Goal: Complete application form: Complete application form

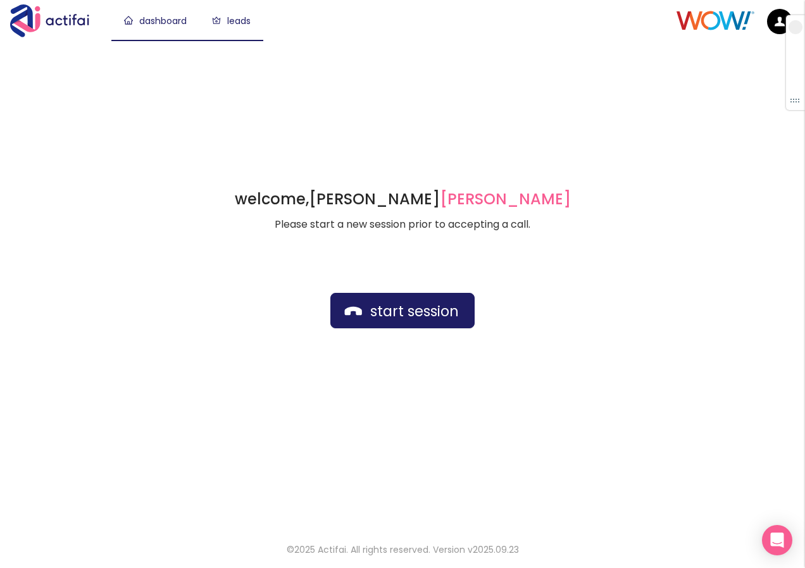
click at [240, 17] on link "leads" at bounding box center [231, 21] width 39 height 13
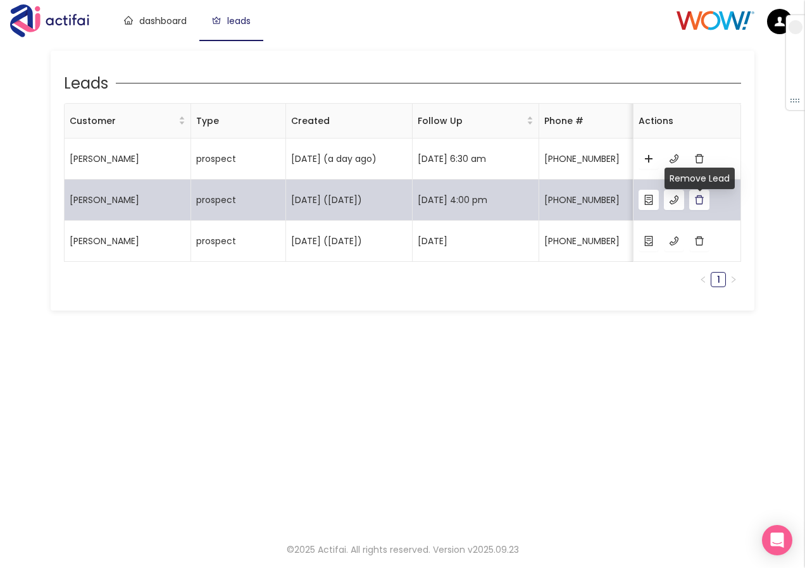
click at [701, 210] on button "button" at bounding box center [699, 200] width 20 height 20
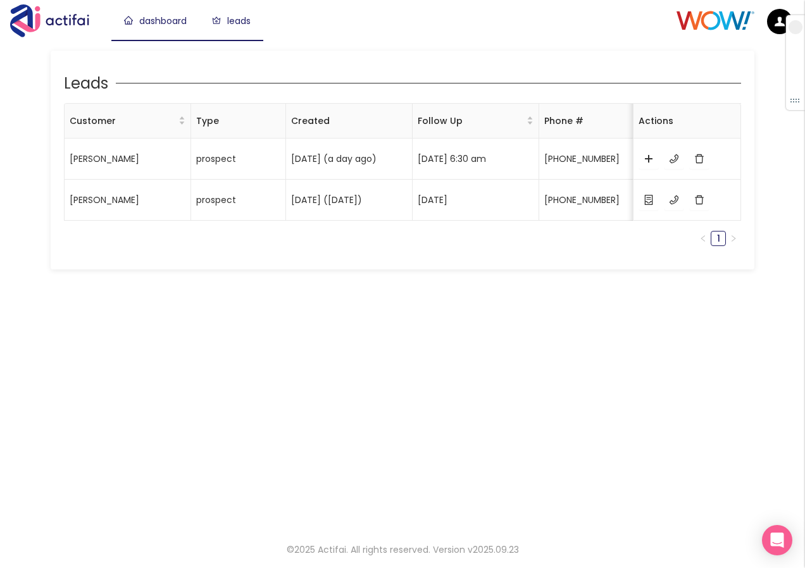
click at [158, 20] on link "dashboard" at bounding box center [155, 21] width 63 height 13
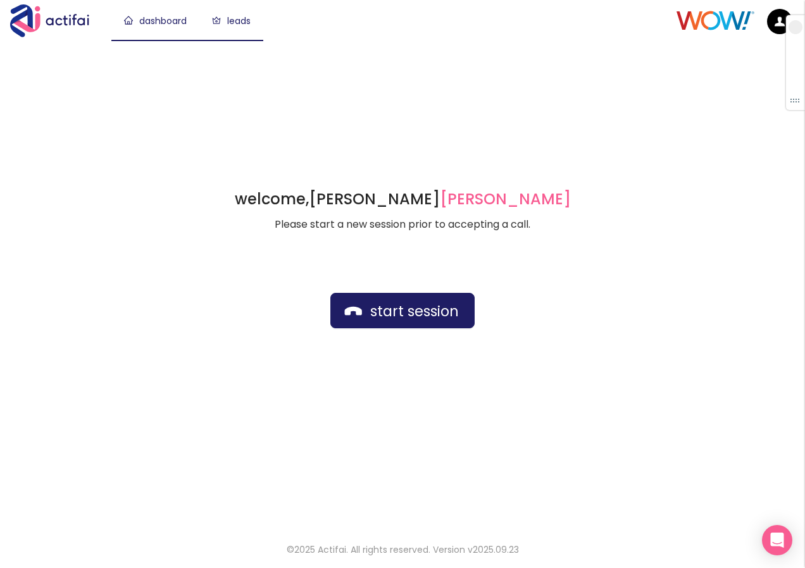
click at [243, 22] on link "leads" at bounding box center [231, 21] width 39 height 13
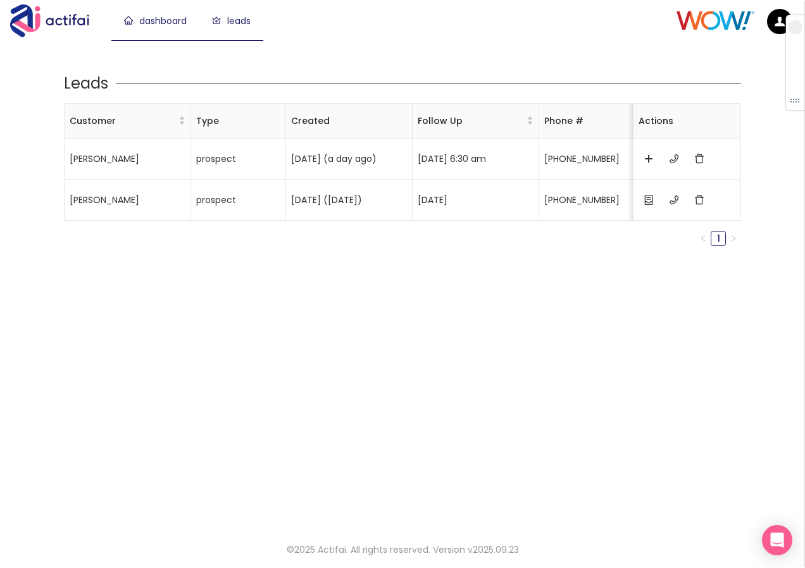
click at [153, 17] on link "dashboard" at bounding box center [155, 21] width 63 height 13
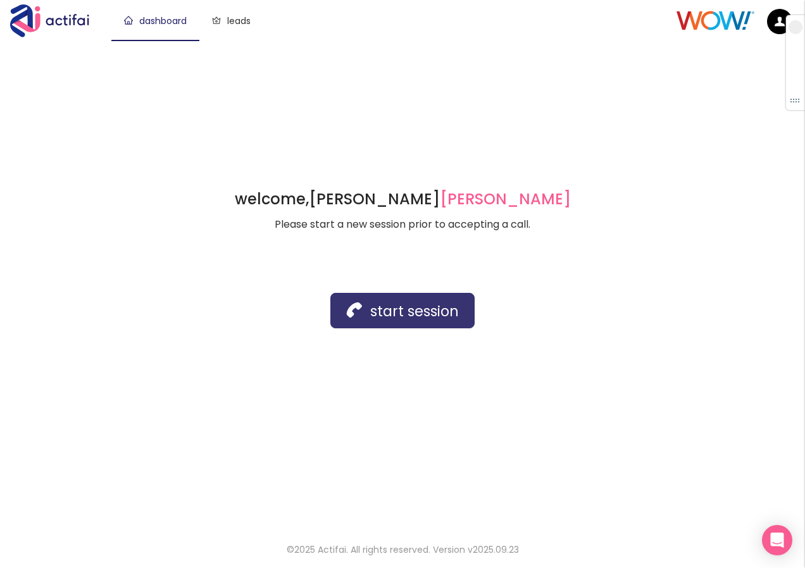
click at [365, 314] on button "start session" at bounding box center [402, 310] width 144 height 35
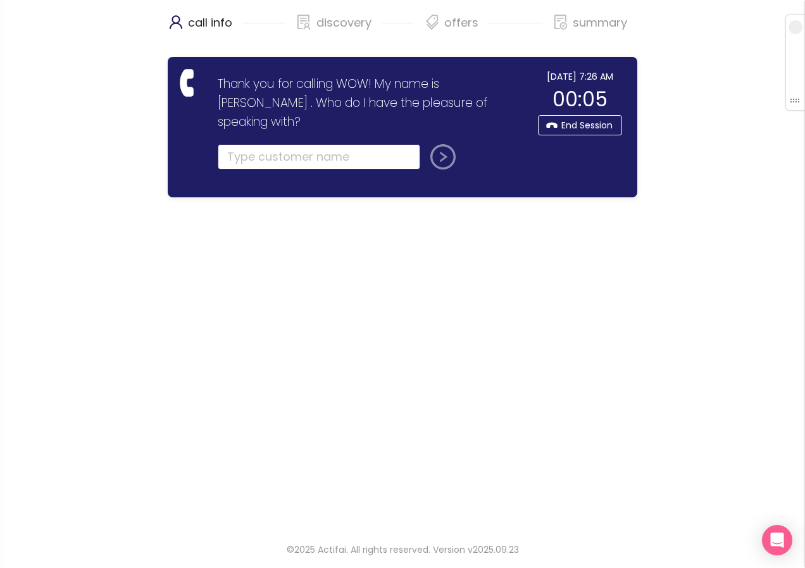
click at [234, 144] on input "text" at bounding box center [319, 156] width 203 height 25
type input "[PERSON_NAME]"
click at [440, 144] on button "submit" at bounding box center [440, 156] width 30 height 25
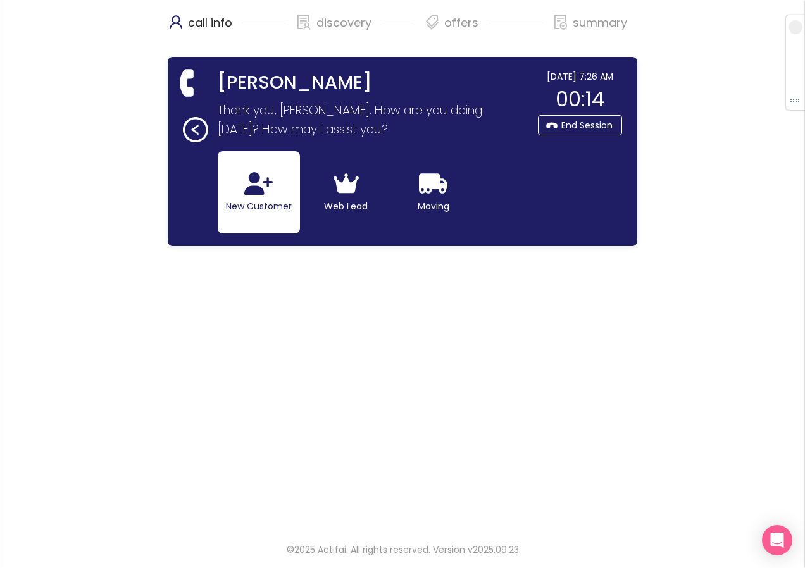
click at [235, 204] on button "New Customer" at bounding box center [259, 192] width 82 height 82
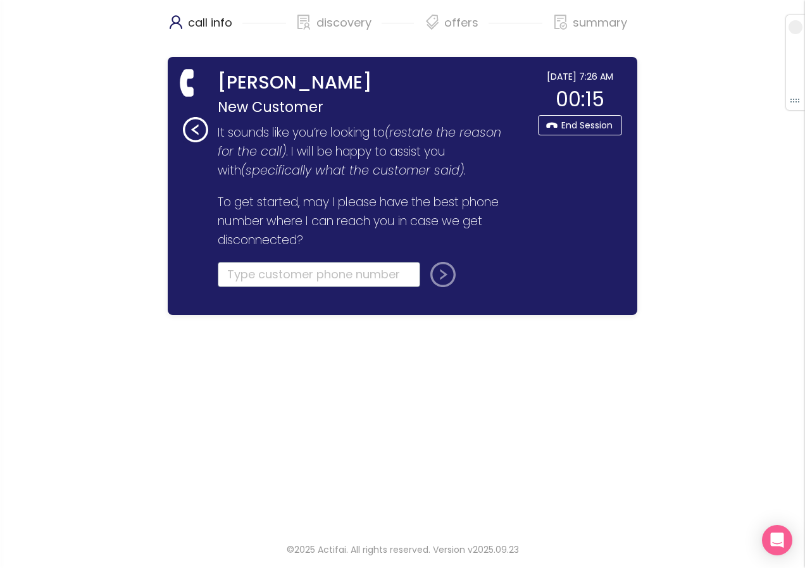
click at [234, 272] on input "tel" at bounding box center [319, 274] width 203 height 25
click at [258, 273] on input "tel" at bounding box center [319, 274] width 203 height 25
type input "[PHONE_NUMBER]"
click at [445, 276] on button "submit" at bounding box center [440, 274] width 30 height 25
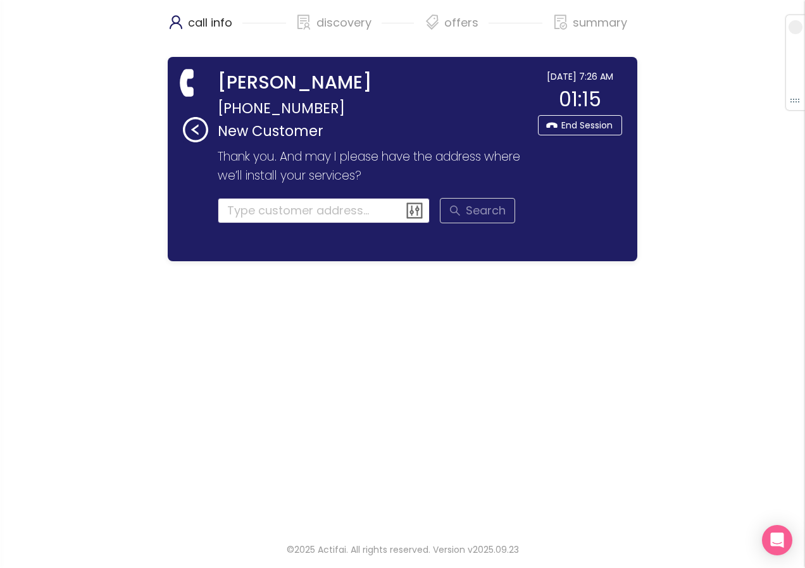
click at [245, 209] on input at bounding box center [324, 210] width 213 height 25
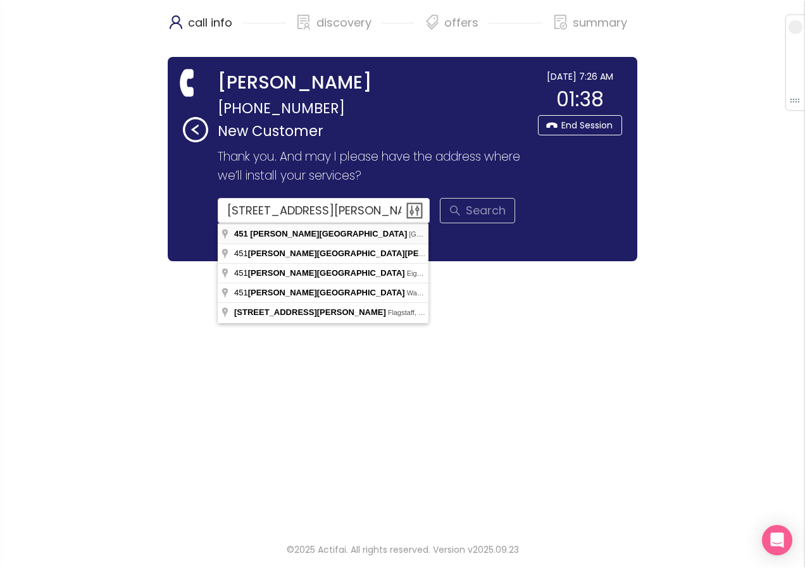
type input "[STREET_ADDRESS][PERSON_NAME]"
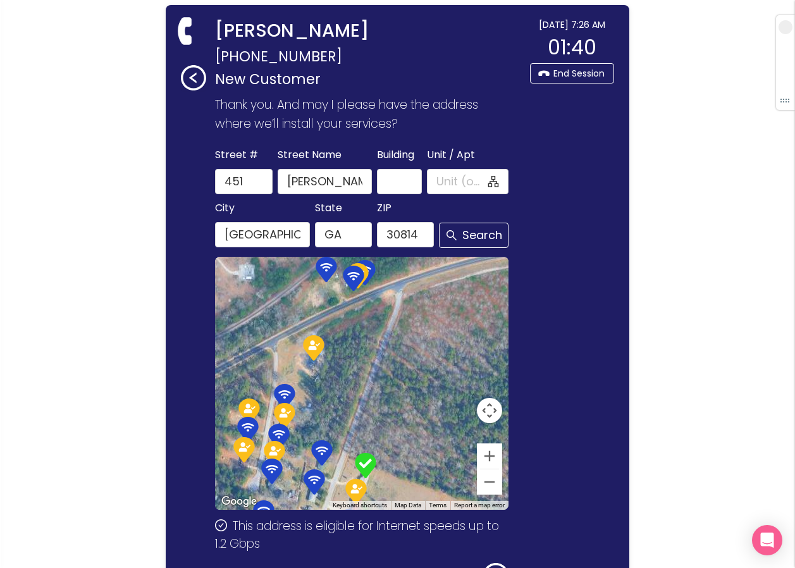
scroll to position [151, 0]
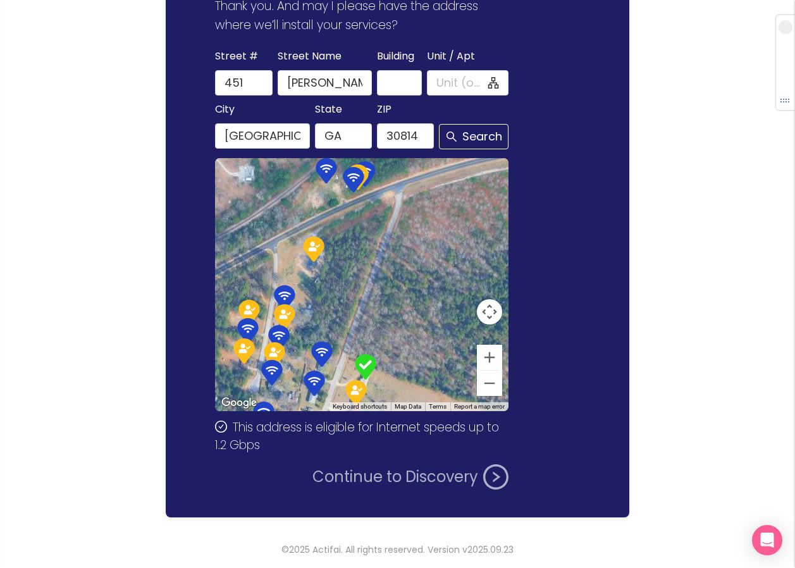
click at [358, 485] on button "Continue to Discovery" at bounding box center [411, 476] width 196 height 25
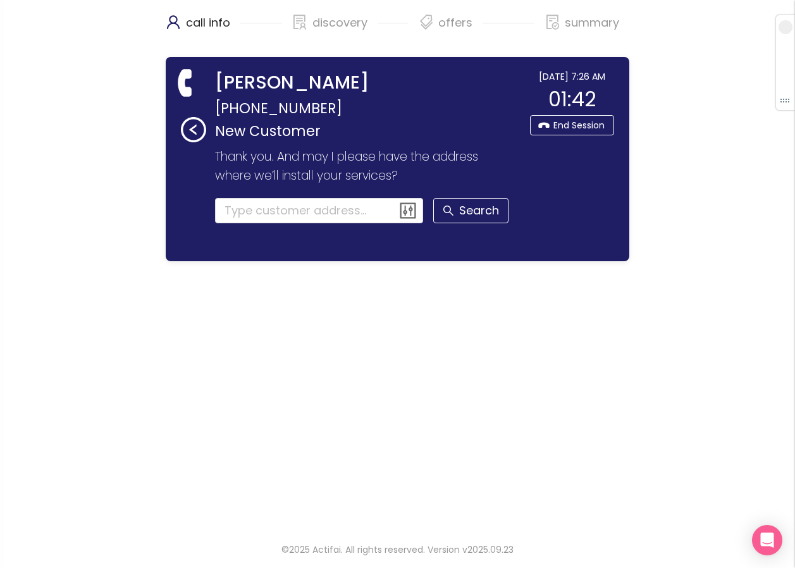
scroll to position [0, 0]
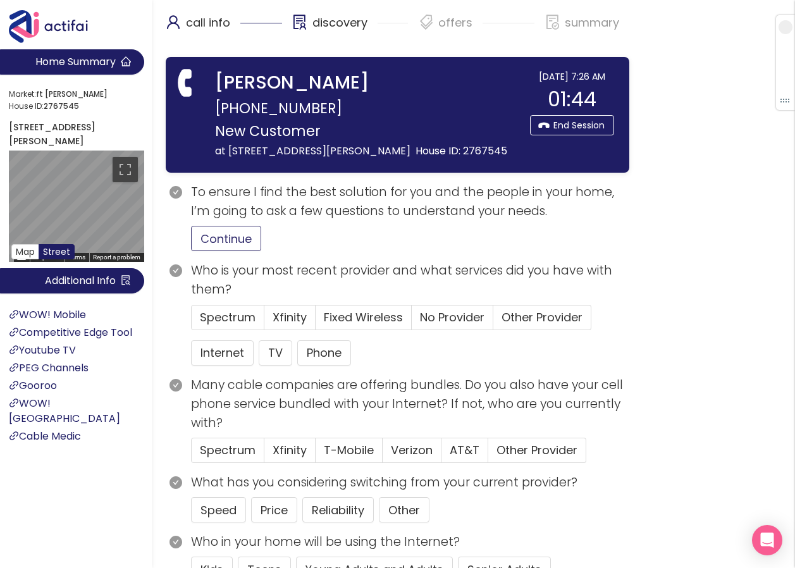
click at [228, 251] on button "Continue" at bounding box center [226, 238] width 70 height 25
click at [277, 325] on span "Xfinity" at bounding box center [290, 317] width 34 height 16
click at [265, 321] on input "Xfinity" at bounding box center [265, 321] width 0 height 0
click at [208, 376] on section "Internet TV Phone" at bounding box center [410, 357] width 439 height 35
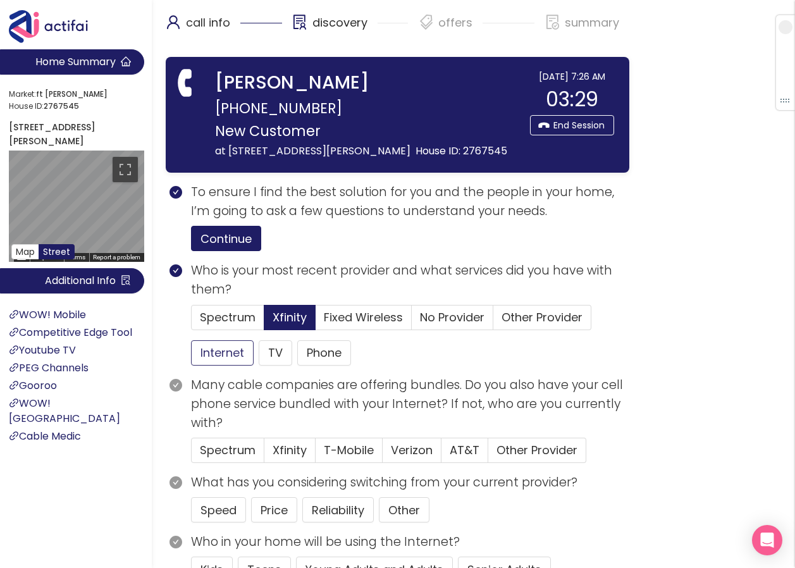
click at [220, 366] on button "Internet" at bounding box center [222, 352] width 63 height 25
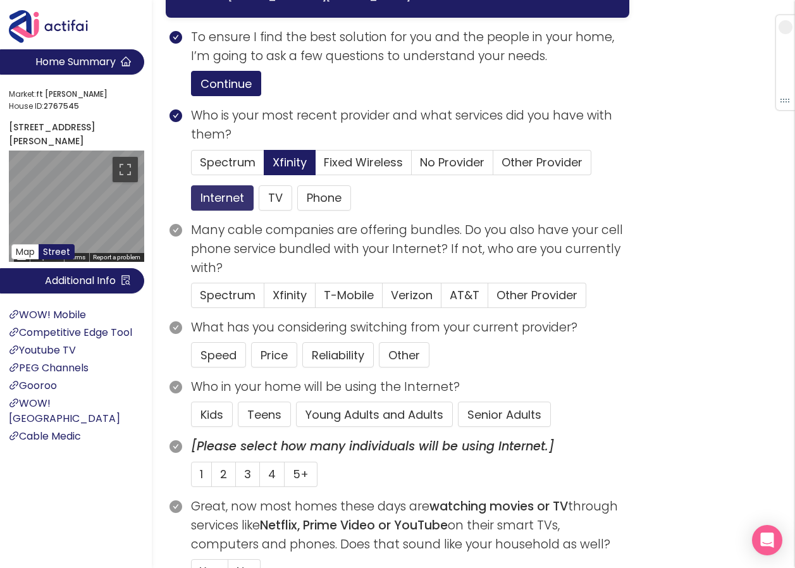
scroll to position [190, 0]
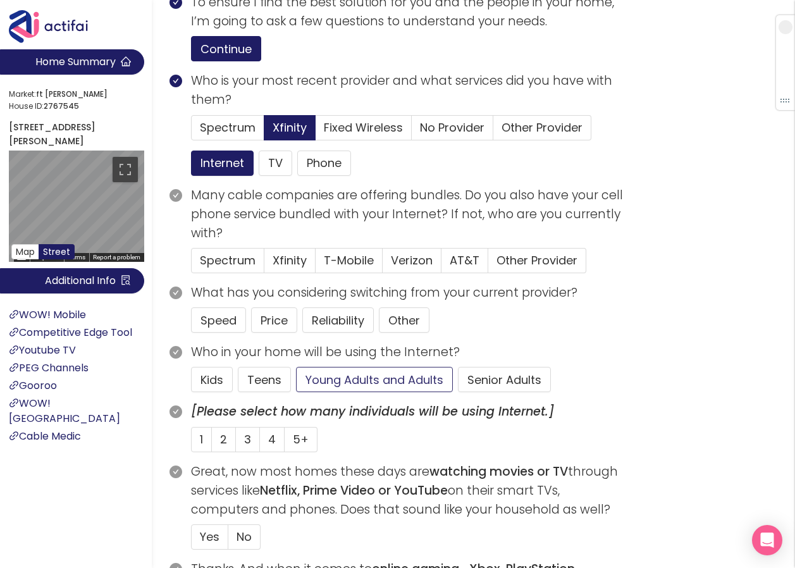
click at [387, 392] on button "Young Adults and Adults" at bounding box center [374, 379] width 157 height 25
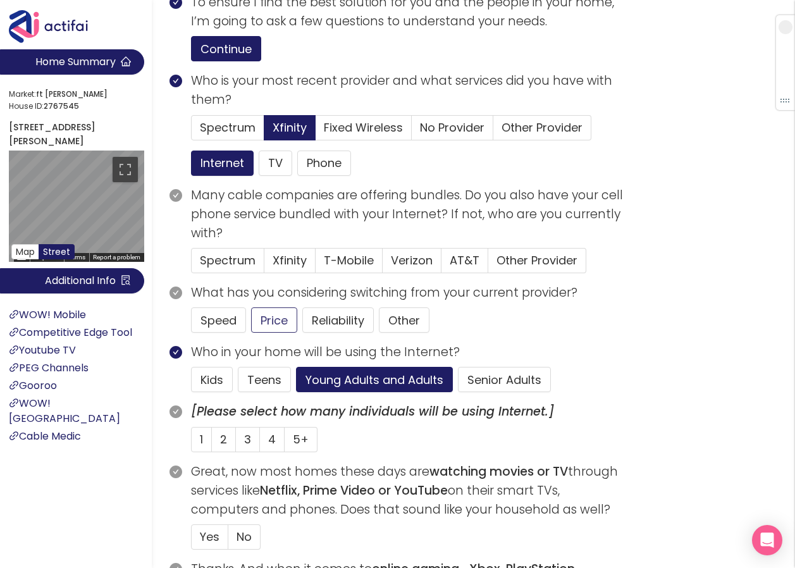
click at [260, 333] on button "Price" at bounding box center [274, 320] width 46 height 25
click at [242, 452] on label "3" at bounding box center [248, 439] width 24 height 25
click at [236, 444] on input "3" at bounding box center [236, 444] width 0 height 0
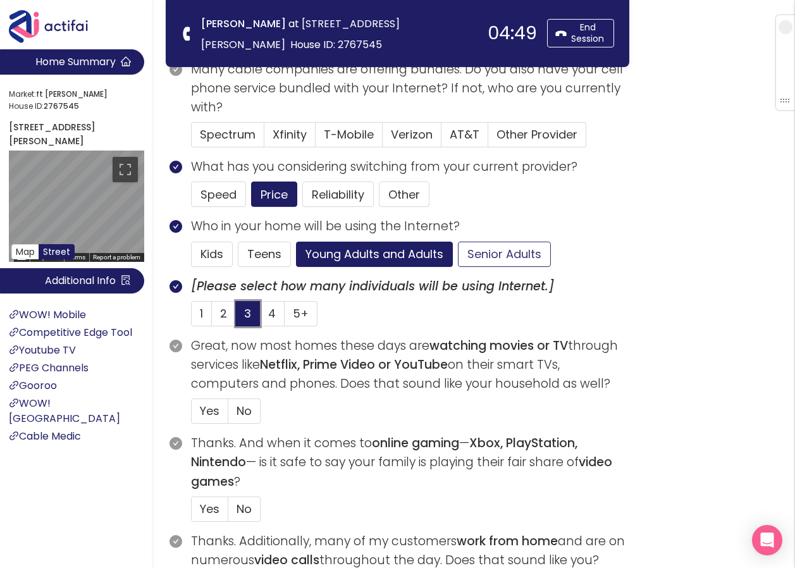
scroll to position [253, 0]
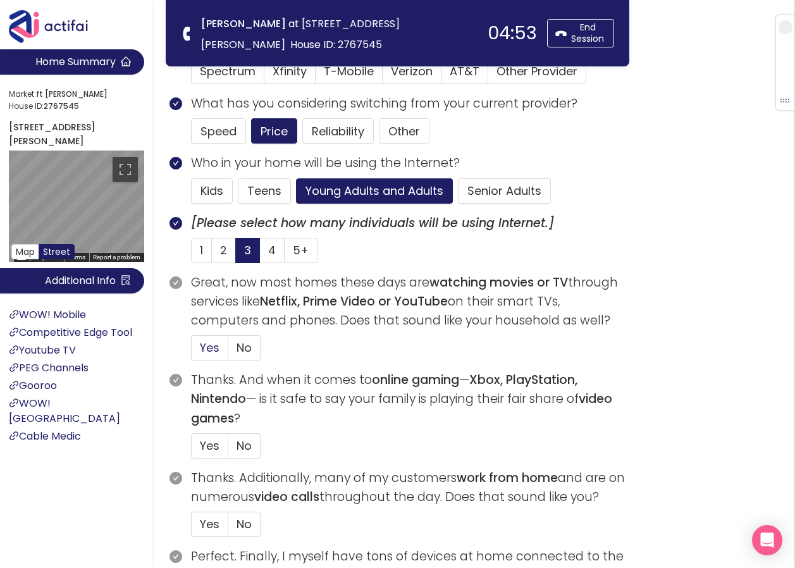
click at [210, 345] on span "Yes" at bounding box center [210, 348] width 20 height 16
click at [192, 352] on input "Yes" at bounding box center [192, 352] width 0 height 0
click at [213, 444] on span "Yes" at bounding box center [210, 446] width 20 height 16
click at [192, 450] on input "Yes" at bounding box center [192, 450] width 0 height 0
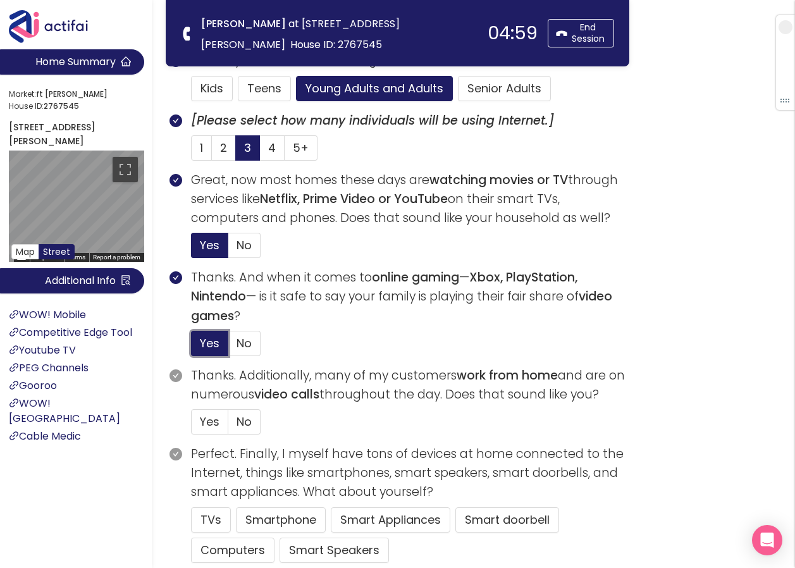
scroll to position [380, 0]
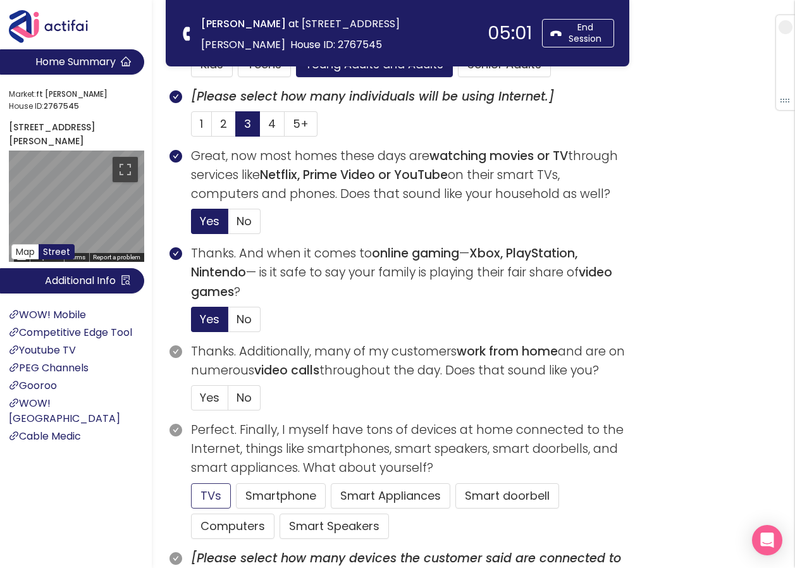
click at [221, 499] on button "TVs" at bounding box center [211, 495] width 40 height 25
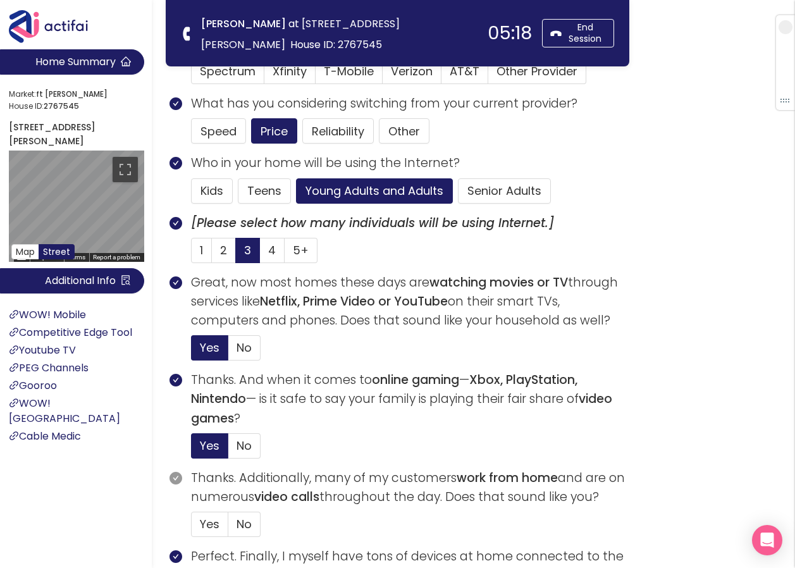
scroll to position [190, 0]
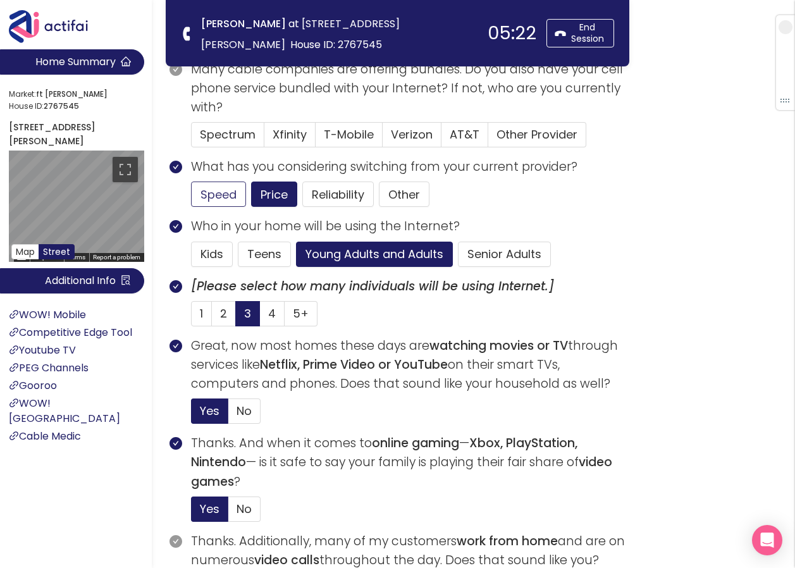
click at [220, 190] on button "Speed" at bounding box center [218, 194] width 55 height 25
click at [270, 196] on button "Price" at bounding box center [274, 194] width 46 height 25
click at [507, 132] on span "Other Provider" at bounding box center [537, 135] width 81 height 16
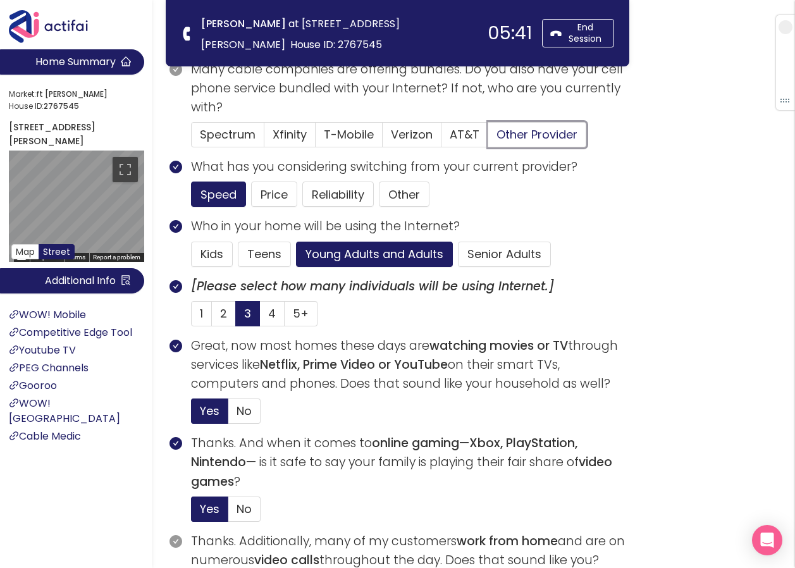
click at [489, 139] on input "Other Provider" at bounding box center [489, 139] width 0 height 0
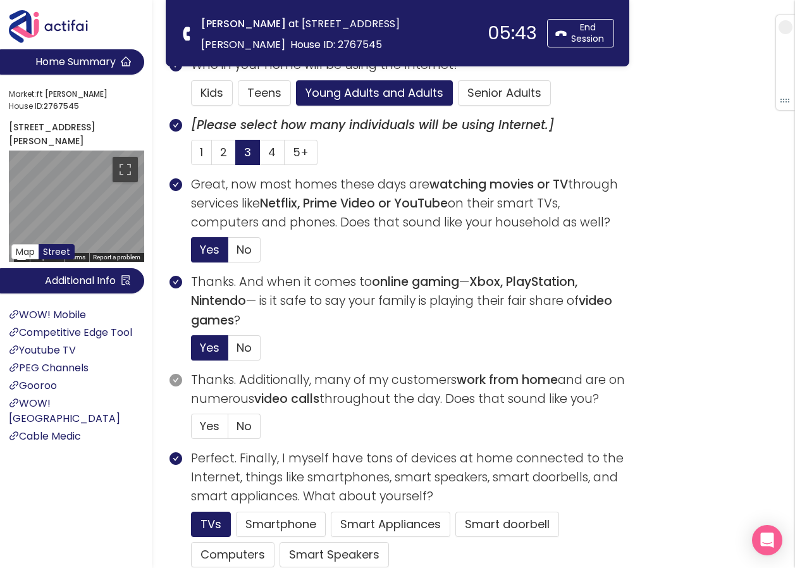
scroll to position [380, 0]
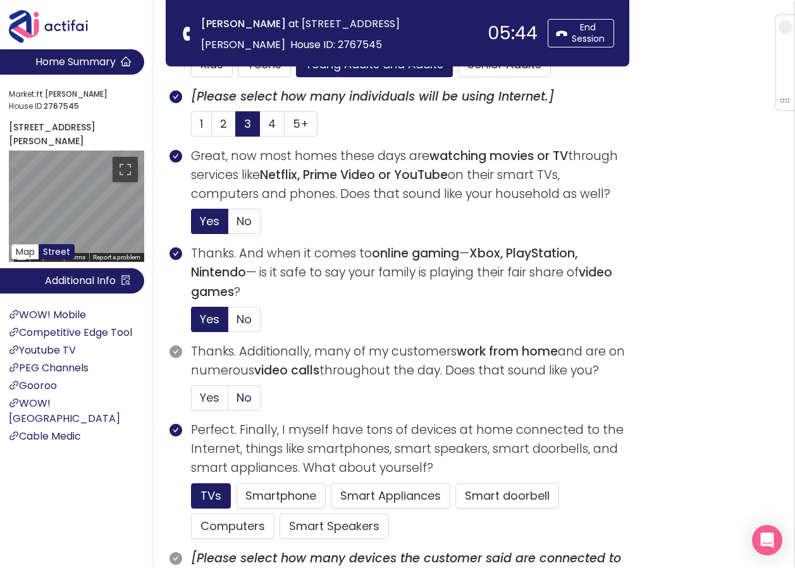
click at [235, 400] on label "No" at bounding box center [244, 397] width 32 height 25
click at [228, 402] on input "No" at bounding box center [228, 402] width 0 height 0
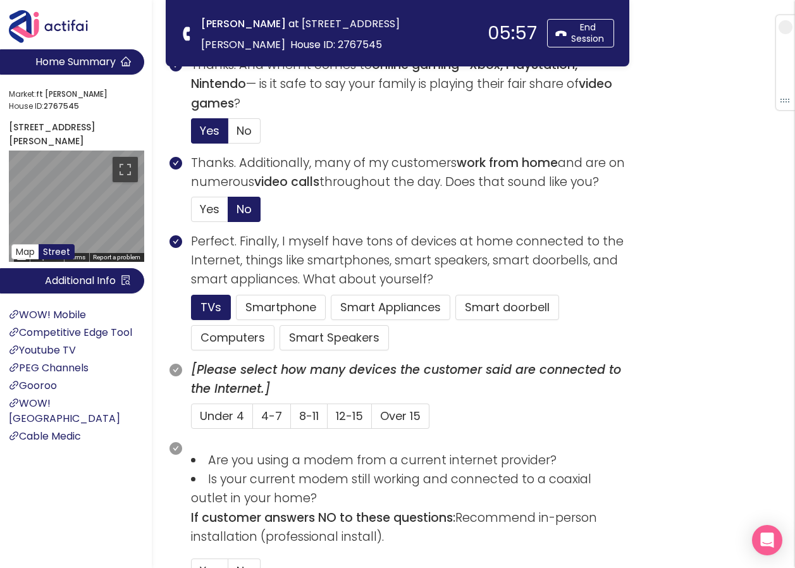
scroll to position [570, 0]
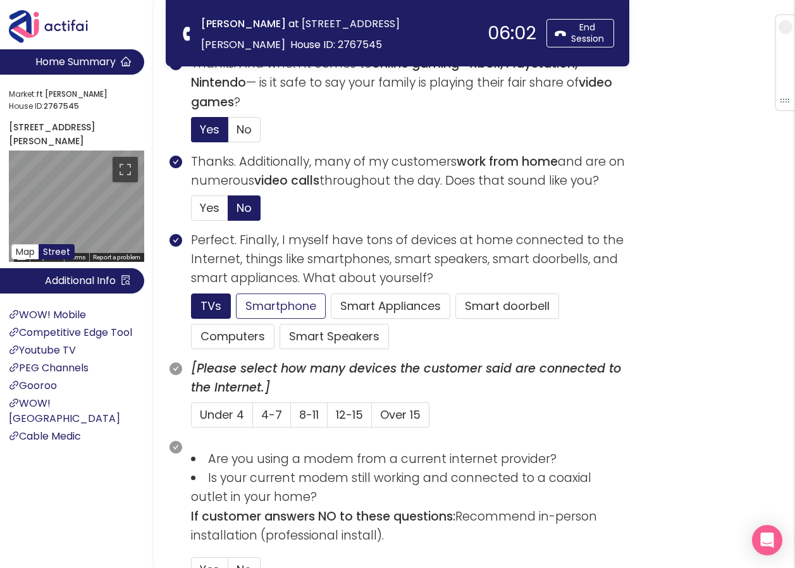
click at [249, 299] on button "Smartphone" at bounding box center [281, 306] width 90 height 25
click at [228, 337] on button "Computers" at bounding box center [233, 336] width 84 height 25
click at [274, 409] on span "4-7" at bounding box center [271, 415] width 21 height 16
click at [253, 419] on input "4-7" at bounding box center [253, 419] width 0 height 0
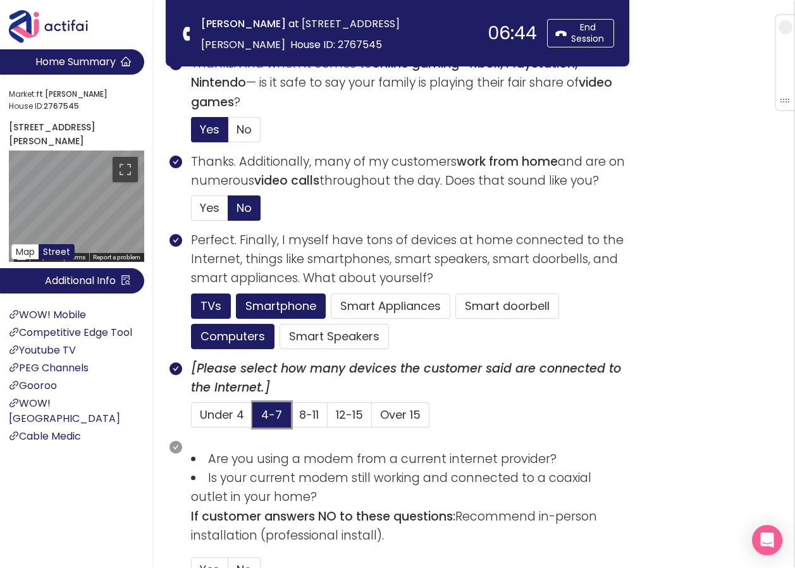
scroll to position [759, 0]
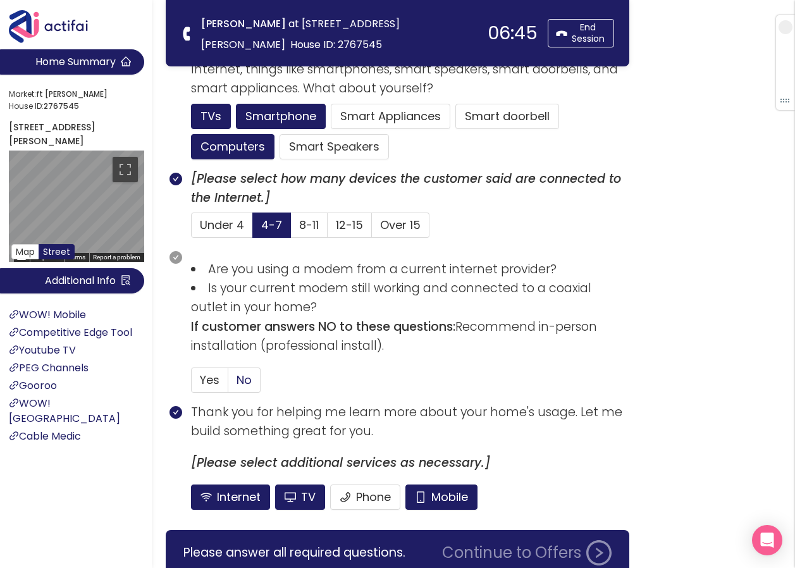
click at [239, 380] on span "No" at bounding box center [244, 380] width 15 height 16
click at [228, 384] on input "No" at bounding box center [228, 384] width 0 height 0
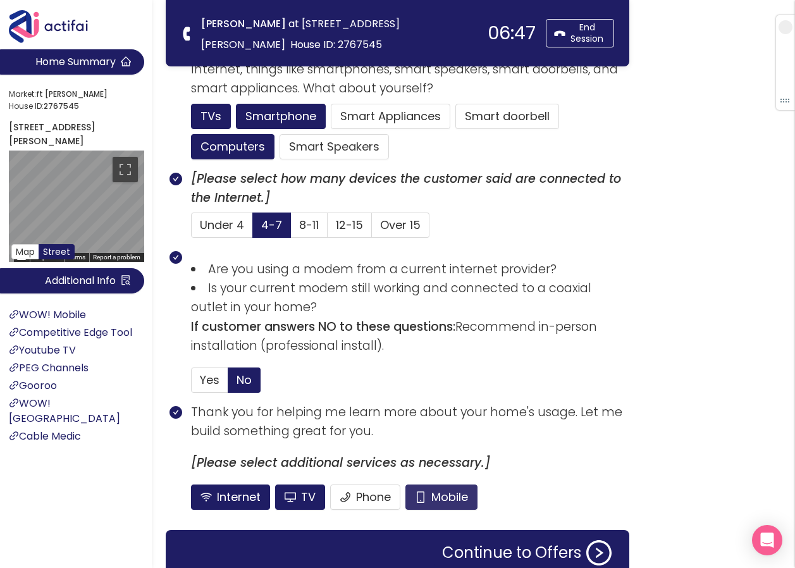
click at [436, 494] on button "Mobile" at bounding box center [442, 497] width 72 height 25
click at [302, 491] on button "TV" at bounding box center [300, 497] width 50 height 25
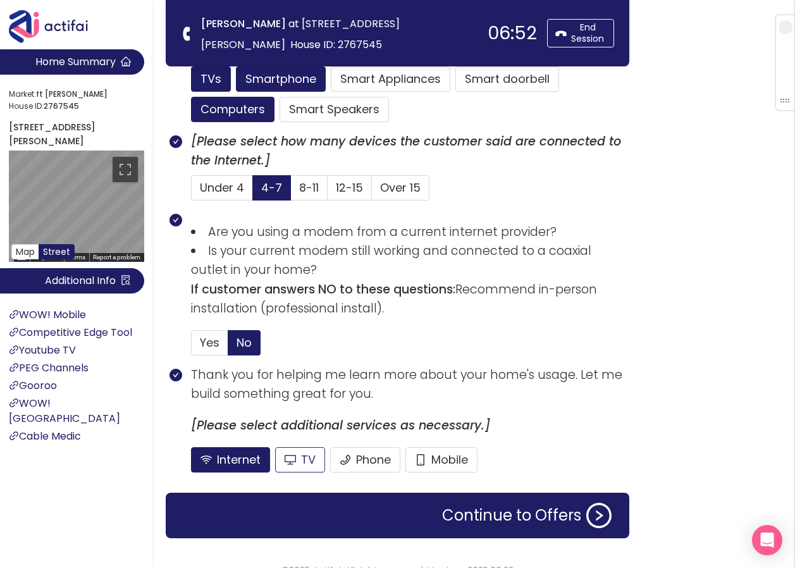
scroll to position [818, 0]
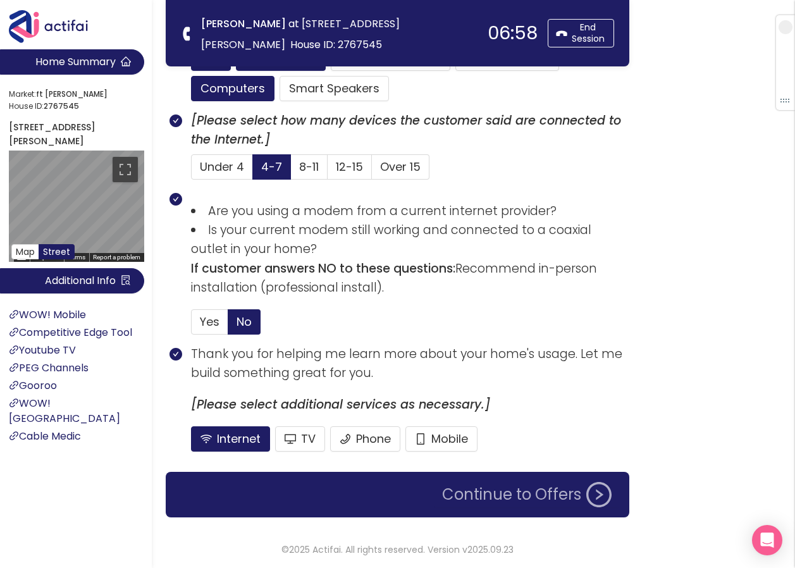
click at [471, 487] on button "Continue to Offers" at bounding box center [527, 494] width 185 height 25
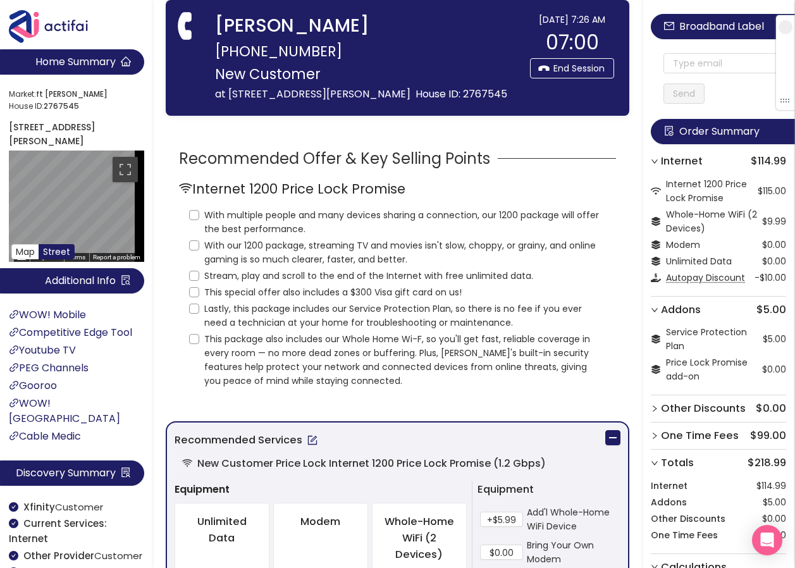
scroll to position [0, 0]
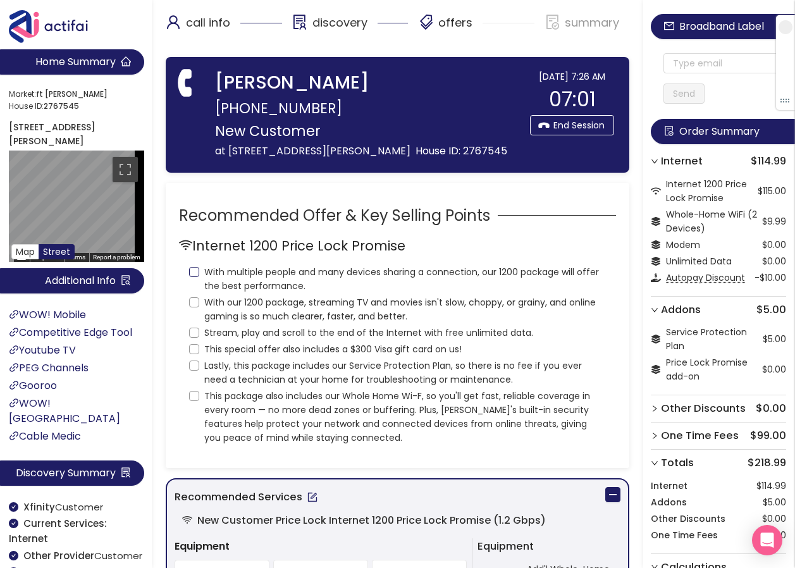
click at [193, 277] on input "With multiple people and many devices sharing a connection, our 1200 package wi…" at bounding box center [194, 272] width 10 height 10
checkbox input "true"
click at [190, 308] on input "With our 1200 package, streaming TV and movies isn't slow, choppy, or grainy, a…" at bounding box center [194, 302] width 10 height 10
checkbox input "true"
click at [193, 338] on input "Stream, play and scroll to the end of the Internet with free unlimited data." at bounding box center [194, 333] width 10 height 10
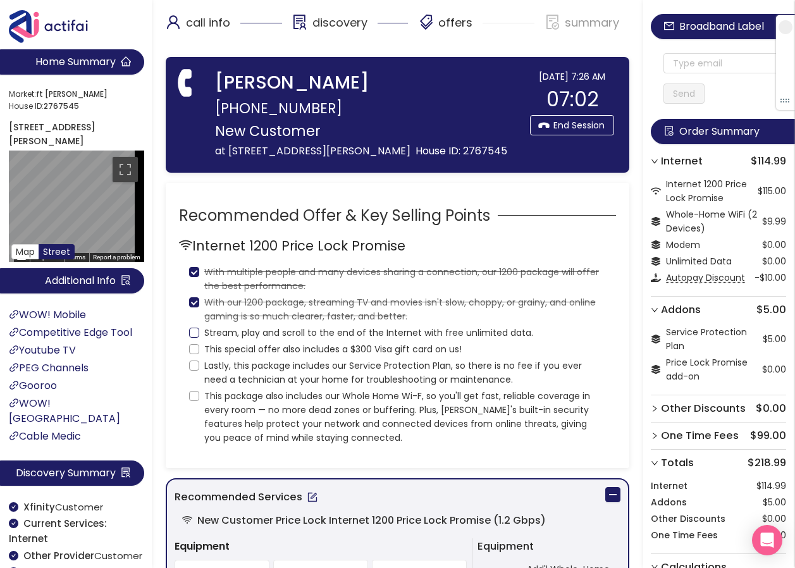
checkbox input "true"
click at [192, 354] on input "This special offer also includes a $300 Visa gift card on us!" at bounding box center [194, 349] width 10 height 10
checkbox input "true"
click at [194, 371] on input "Lastly, this package includes our Service Protection Plan, so there is no fee i…" at bounding box center [194, 366] width 10 height 10
checkbox input "true"
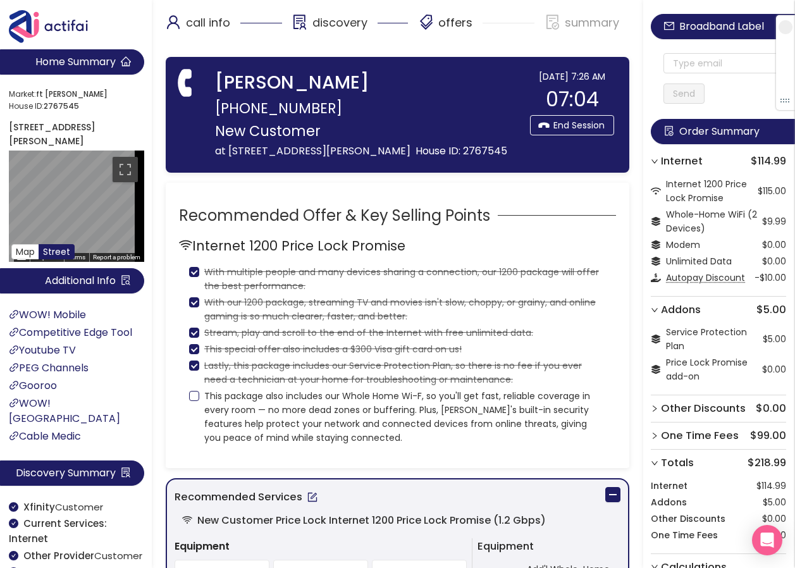
click at [196, 419] on label "This package also includes our Whole Home Wi-F, so you'll get fast, reliable co…" at bounding box center [397, 416] width 417 height 58
click at [196, 401] on input "This package also includes our Whole Home Wi-F, so you'll get fast, reliable co…" at bounding box center [194, 396] width 10 height 10
checkbox input "true"
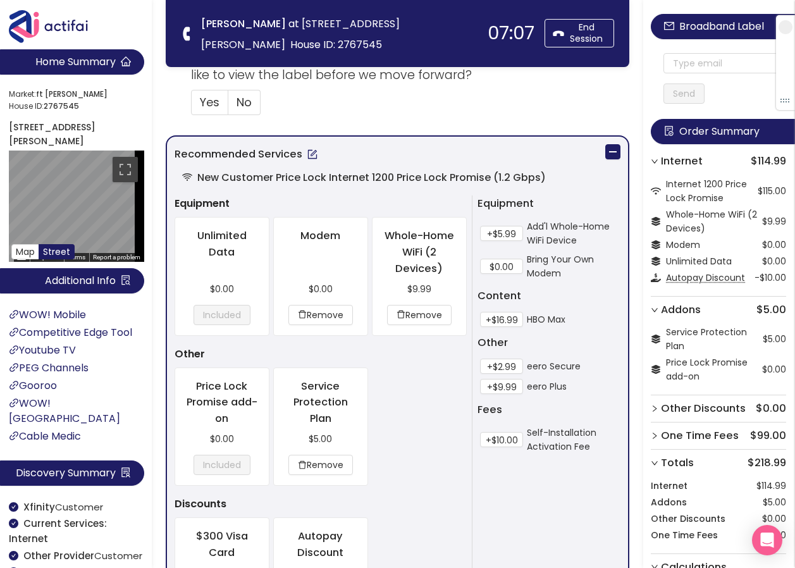
scroll to position [570, 0]
click at [486, 361] on button "+$2.99" at bounding box center [501, 365] width 43 height 15
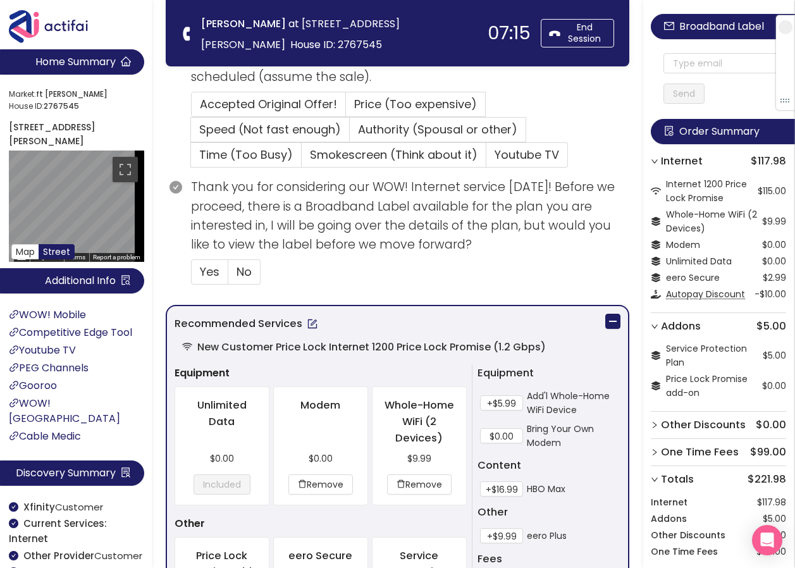
scroll to position [443, 0]
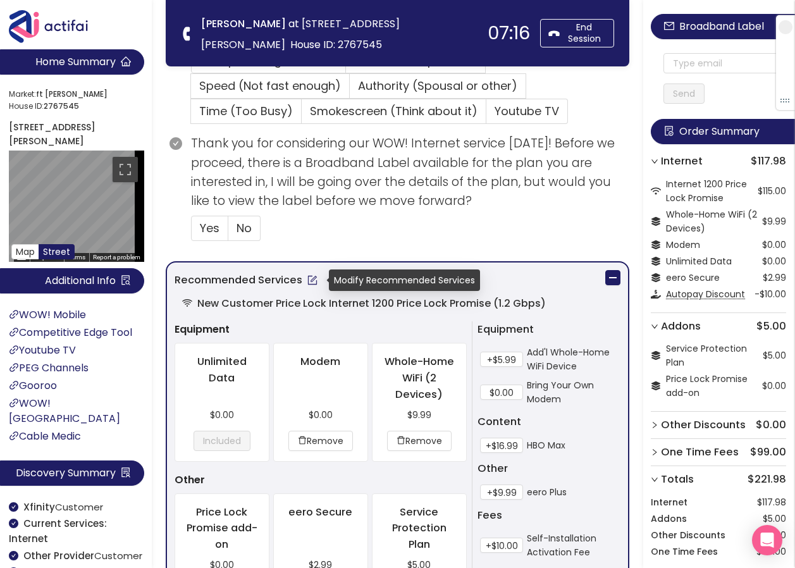
click at [308, 283] on button "button" at bounding box center [312, 280] width 20 height 20
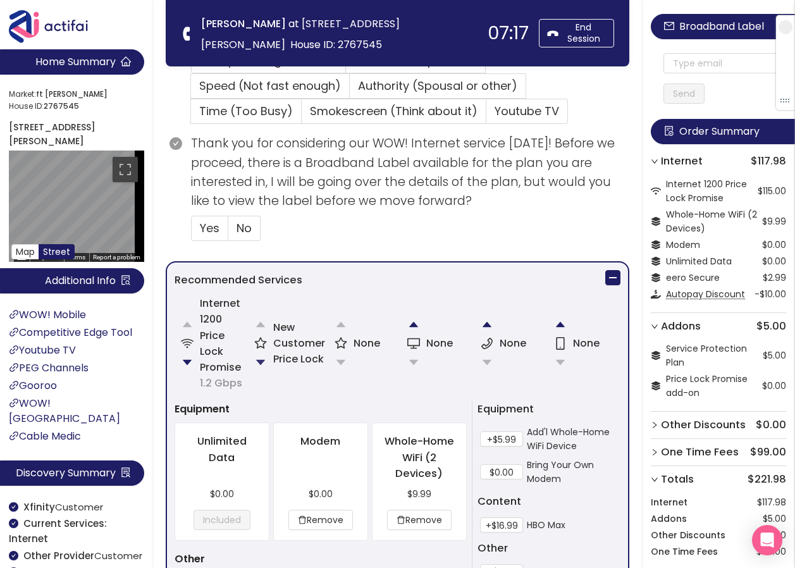
click at [258, 359] on button "button" at bounding box center [260, 362] width 25 height 25
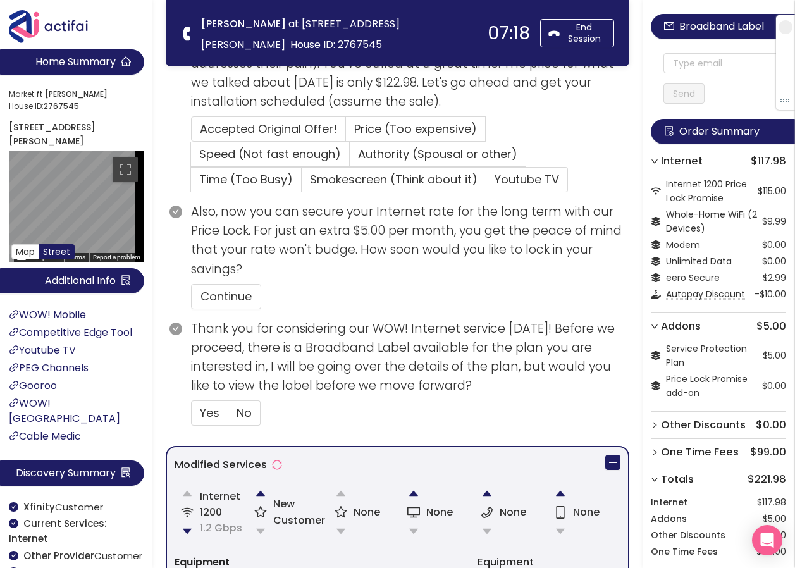
scroll to position [332, 0]
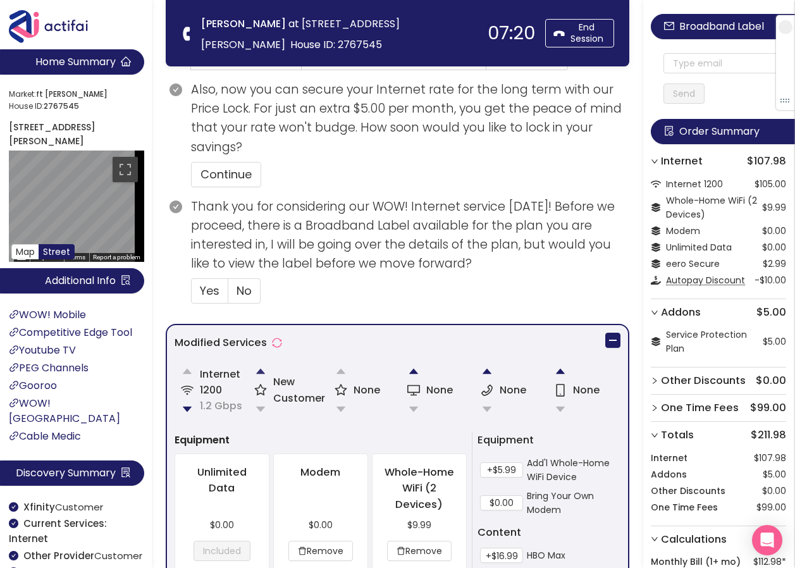
click at [258, 376] on button "button" at bounding box center [260, 371] width 25 height 25
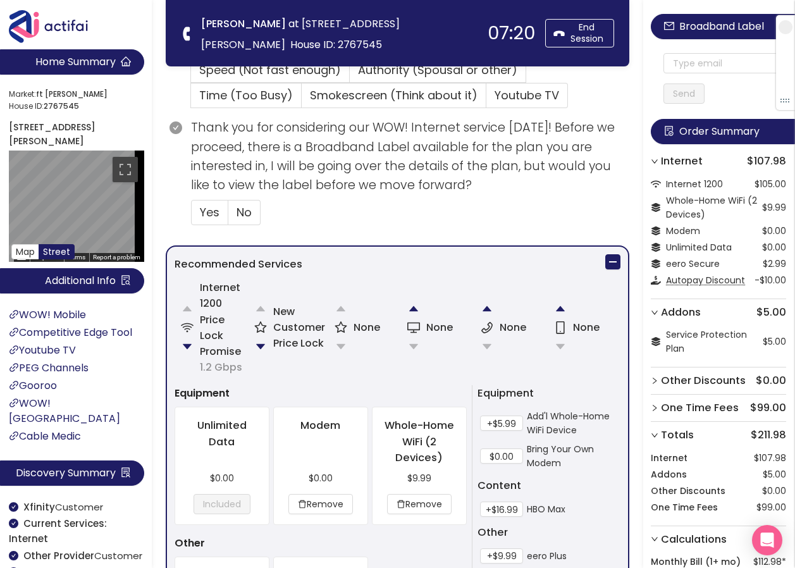
scroll to position [380, 0]
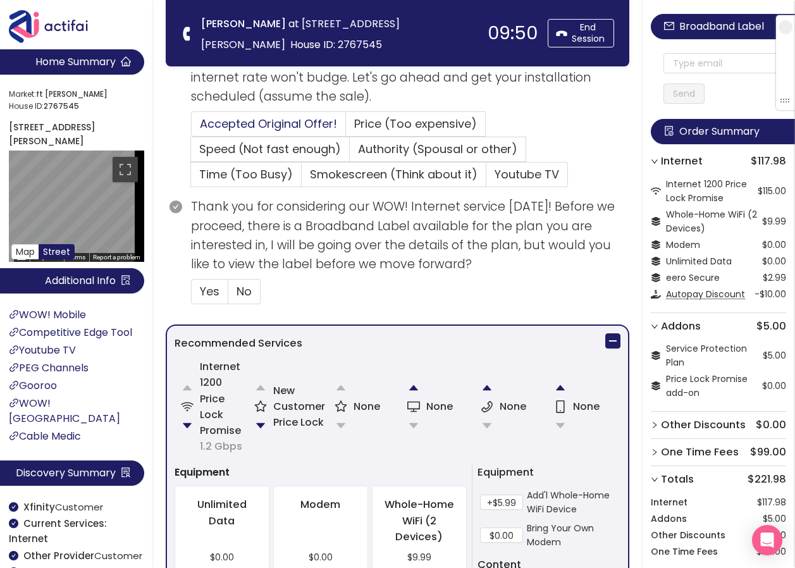
click at [237, 126] on span "Accepted Original Offer!" at bounding box center [268, 124] width 137 height 16
click at [192, 128] on input "Accepted Original Offer!" at bounding box center [192, 128] width 0 height 0
click at [208, 299] on span "Yes" at bounding box center [210, 292] width 20 height 16
click at [192, 296] on input "Yes" at bounding box center [192, 296] width 0 height 0
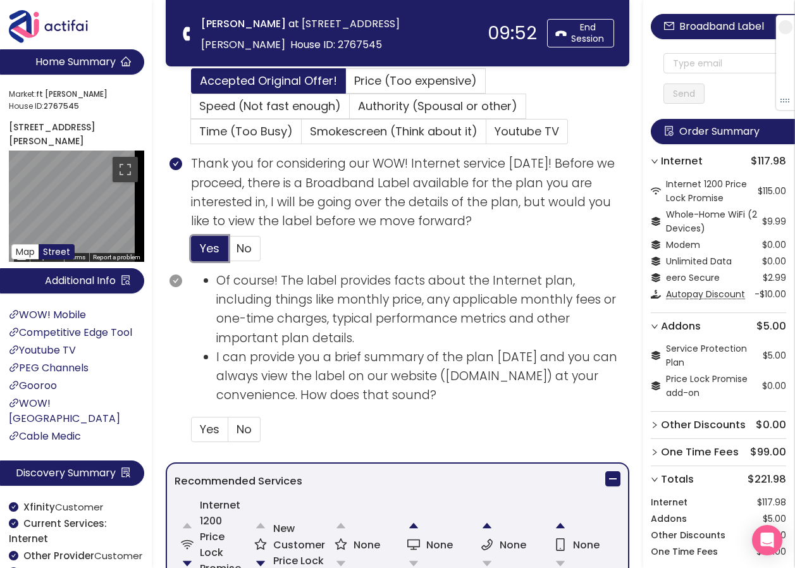
scroll to position [443, 0]
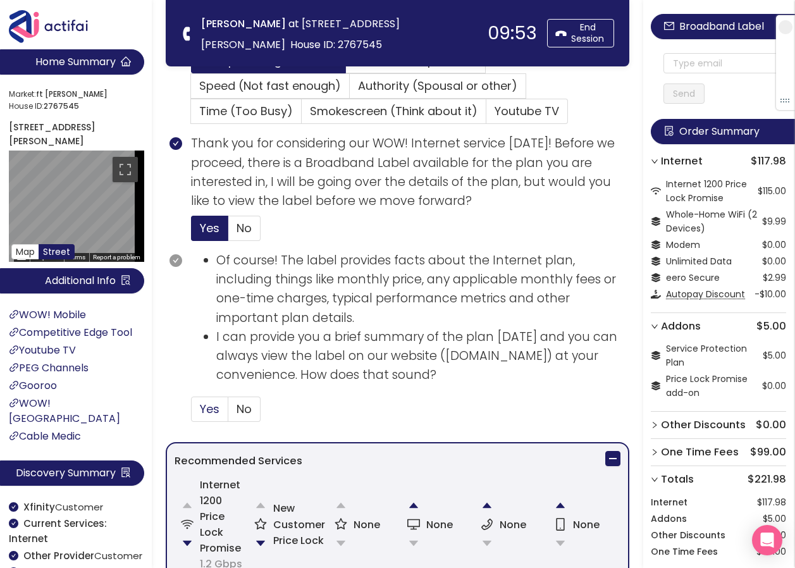
click at [210, 416] on span "Yes" at bounding box center [210, 409] width 20 height 16
click at [192, 413] on input "Yes" at bounding box center [192, 413] width 0 height 0
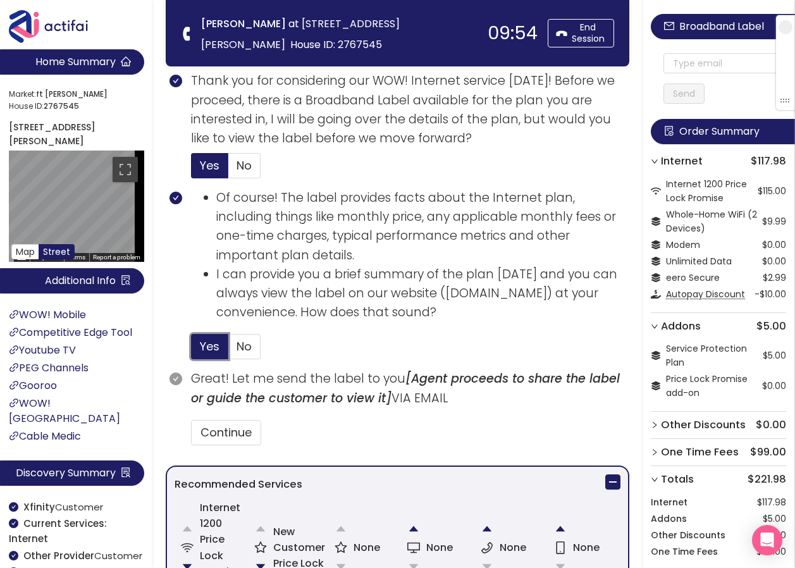
scroll to position [506, 0]
click at [228, 435] on button "Continue" at bounding box center [226, 432] width 70 height 25
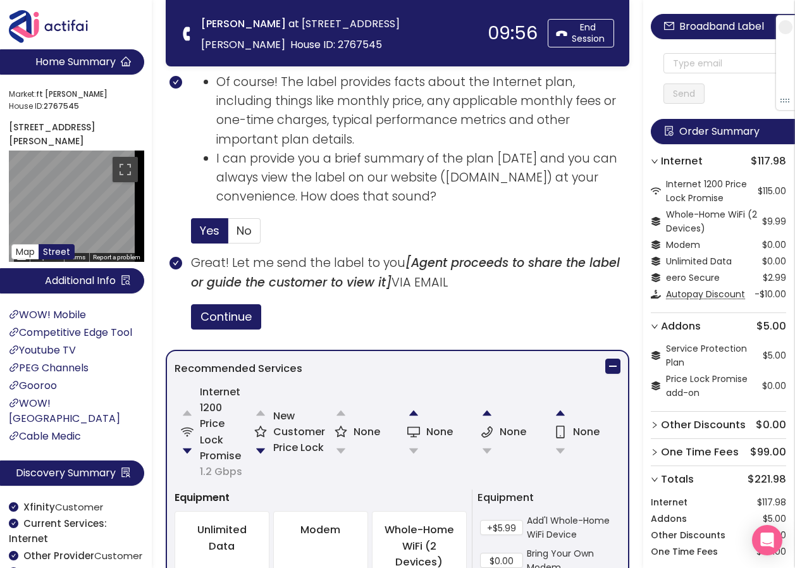
scroll to position [633, 0]
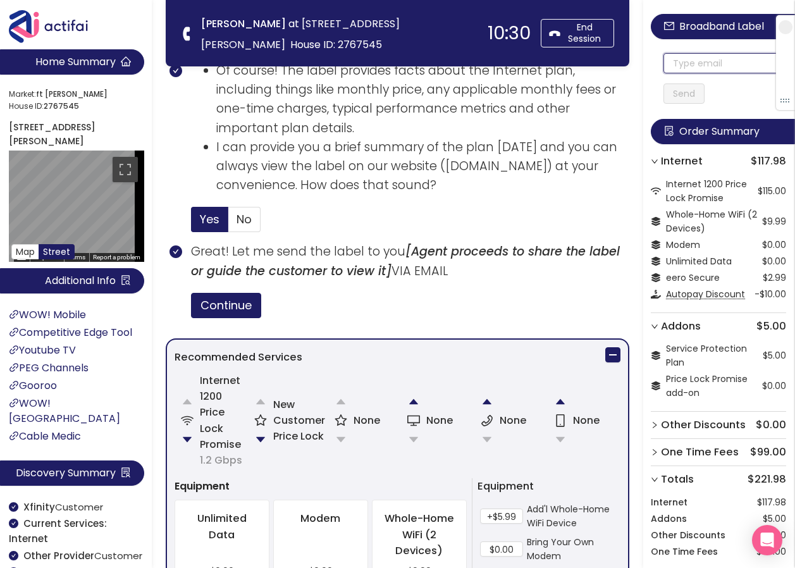
click at [679, 66] on input "text" at bounding box center [725, 63] width 123 height 20
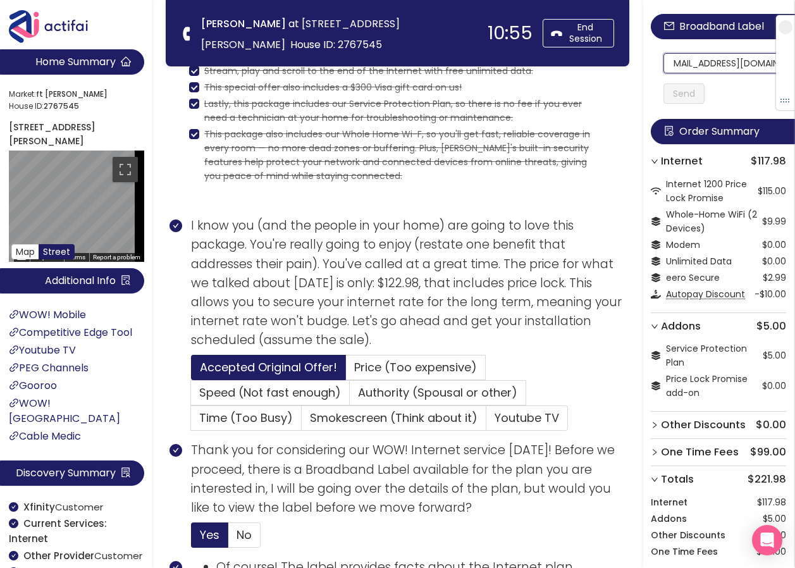
scroll to position [0, 0]
drag, startPoint x: 735, startPoint y: 63, endPoint x: 651, endPoint y: 65, distance: 83.6
click at [651, 65] on aside "Broadband Label [EMAIL_ADDRESS][DOMAIN_NAME] Send Order Summary Internet $117.9…" at bounding box center [720, 284] width 152 height 568
click at [715, 63] on input "[EMAIL_ADDRESS][DOMAIN_NAME]" at bounding box center [725, 63] width 123 height 20
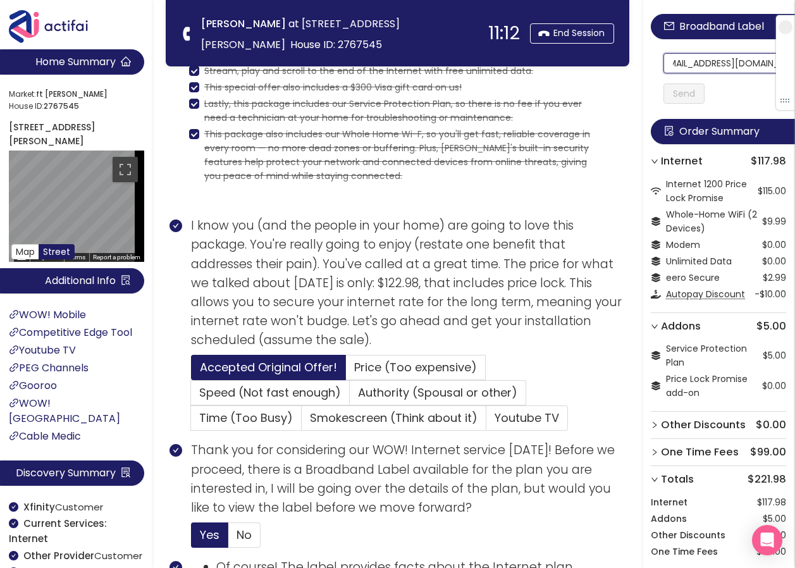
drag, startPoint x: 680, startPoint y: 65, endPoint x: 775, endPoint y: 68, distance: 95.0
type input "[EMAIL_ADDRESS][DOMAIN_NAME]"
click at [694, 95] on button "Send" at bounding box center [684, 94] width 41 height 20
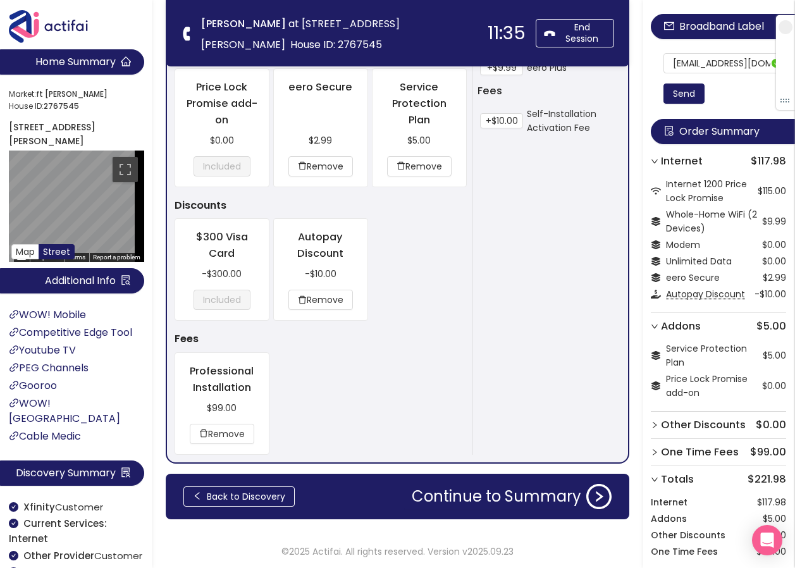
scroll to position [1216, 0]
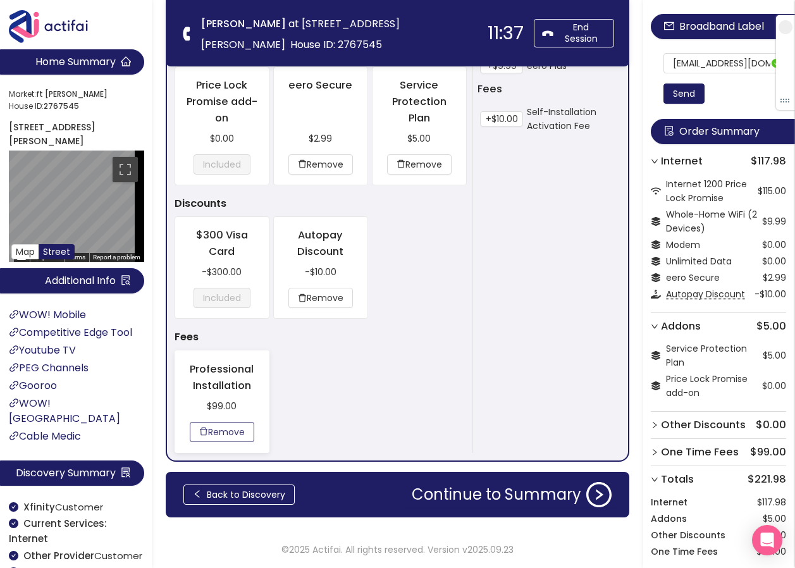
click at [244, 434] on button "Remove" at bounding box center [222, 432] width 65 height 20
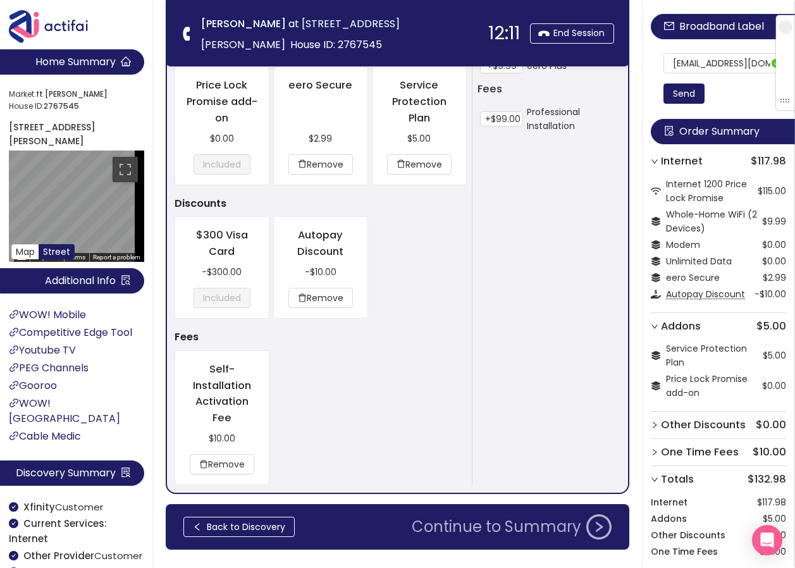
click at [514, 525] on button "Continue to Summary" at bounding box center [511, 526] width 215 height 25
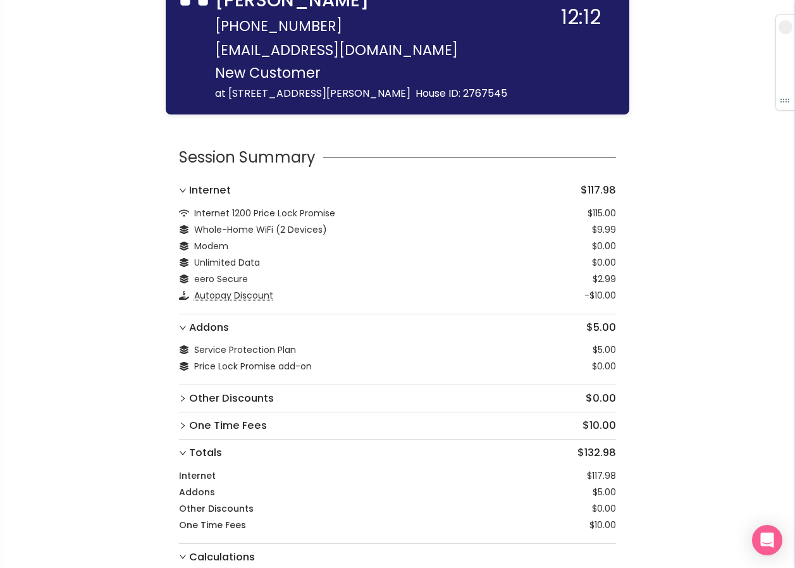
scroll to position [204, 0]
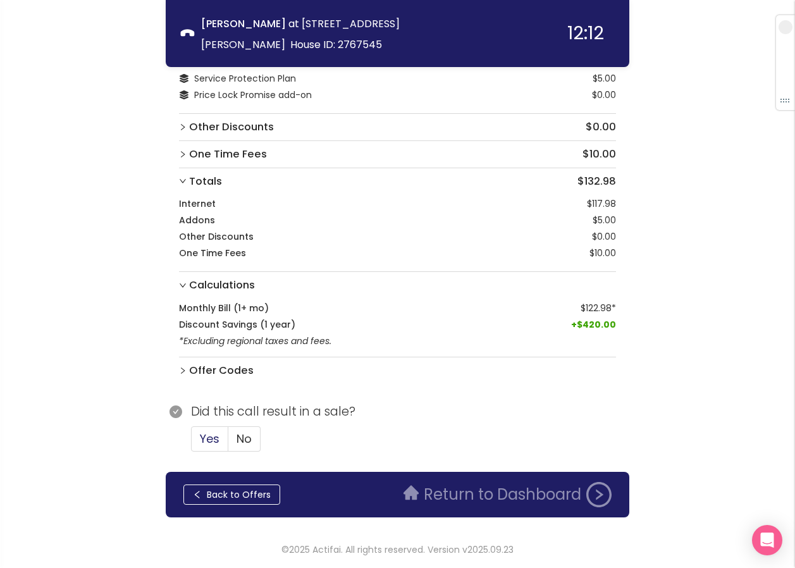
click at [206, 435] on span "Yes" at bounding box center [210, 439] width 20 height 16
click at [192, 443] on input "Yes" at bounding box center [192, 443] width 0 height 0
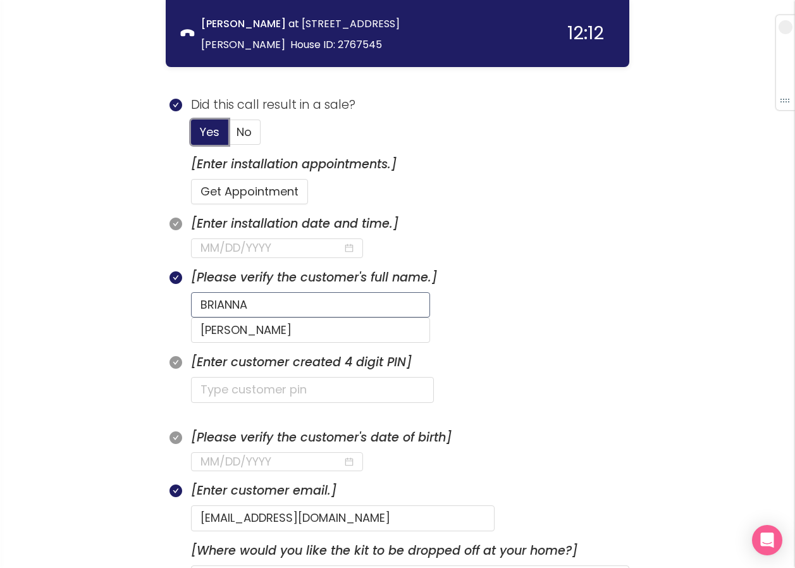
scroll to position [520, 0]
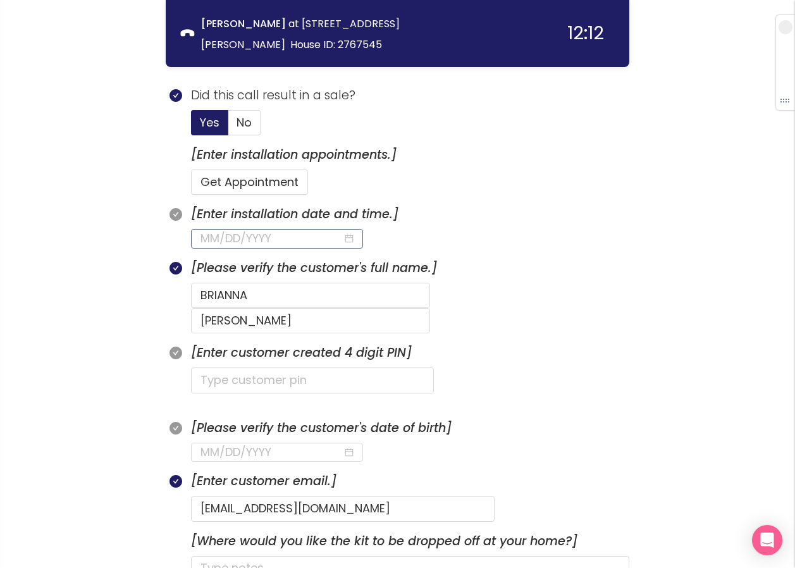
click at [246, 243] on input at bounding box center [272, 239] width 142 height 18
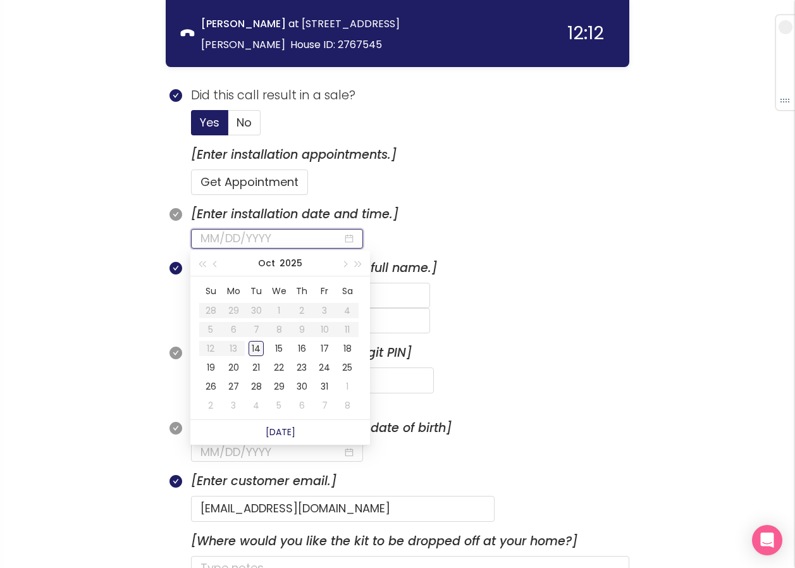
type input "[DATE]"
click at [253, 346] on div "14" at bounding box center [256, 348] width 15 height 15
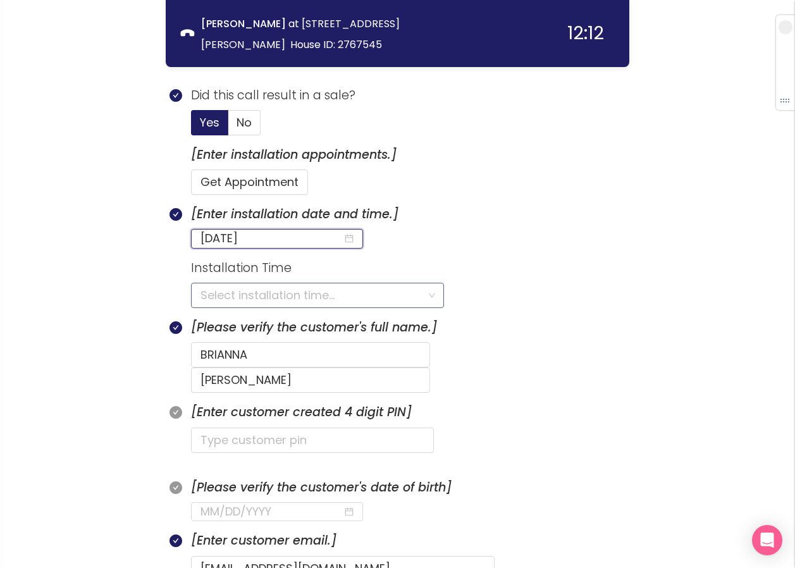
click at [215, 297] on input "search" at bounding box center [313, 296] width 225 height 24
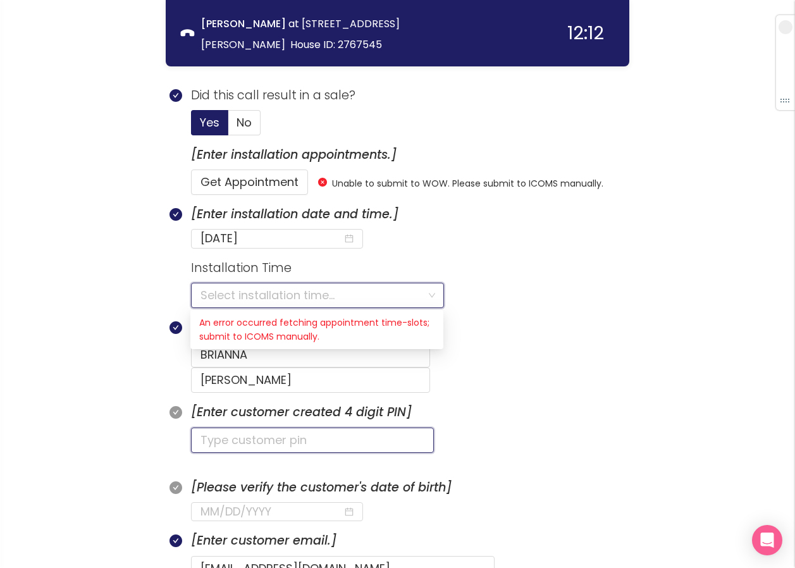
click at [206, 428] on input "text" at bounding box center [312, 440] width 243 height 25
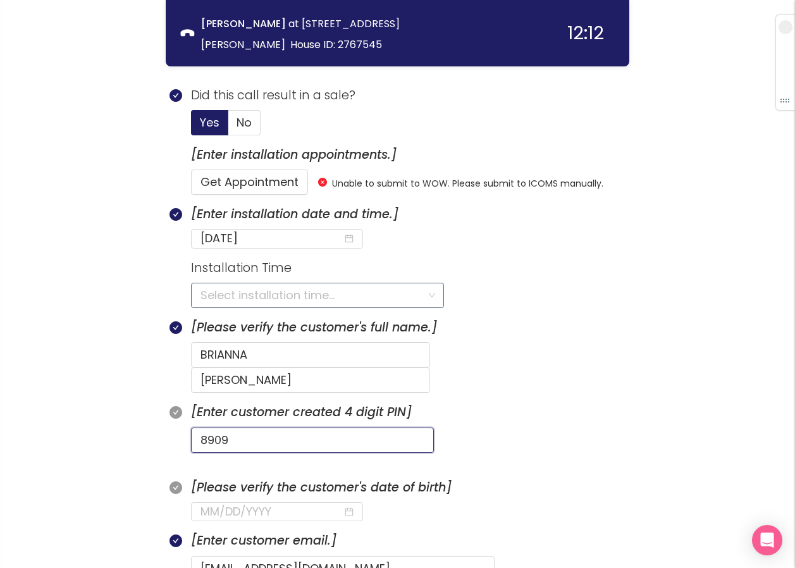
type input "8909"
click at [251, 294] on input "search" at bounding box center [313, 296] width 225 height 24
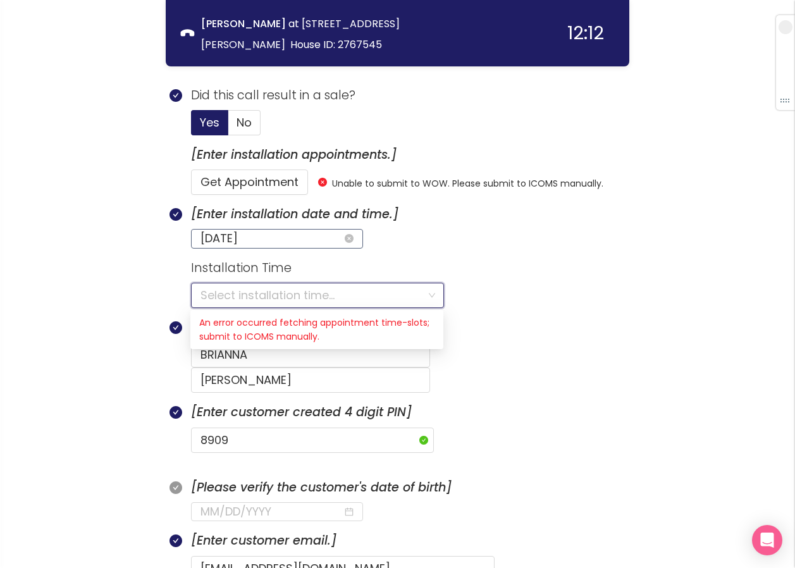
click at [273, 244] on input "[DATE]" at bounding box center [272, 239] width 142 height 18
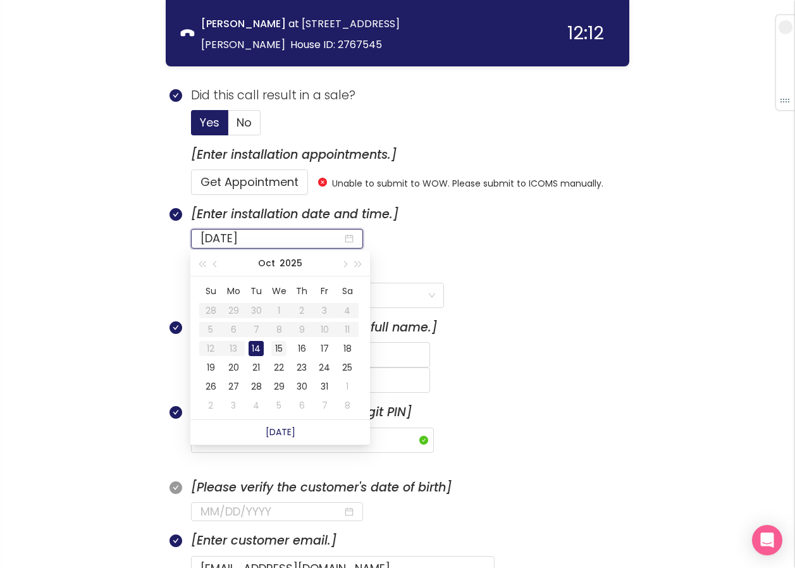
type input "[DATE]"
click at [274, 348] on div "15" at bounding box center [278, 348] width 15 height 15
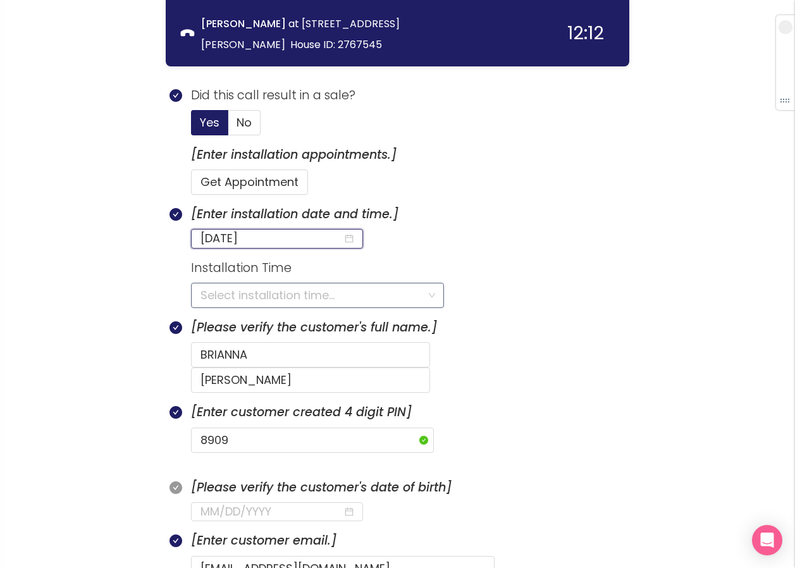
click at [235, 297] on input "search" at bounding box center [313, 296] width 225 height 24
click at [249, 292] on input "search" at bounding box center [313, 296] width 225 height 24
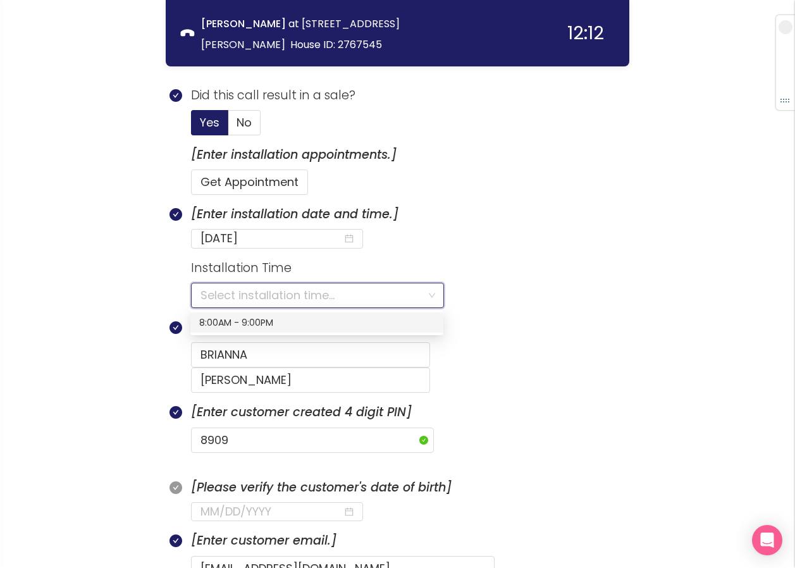
click at [215, 321] on div "8:00AM - 9:00PM" at bounding box center [316, 323] width 235 height 14
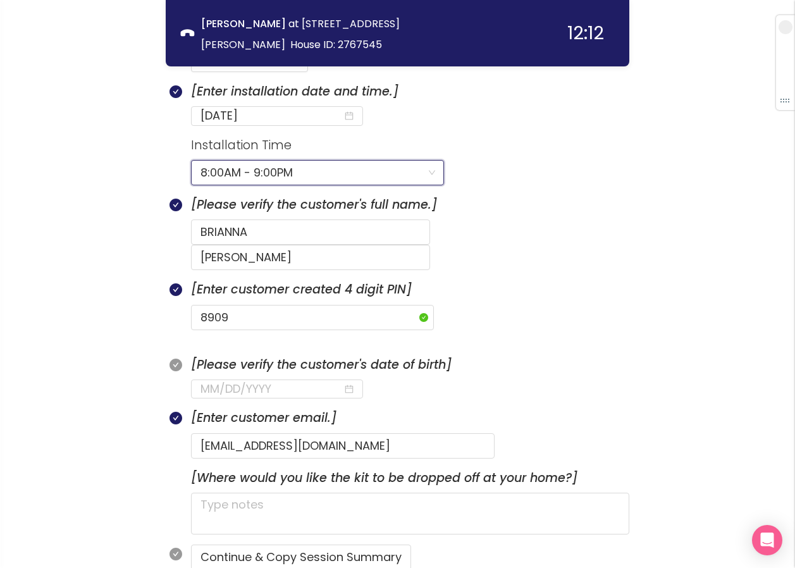
scroll to position [647, 0]
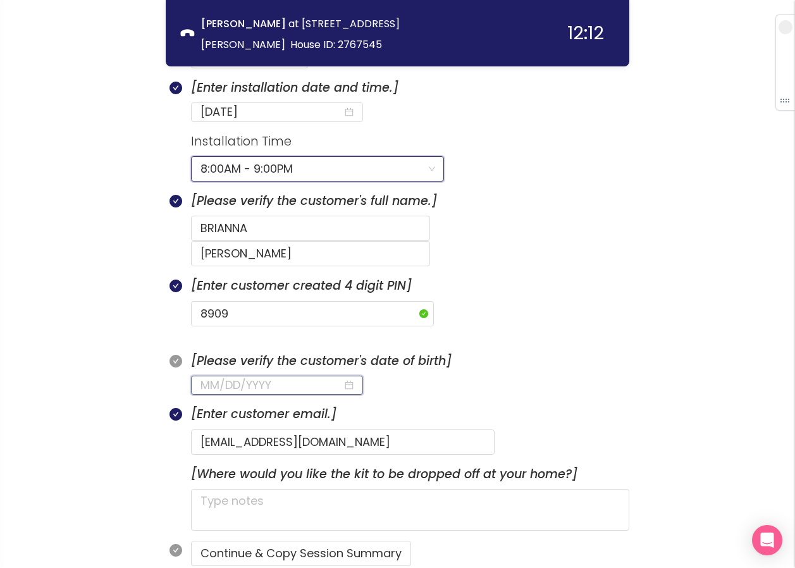
click at [239, 377] on input at bounding box center [272, 386] width 142 height 18
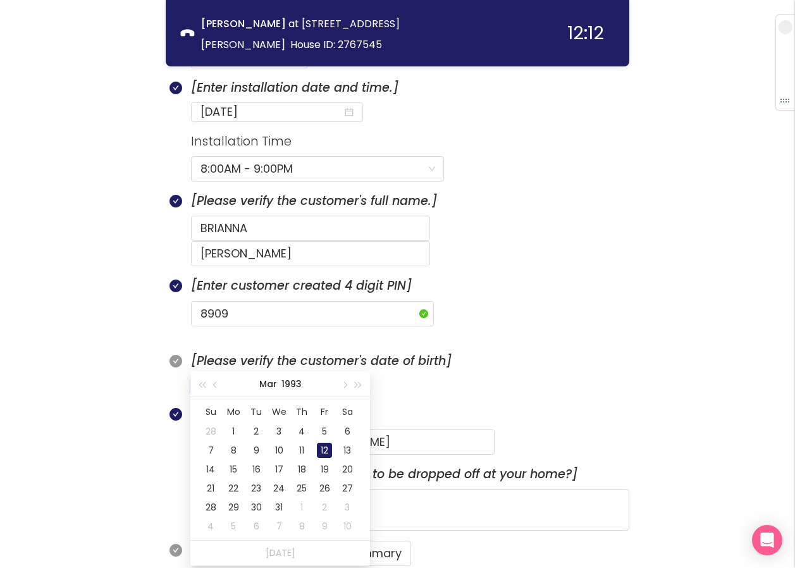
click at [321, 451] on div "12" at bounding box center [324, 450] width 15 height 15
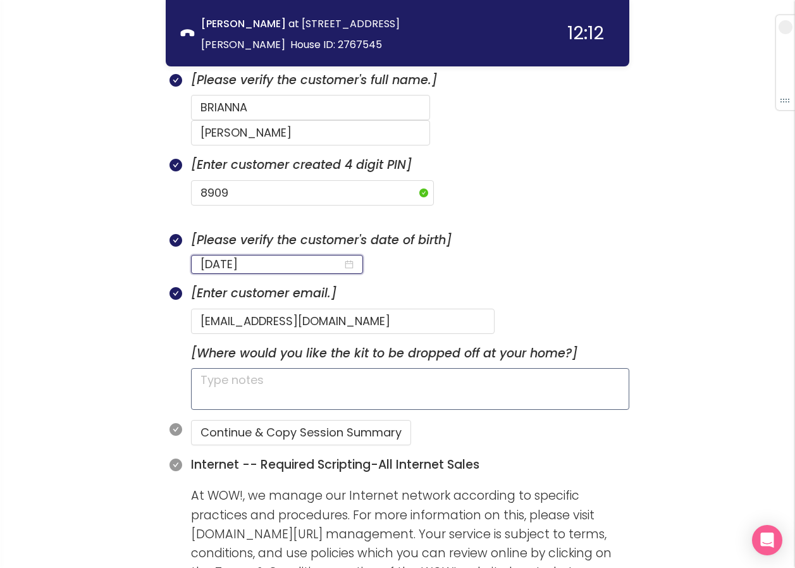
scroll to position [773, 0]
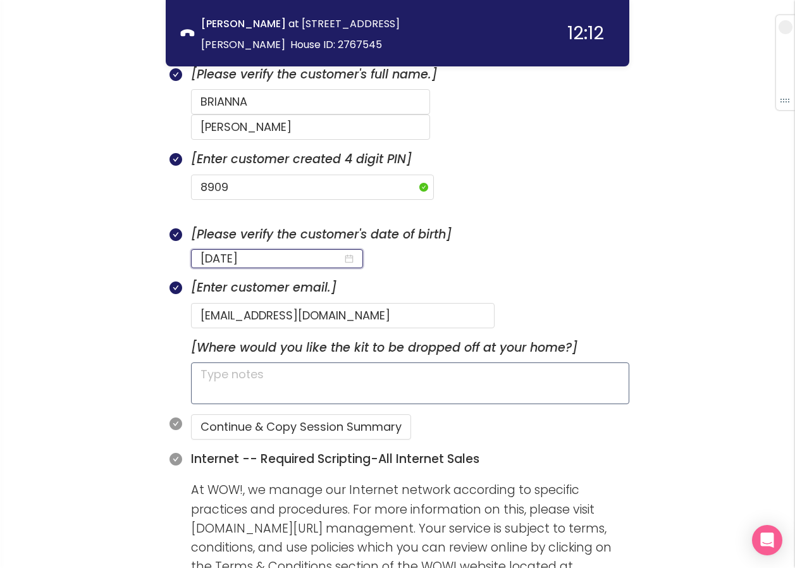
type input "[DATE]"
click at [280, 363] on textarea at bounding box center [410, 384] width 439 height 42
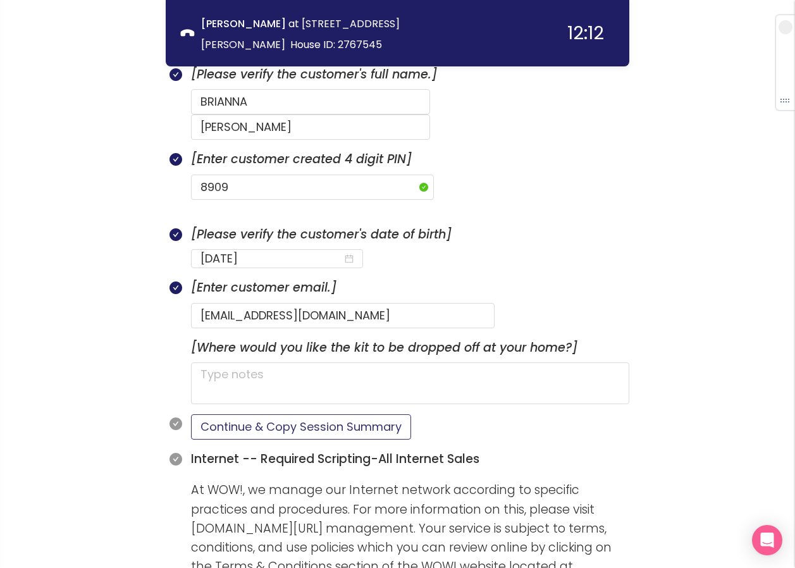
click at [274, 415] on button "Continue & Copy Session Summary" at bounding box center [301, 427] width 220 height 25
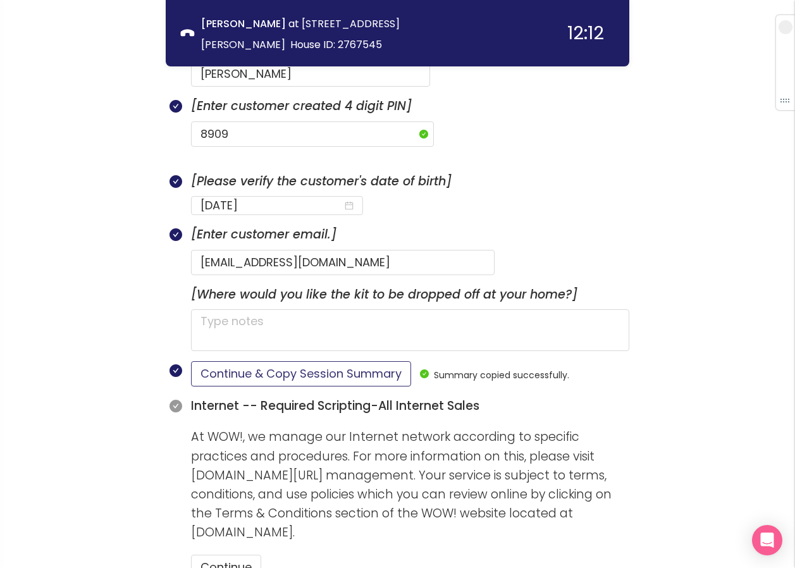
scroll to position [900, 0]
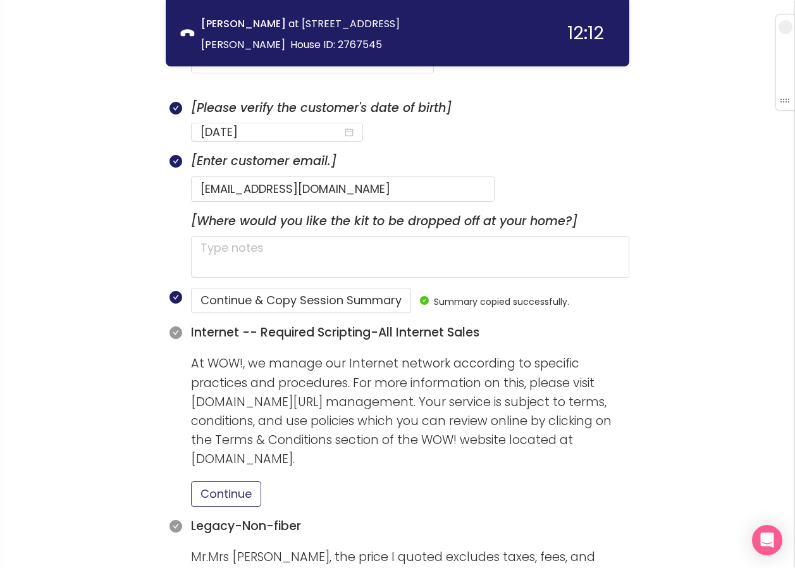
drag, startPoint x: 236, startPoint y: 460, endPoint x: 259, endPoint y: 450, distance: 24.9
click at [239, 482] on button "Continue" at bounding box center [226, 494] width 70 height 25
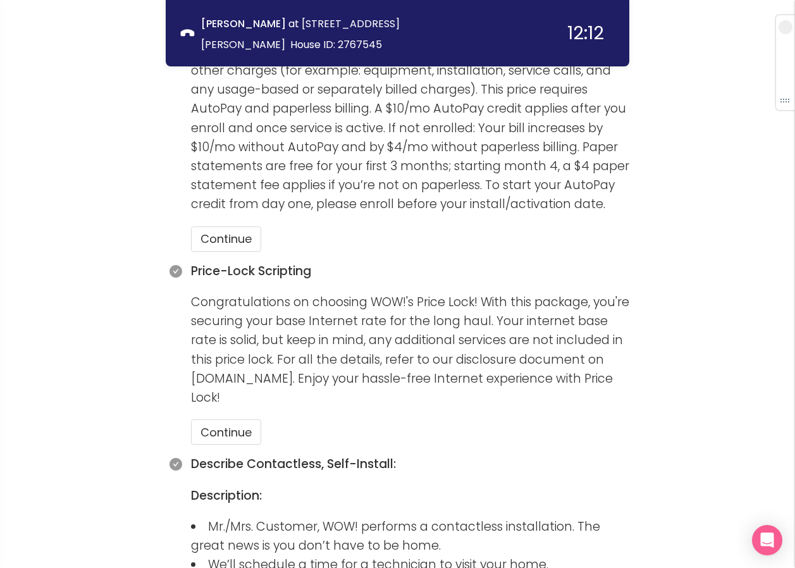
scroll to position [1406, 0]
click at [232, 226] on button "Continue" at bounding box center [226, 238] width 70 height 25
click at [210, 419] on button "Continue" at bounding box center [226, 431] width 70 height 25
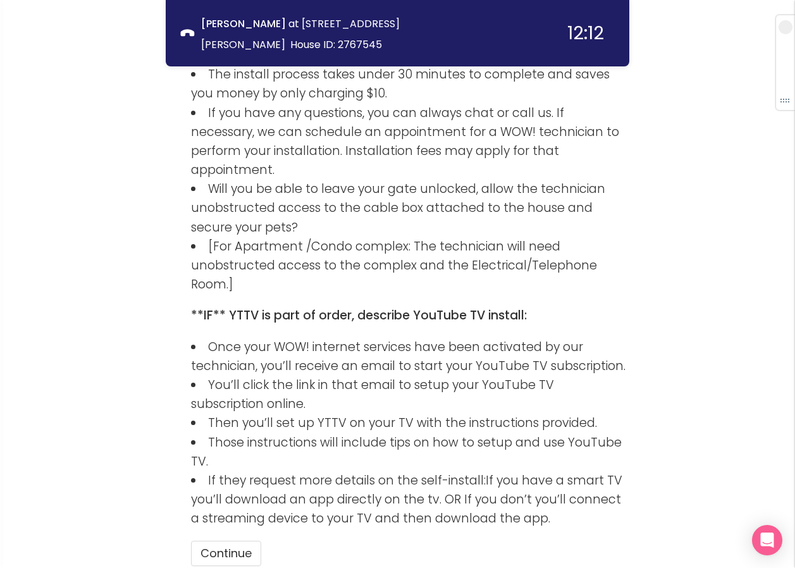
scroll to position [2119, 0]
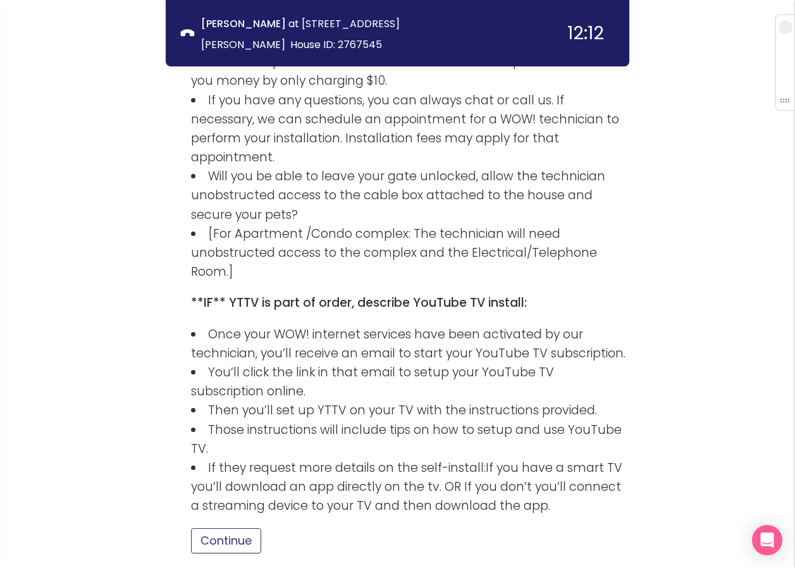
click at [225, 528] on button "Continue" at bounding box center [226, 540] width 70 height 25
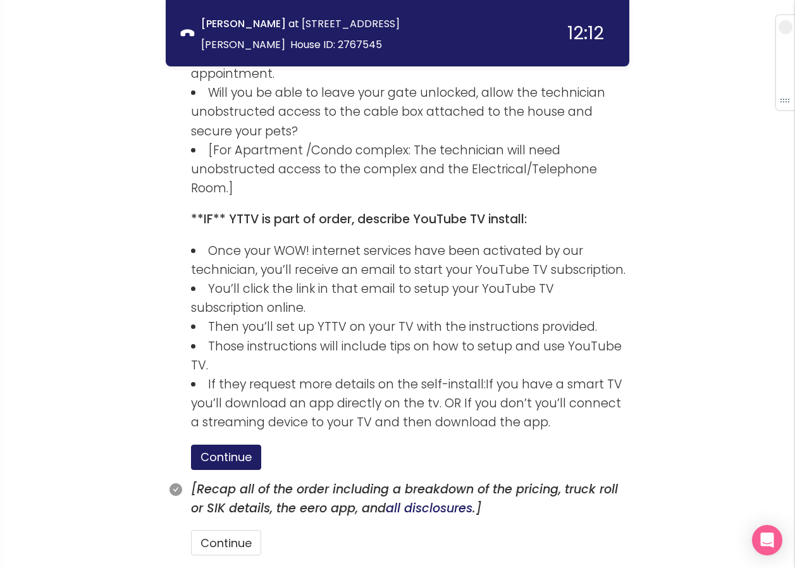
scroll to position [2204, 0]
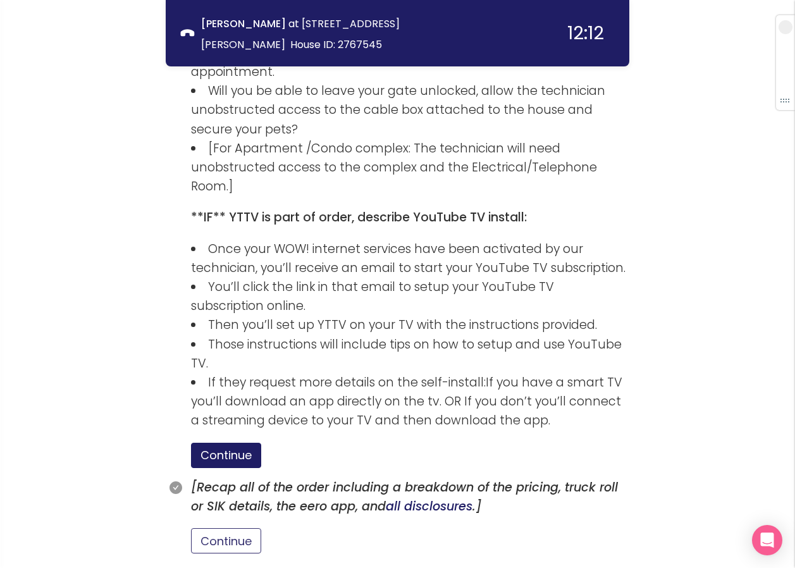
click at [232, 528] on button "Continue" at bounding box center [226, 540] width 70 height 25
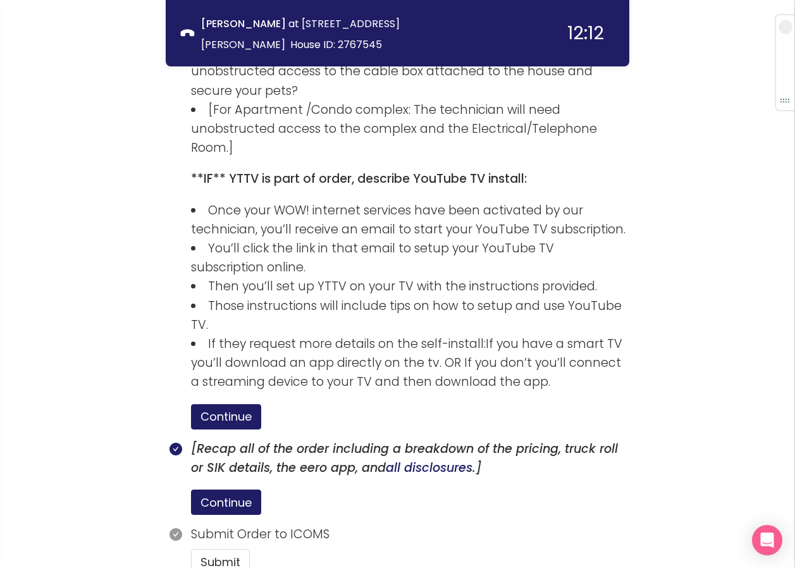
scroll to position [2264, 0]
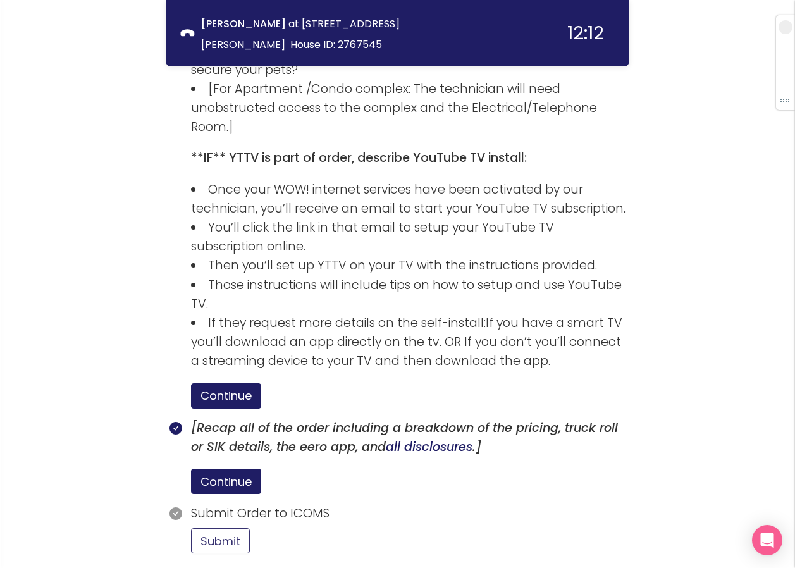
click at [221, 528] on button "Submit" at bounding box center [220, 540] width 59 height 25
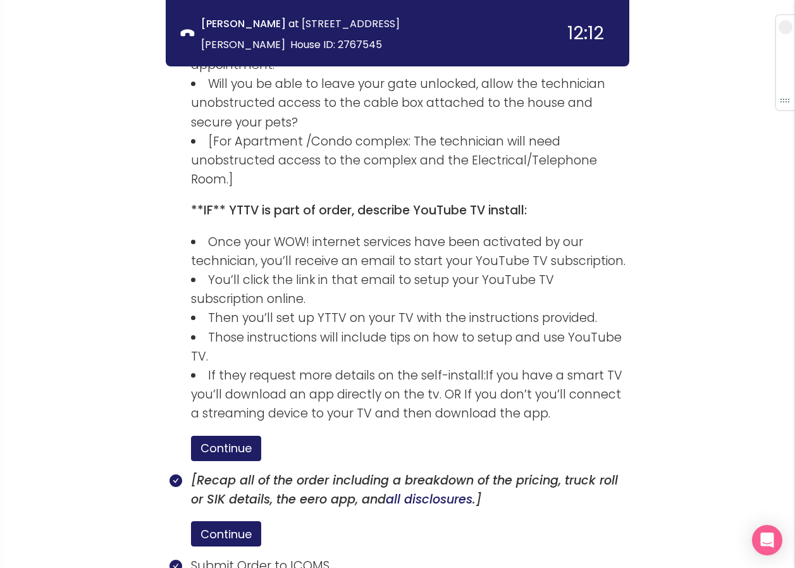
scroll to position [2381, 0]
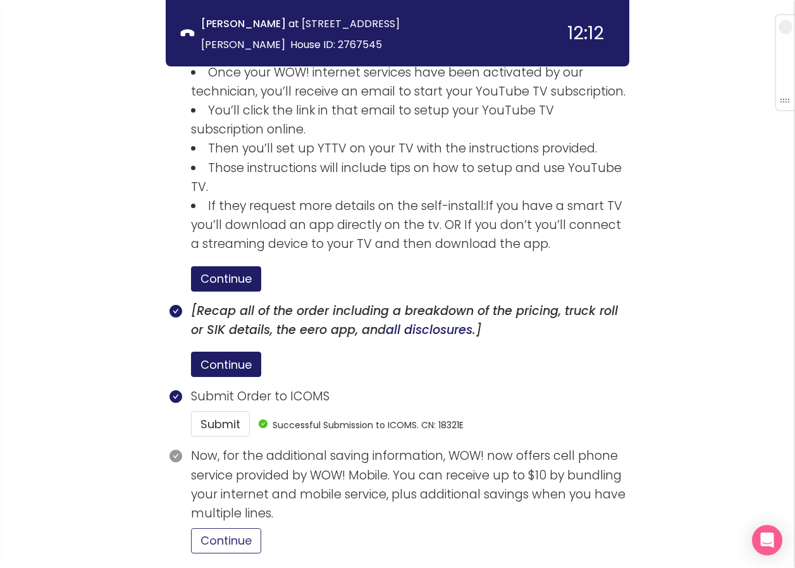
click at [244, 528] on button "Continue" at bounding box center [226, 540] width 70 height 25
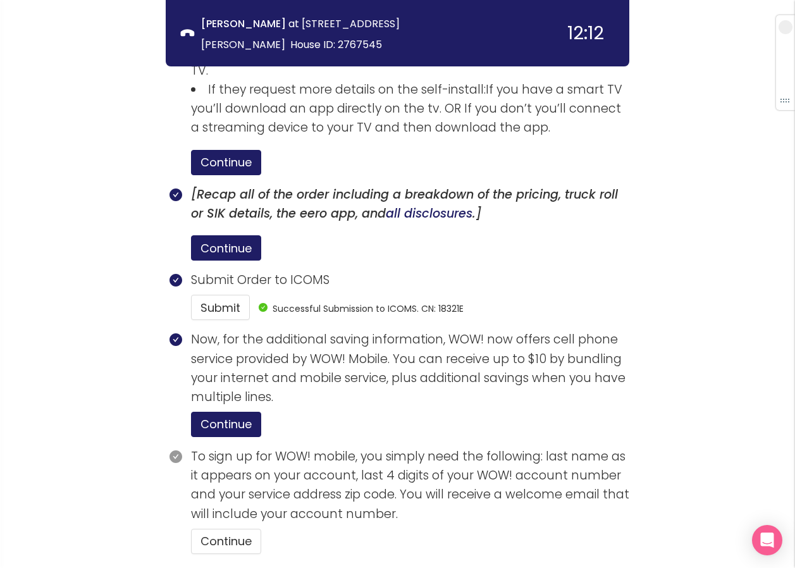
scroll to position [2498, 0]
click at [244, 528] on button "Continue" at bounding box center [226, 540] width 70 height 25
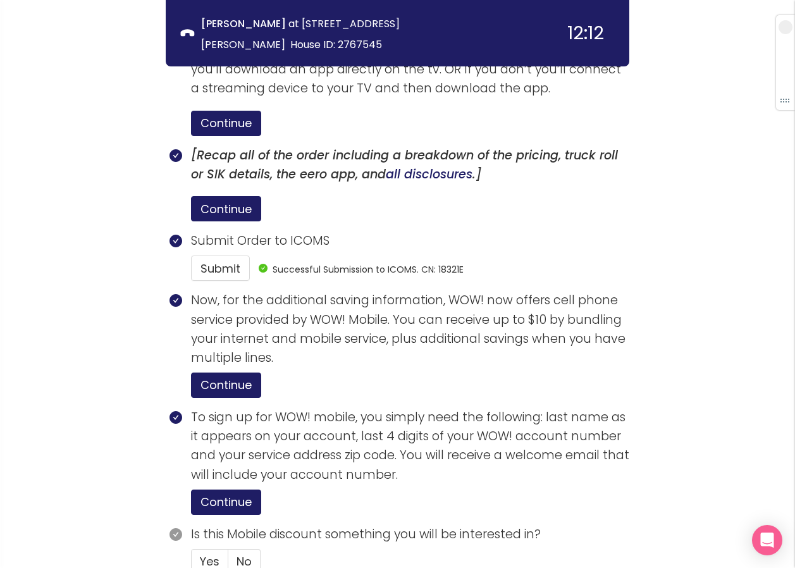
scroll to position [2557, 0]
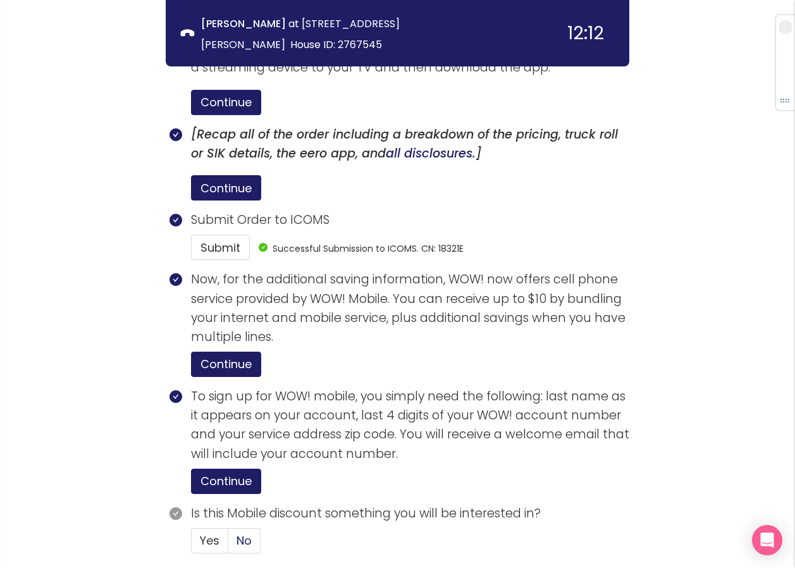
click at [249, 533] on span "No" at bounding box center [244, 541] width 15 height 16
click at [228, 545] on input "No" at bounding box center [228, 545] width 0 height 0
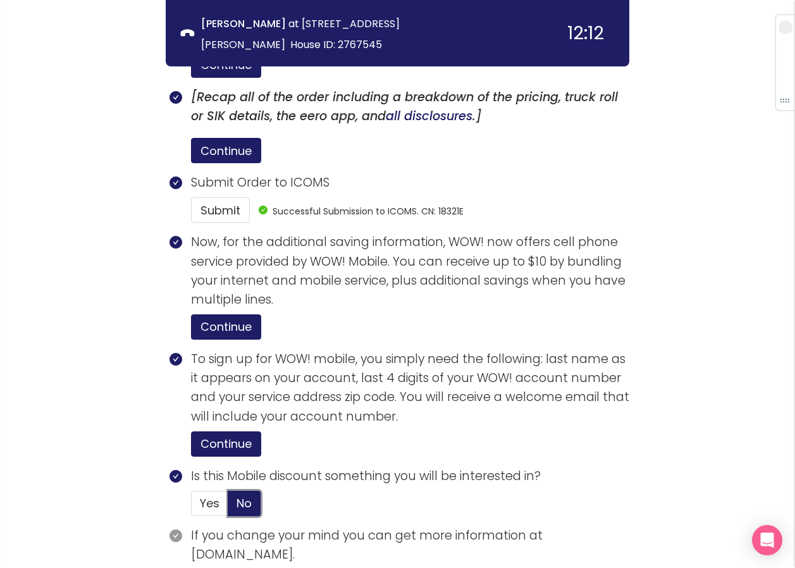
scroll to position [2636, 0]
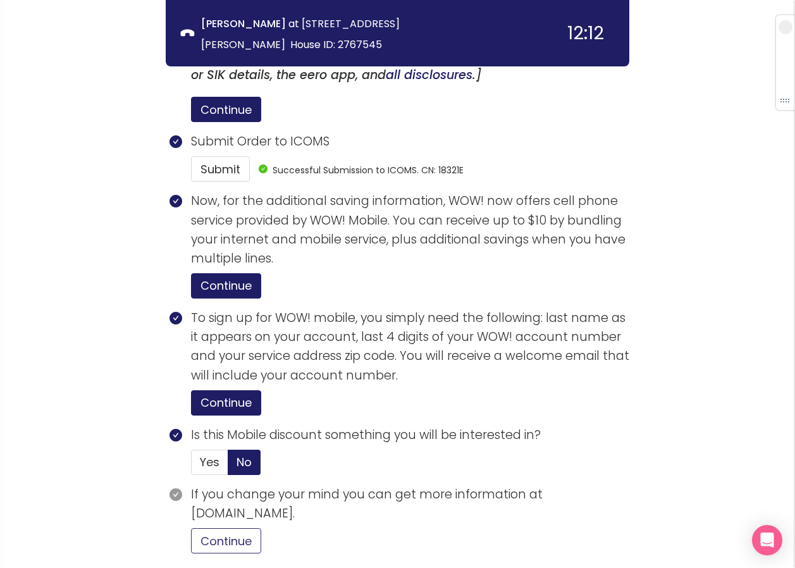
click at [257, 528] on button "Continue" at bounding box center [226, 540] width 70 height 25
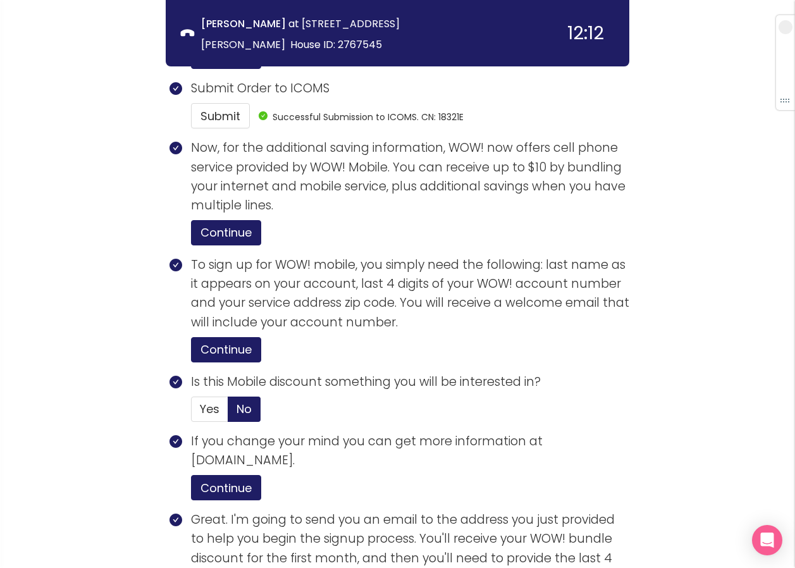
scroll to position [2877, 0]
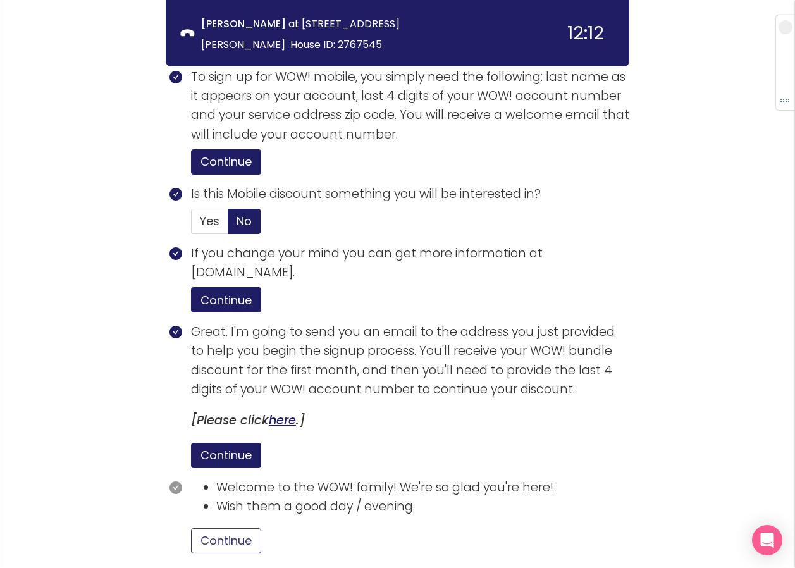
click at [245, 528] on button "Continue" at bounding box center [226, 540] width 70 height 25
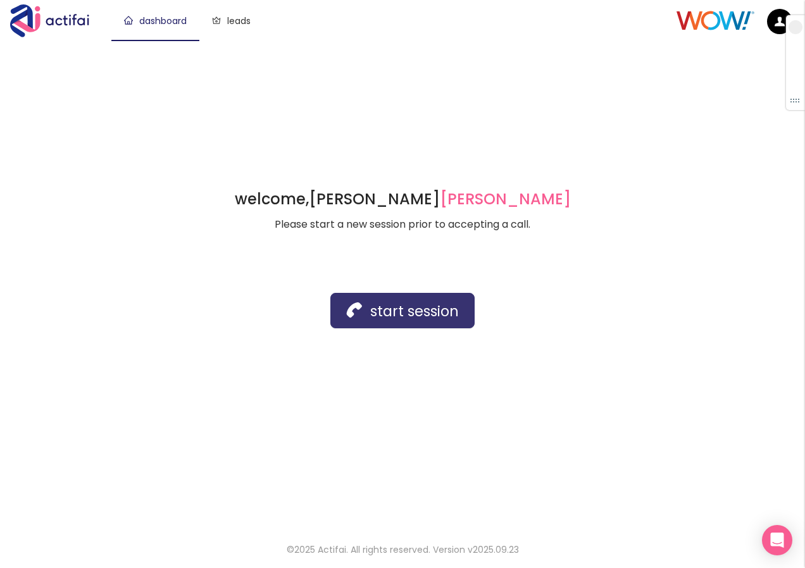
click at [360, 317] on button "start session" at bounding box center [402, 310] width 144 height 35
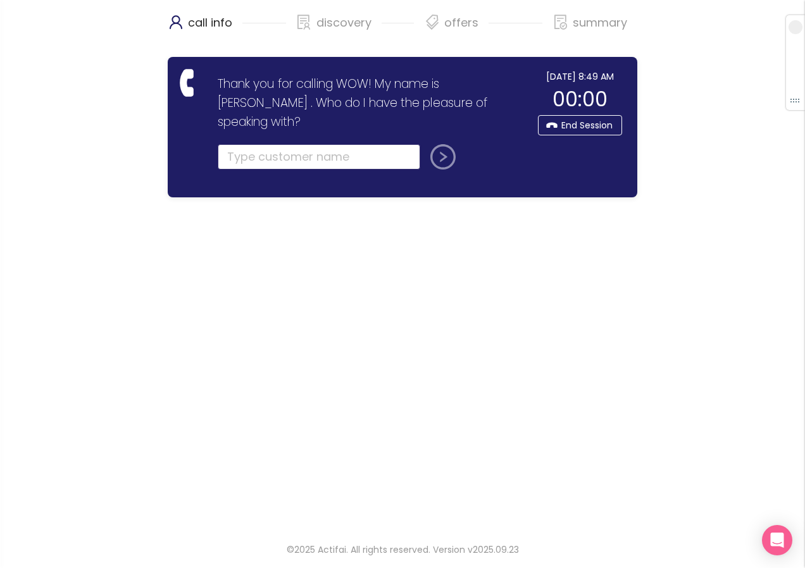
click at [239, 144] on input "text" at bounding box center [319, 156] width 203 height 25
click at [304, 144] on input "text" at bounding box center [319, 156] width 203 height 25
type input "[PERSON_NAME]"
click at [425, 144] on button "submit" at bounding box center [440, 156] width 30 height 25
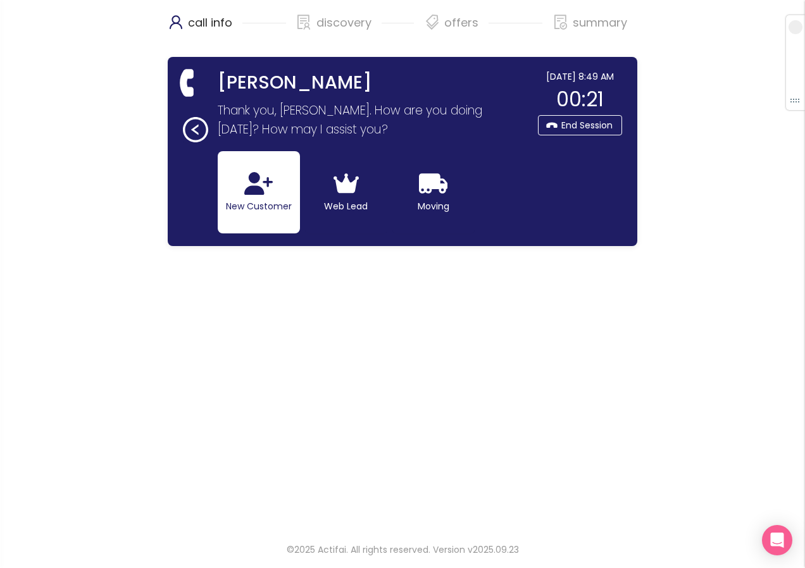
click at [254, 188] on icon "button" at bounding box center [258, 183] width 28 height 23
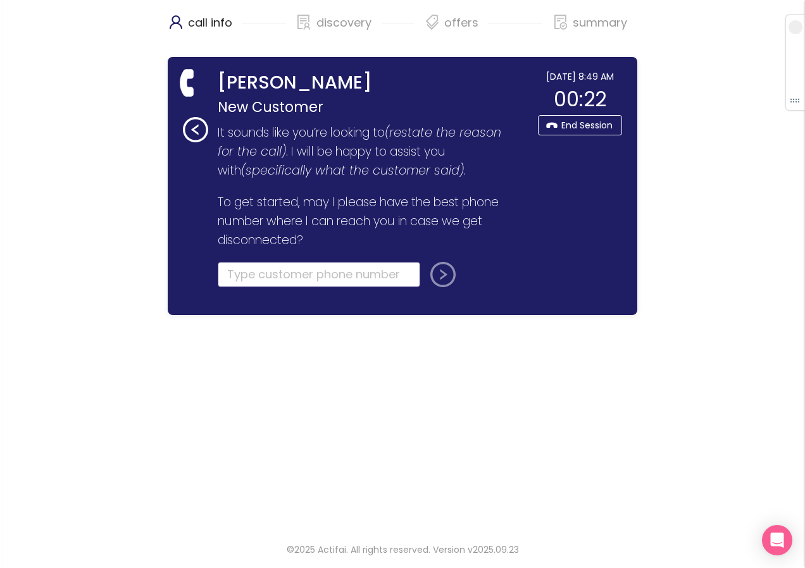
click at [251, 270] on input "tel" at bounding box center [319, 274] width 203 height 25
type input "[PHONE_NUMBER]"
click at [443, 279] on button "submit" at bounding box center [440, 274] width 30 height 25
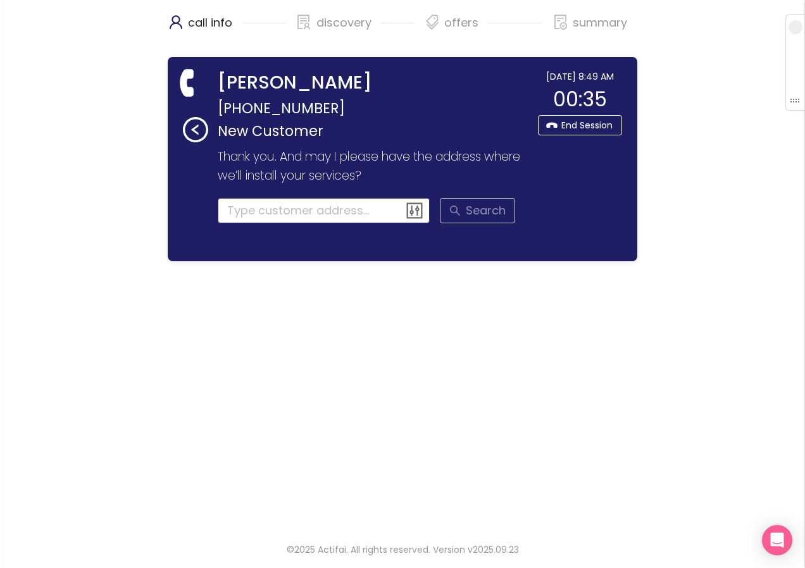
click at [248, 211] on input at bounding box center [324, 210] width 213 height 25
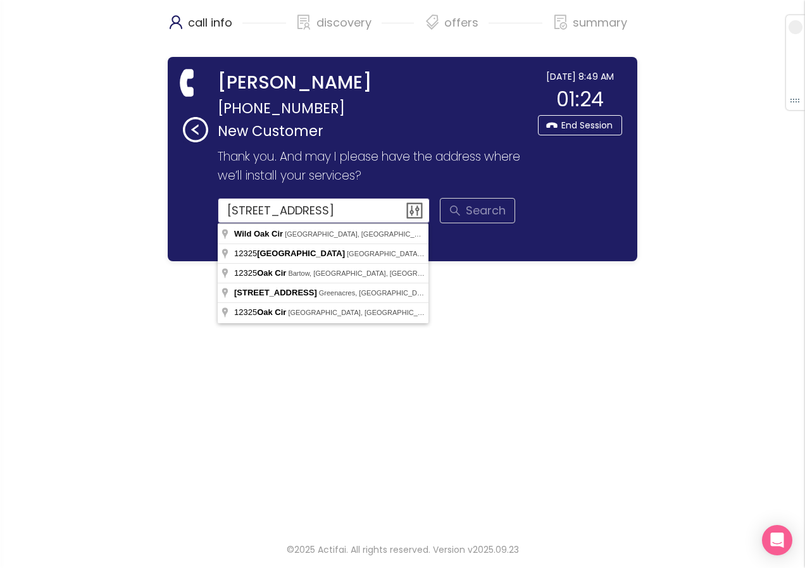
drag, startPoint x: 386, startPoint y: 214, endPoint x: 228, endPoint y: 218, distance: 158.3
click at [228, 218] on input "[STREET_ADDRESS]" at bounding box center [324, 210] width 213 height 25
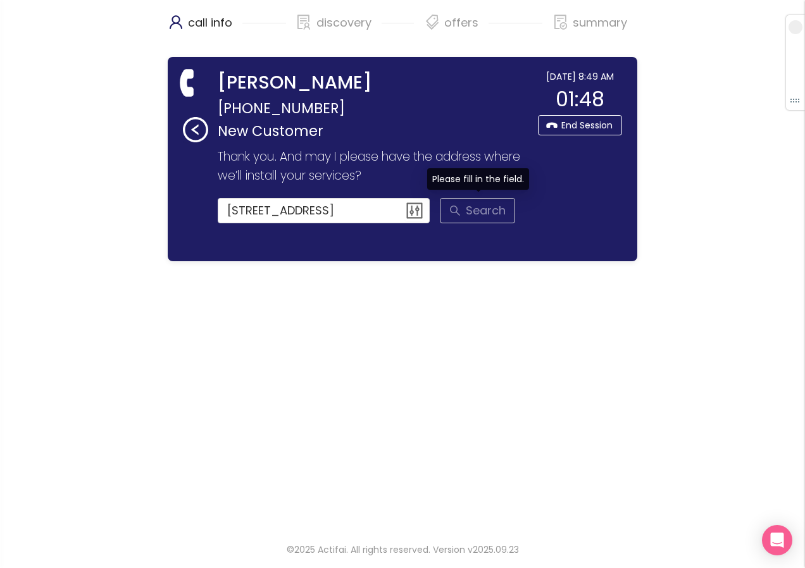
click at [463, 215] on span "Search" at bounding box center [477, 210] width 75 height 25
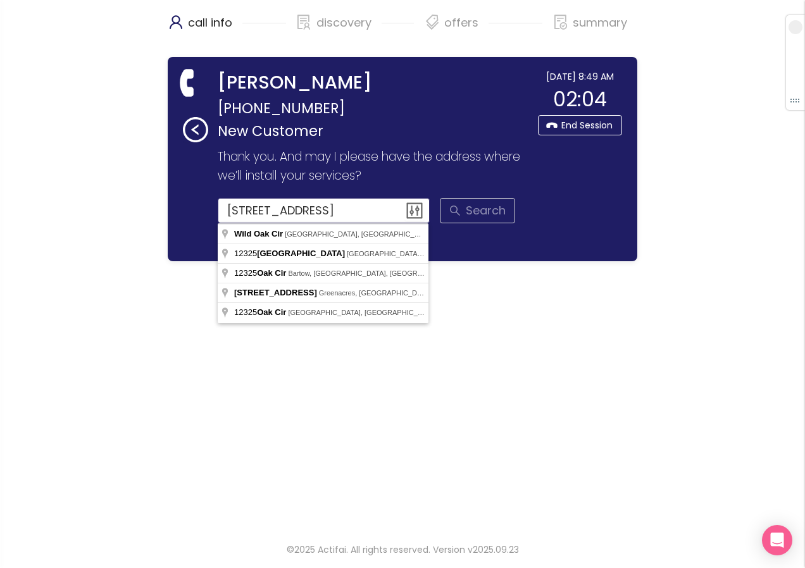
click at [313, 212] on input "[STREET_ADDRESS]" at bounding box center [324, 210] width 213 height 25
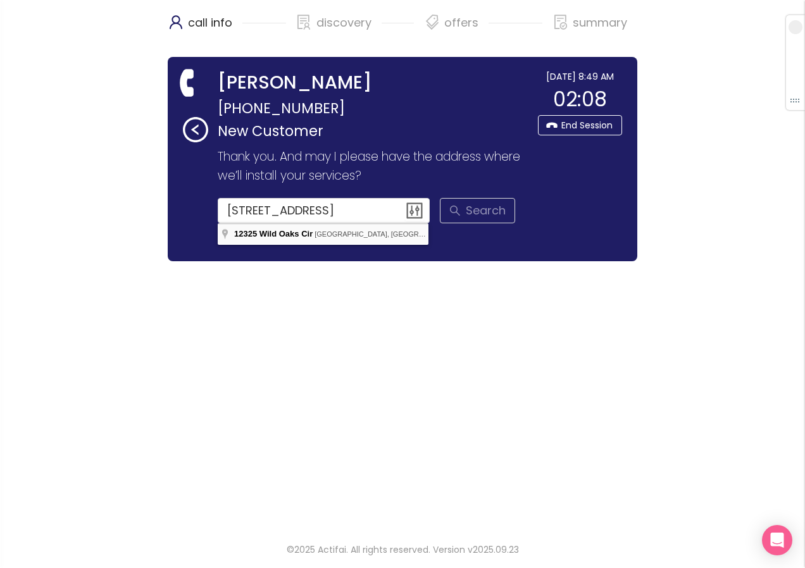
type input "[STREET_ADDRESS]"
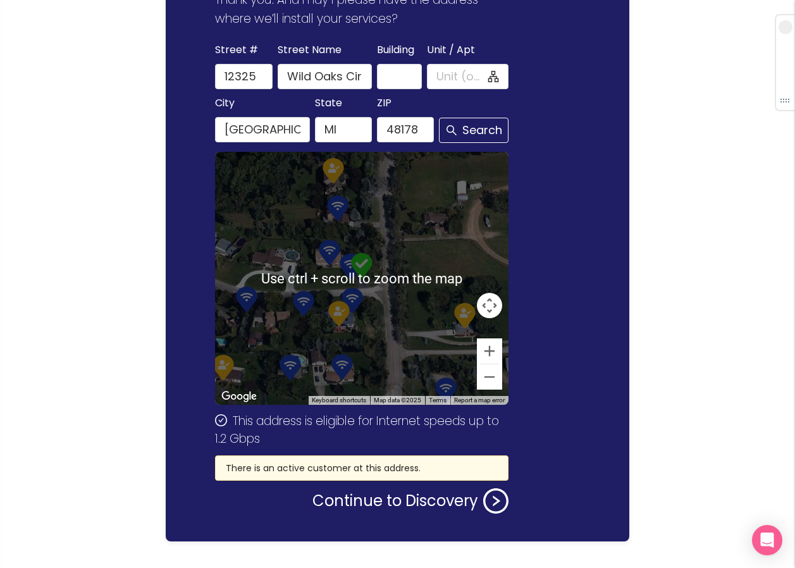
scroll to position [181, 0]
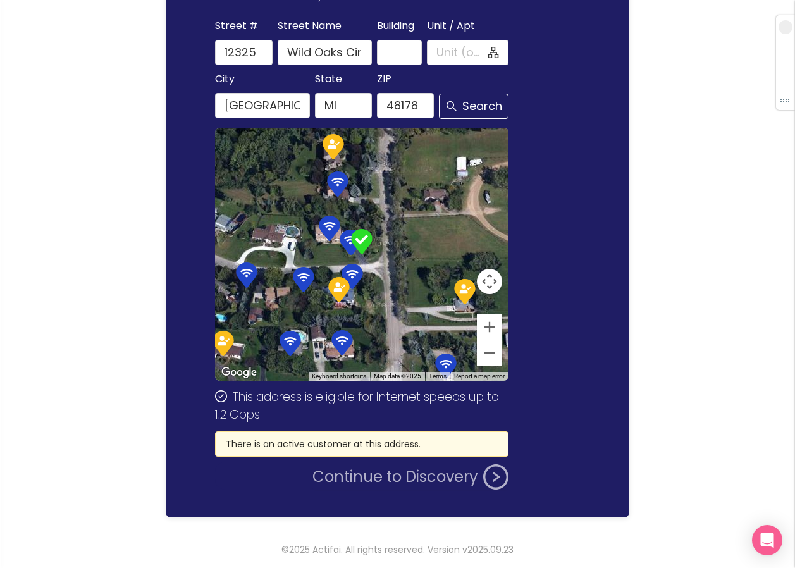
click at [340, 478] on button "Continue to Discovery" at bounding box center [411, 476] width 196 height 25
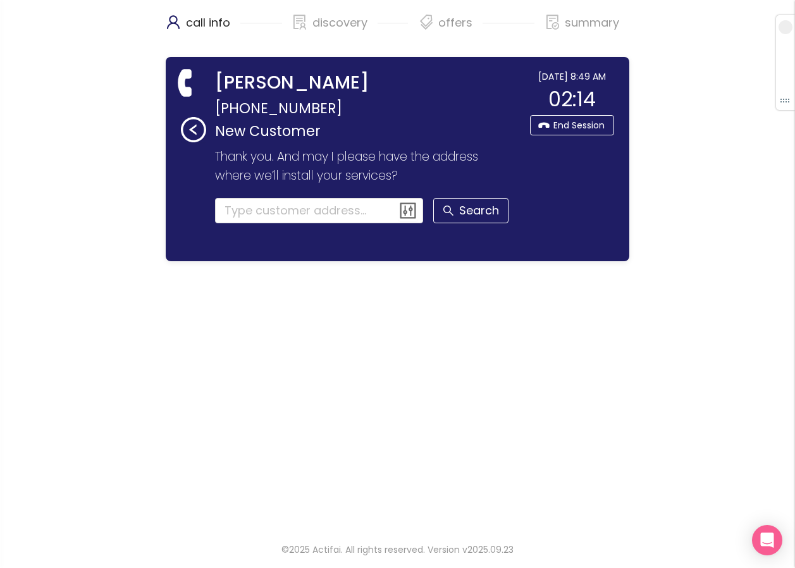
scroll to position [0, 0]
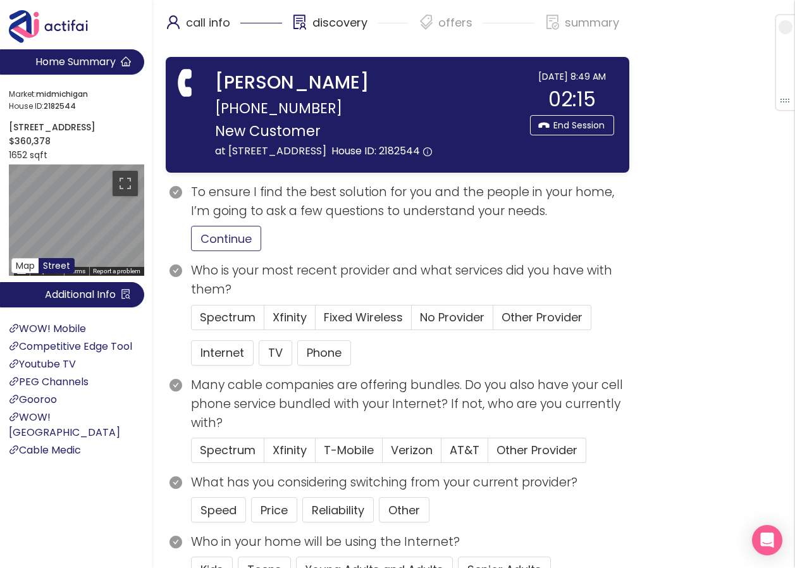
click at [223, 251] on button "Continue" at bounding box center [226, 238] width 70 height 25
click at [451, 325] on span "No Provider" at bounding box center [452, 317] width 65 height 16
click at [412, 321] on input "No Provider" at bounding box center [412, 321] width 0 height 0
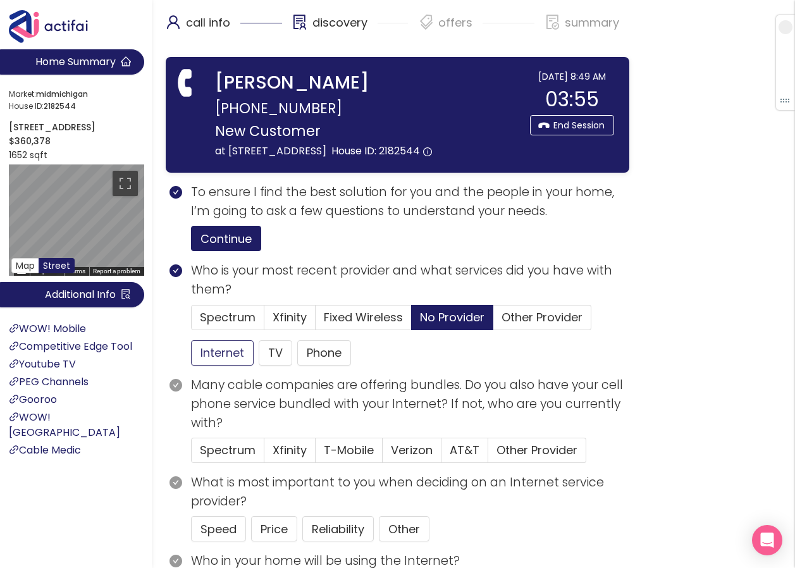
click at [215, 366] on button "Internet" at bounding box center [222, 352] width 63 height 25
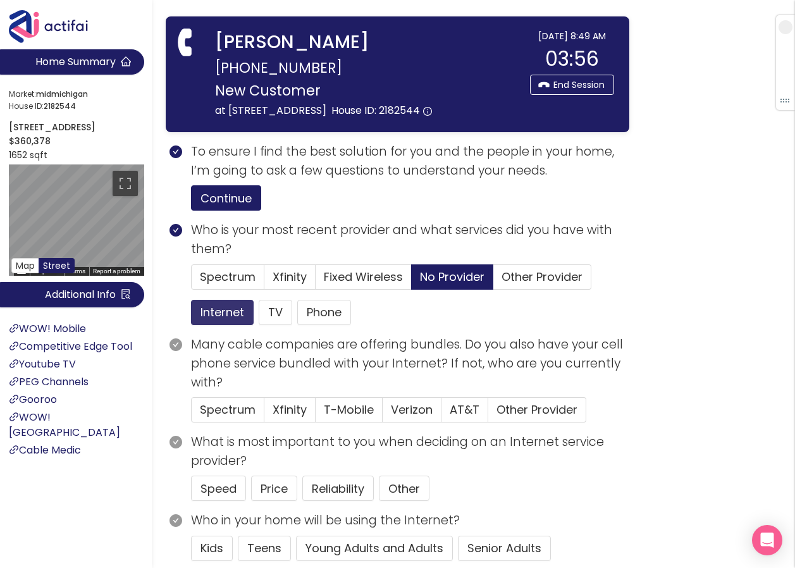
scroll to position [127, 0]
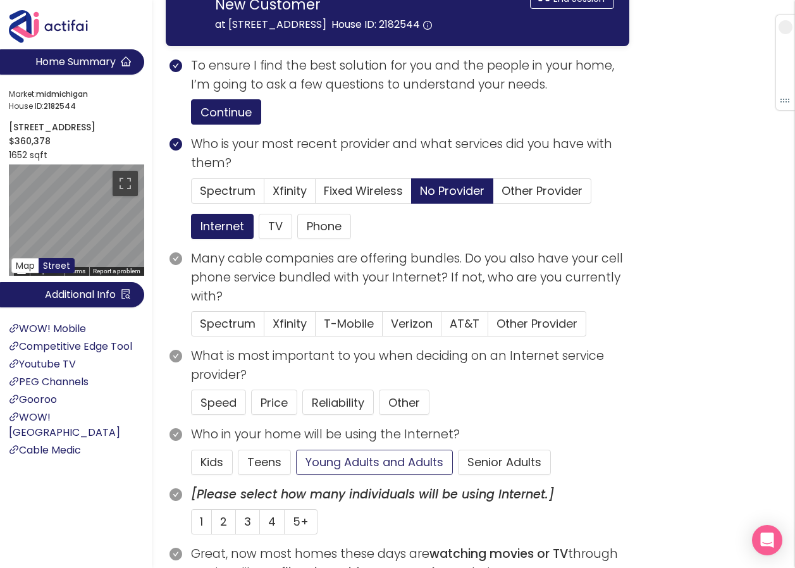
click at [359, 475] on button "Young Adults and Adults" at bounding box center [374, 462] width 157 height 25
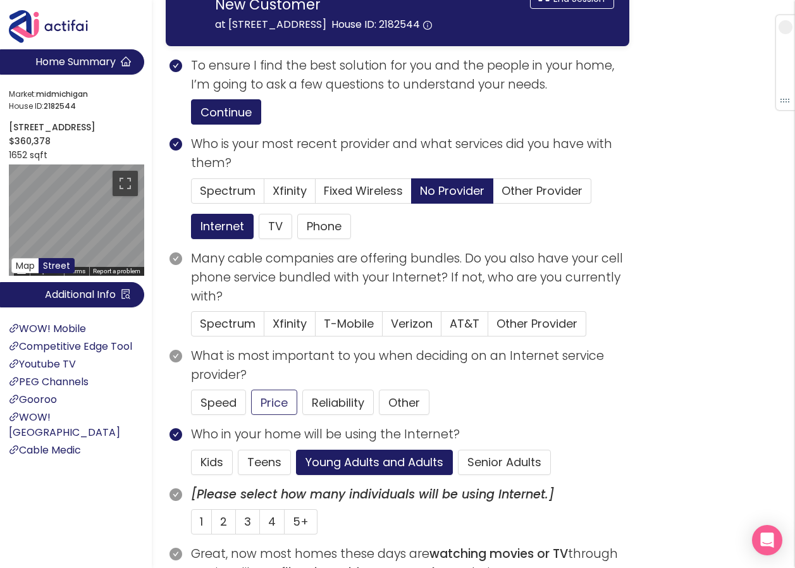
click at [276, 415] on button "Price" at bounding box center [274, 402] width 46 height 25
click at [521, 332] on span "Other Provider" at bounding box center [537, 324] width 81 height 16
click at [489, 328] on input "Other Provider" at bounding box center [489, 328] width 0 height 0
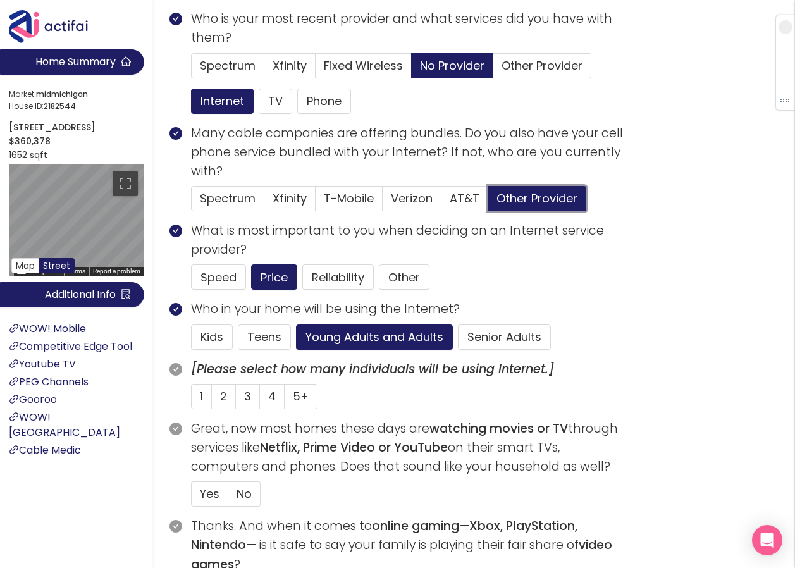
scroll to position [253, 0]
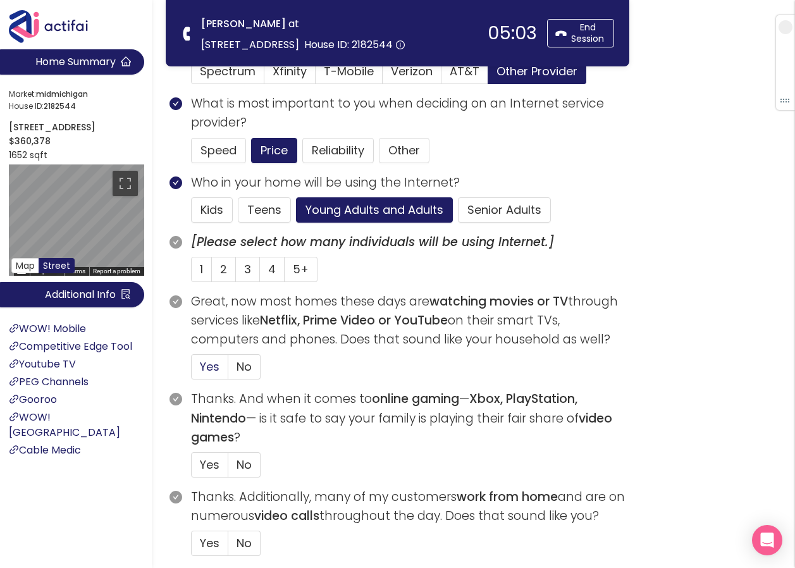
click at [211, 364] on span "Yes" at bounding box center [210, 367] width 20 height 16
click at [192, 371] on input "Yes" at bounding box center [192, 371] width 0 height 0
drag, startPoint x: 244, startPoint y: 464, endPoint x: 230, endPoint y: 523, distance: 60.6
click at [244, 464] on span "No" at bounding box center [244, 465] width 15 height 16
click at [228, 469] on input "No" at bounding box center [228, 469] width 0 height 0
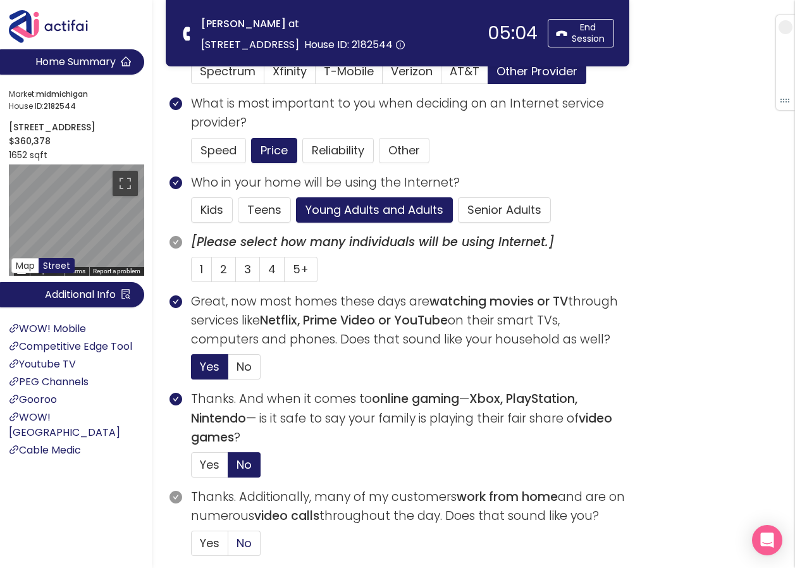
click at [240, 540] on span "No" at bounding box center [244, 543] width 15 height 16
click at [228, 547] on input "No" at bounding box center [228, 547] width 0 height 0
click at [268, 269] on span "4" at bounding box center [272, 269] width 8 height 16
click at [260, 273] on input "4" at bounding box center [260, 273] width 0 height 0
click at [220, 207] on button "Kids" at bounding box center [212, 209] width 42 height 25
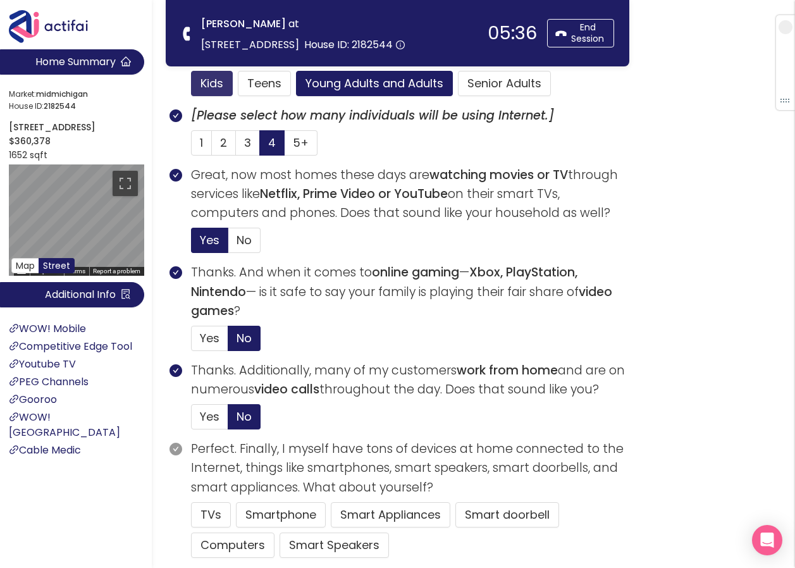
scroll to position [443, 0]
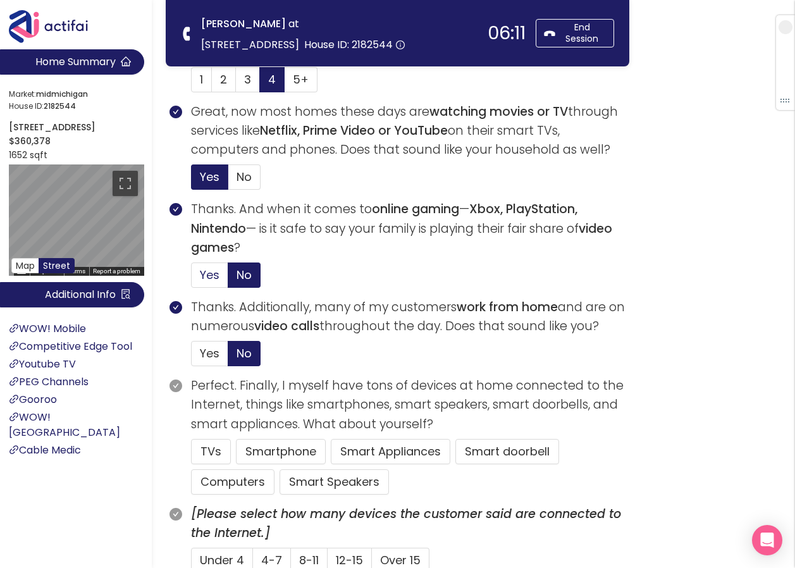
click at [203, 277] on span "Yes" at bounding box center [210, 275] width 20 height 16
click at [192, 279] on input "Yes" at bounding box center [192, 279] width 0 height 0
click at [218, 452] on button "TVs" at bounding box center [211, 451] width 40 height 25
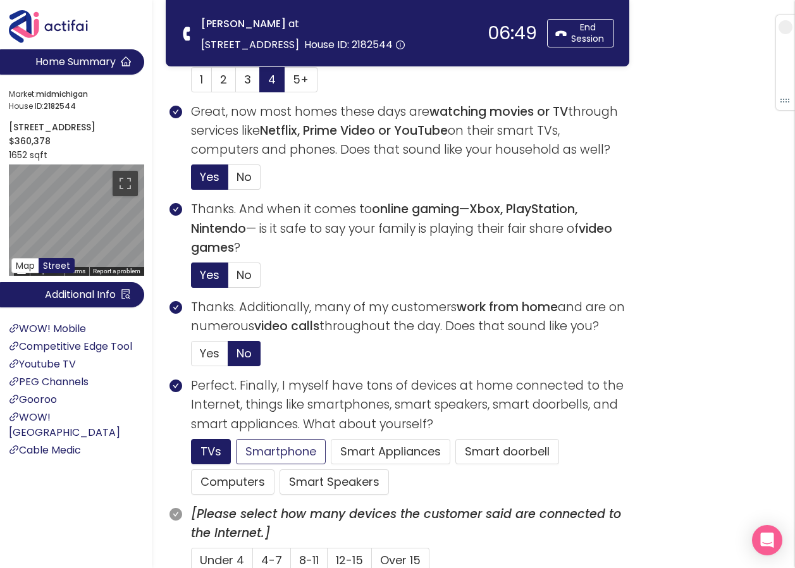
click at [250, 447] on button "Smartphone" at bounding box center [281, 451] width 90 height 25
click at [280, 558] on span "4-7" at bounding box center [271, 560] width 21 height 16
click at [253, 564] on input "4-7" at bounding box center [253, 564] width 0 height 0
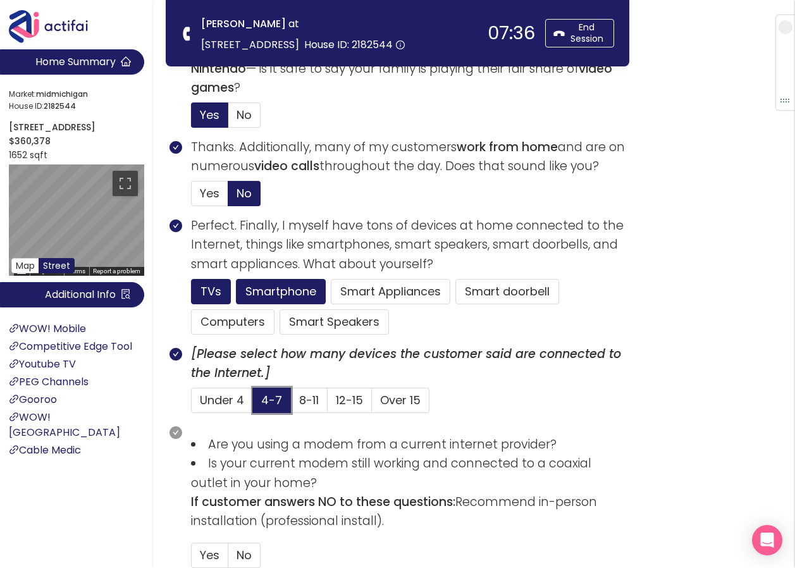
scroll to position [696, 0]
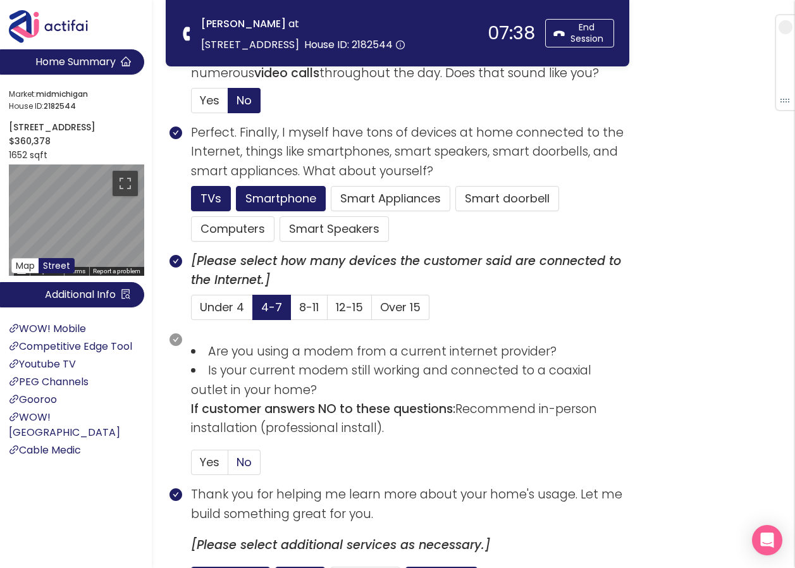
click at [245, 466] on span "No" at bounding box center [244, 462] width 15 height 16
click at [228, 466] on input "No" at bounding box center [228, 466] width 0 height 0
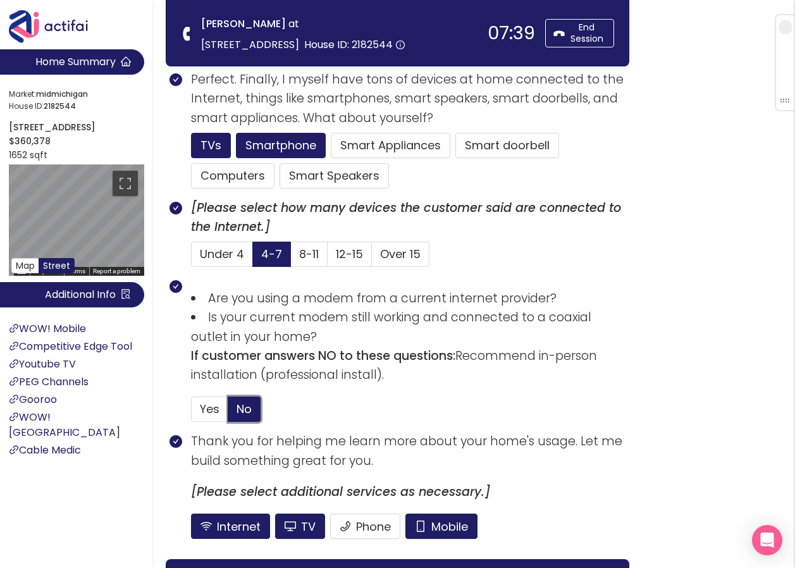
scroll to position [823, 0]
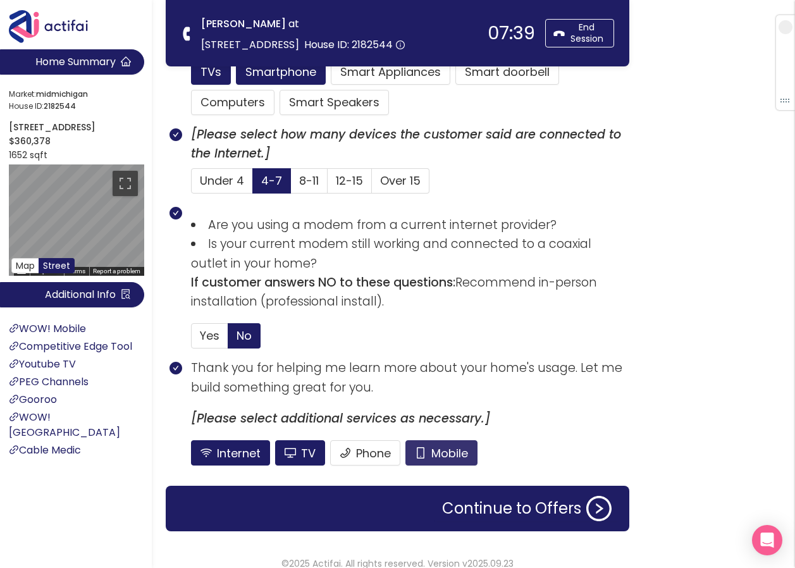
click at [434, 450] on button "Mobile" at bounding box center [442, 452] width 72 height 25
click at [282, 455] on button "TV" at bounding box center [300, 452] width 50 height 25
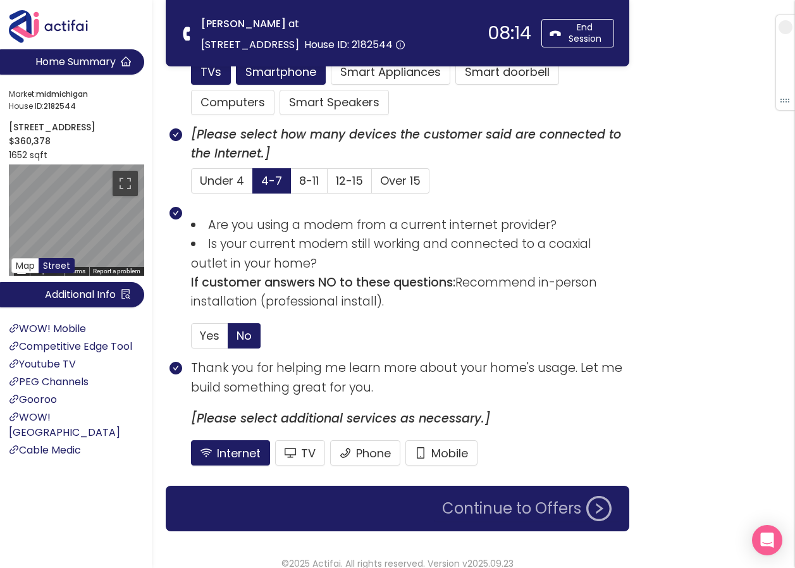
click at [535, 519] on button "Continue to Offers" at bounding box center [527, 508] width 185 height 25
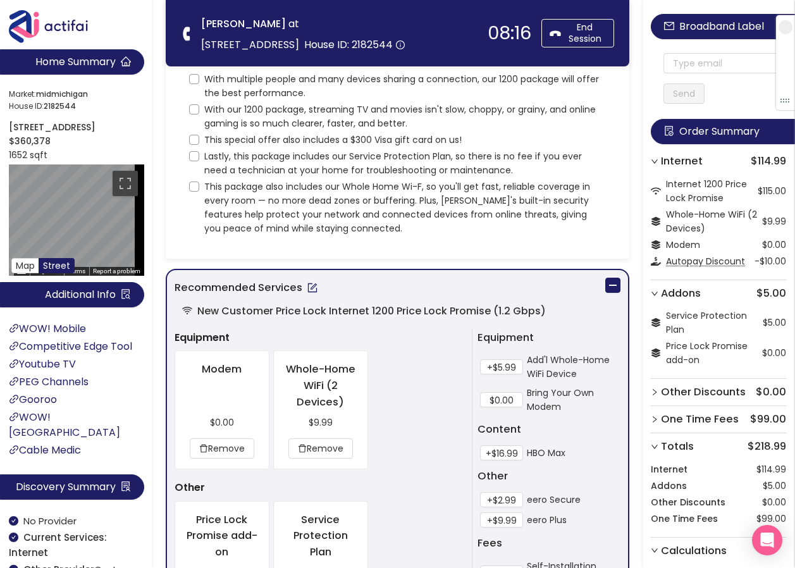
scroll to position [0, 0]
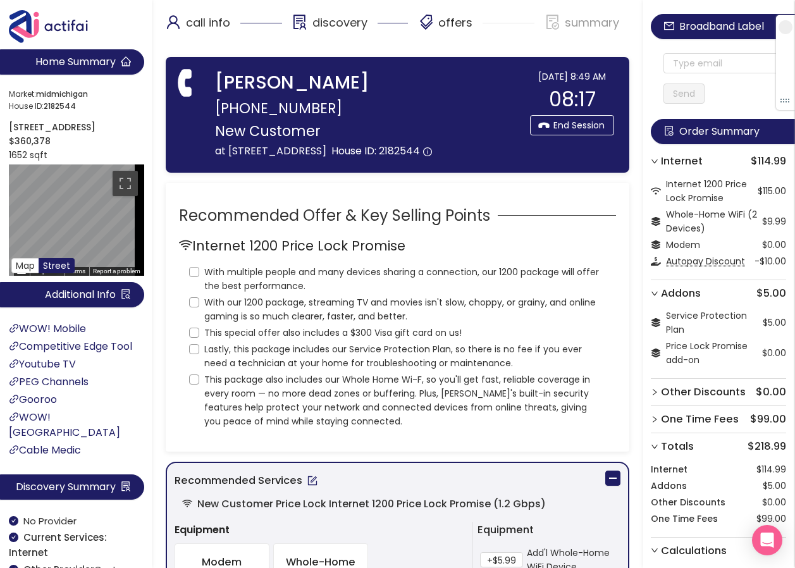
click at [184, 289] on div "Internet 1200 Price Lock Promise With multiple people and many devices sharing …" at bounding box center [397, 332] width 437 height 194
click at [197, 277] on input "With multiple people and many devices sharing a connection, our 1200 package wi…" at bounding box center [194, 272] width 10 height 10
checkbox input "true"
click at [196, 308] on input "With our 1200 package, streaming TV and movies isn't slow, choppy, or grainy, a…" at bounding box center [194, 302] width 10 height 10
checkbox input "true"
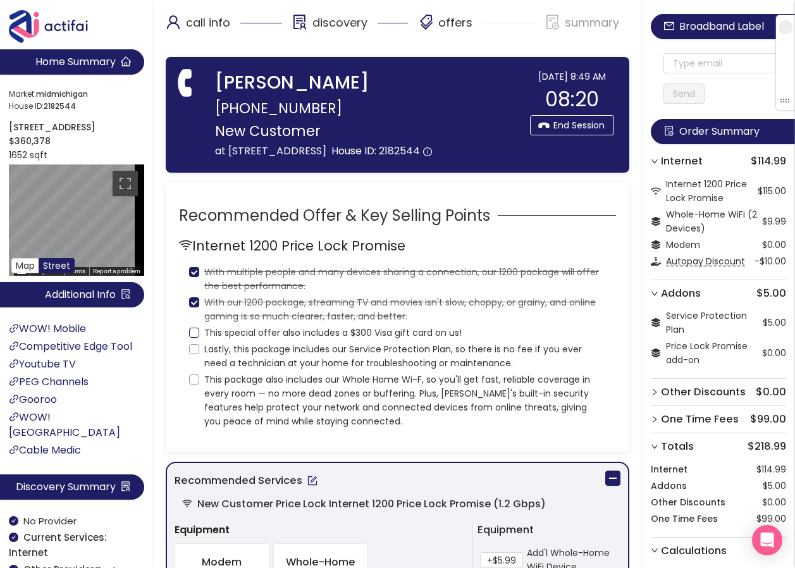
click at [197, 338] on input "This special offer also includes a $300 Visa gift card on us!" at bounding box center [194, 333] width 10 height 10
checkbox input "true"
click at [194, 354] on input "Lastly, this package includes our Service Protection Plan, so there is no fee i…" at bounding box center [194, 349] width 10 height 10
checkbox input "true"
click at [192, 385] on input "This package also includes our Whole Home Wi-F, so you'll get fast, reliable co…" at bounding box center [194, 380] width 10 height 10
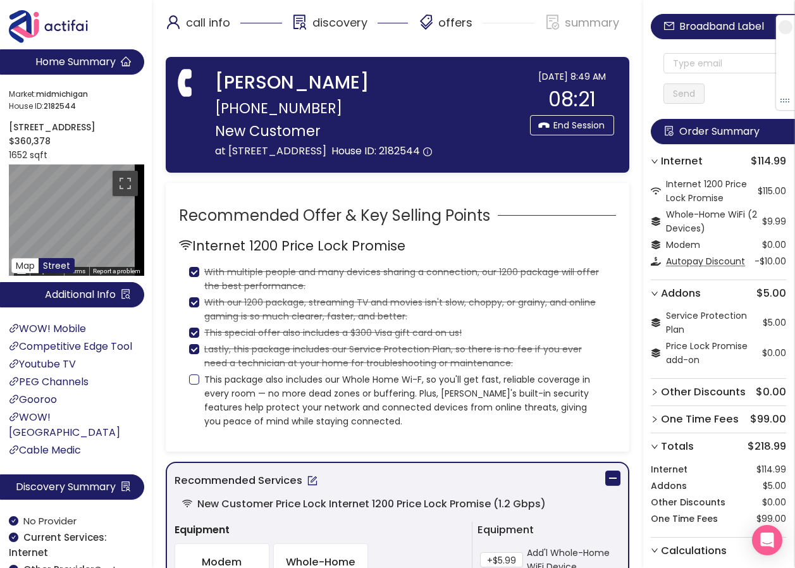
checkbox input "true"
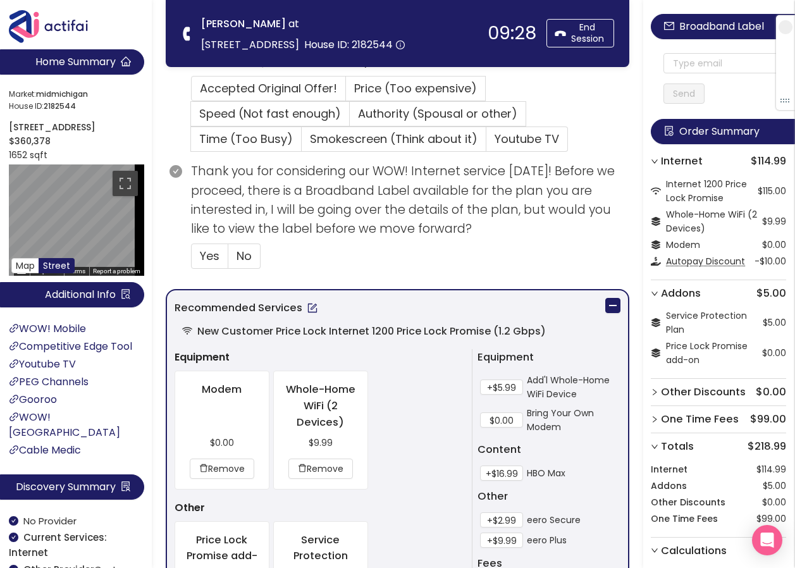
scroll to position [443, 0]
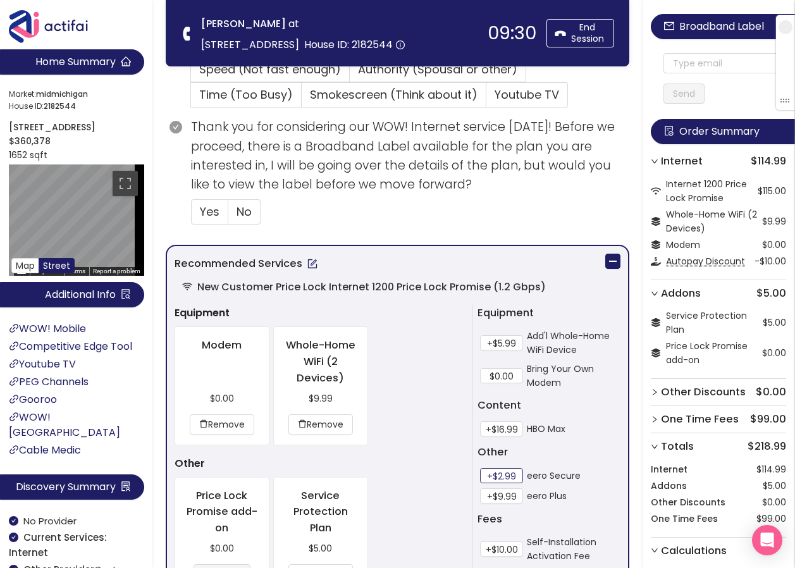
click at [510, 475] on button "+$2.99" at bounding box center [501, 475] width 43 height 15
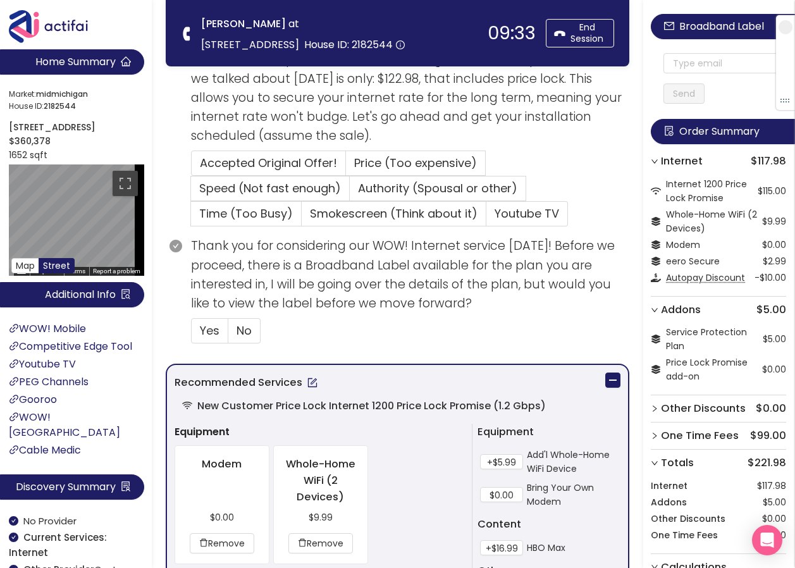
scroll to position [380, 0]
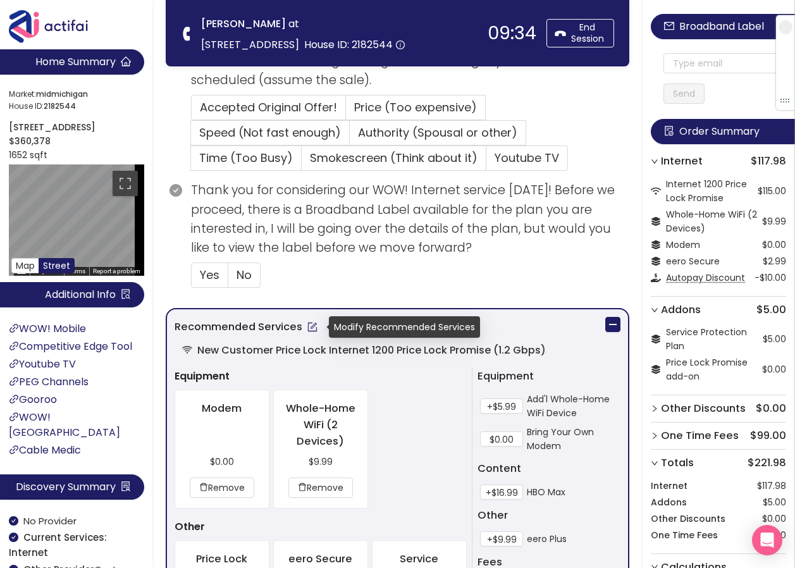
click at [311, 332] on button "button" at bounding box center [312, 327] width 20 height 20
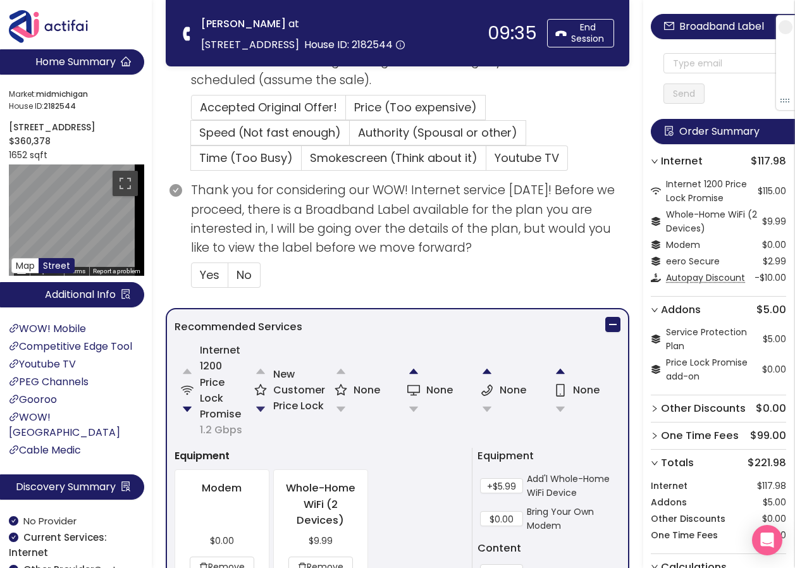
click at [263, 411] on button "button" at bounding box center [260, 409] width 25 height 25
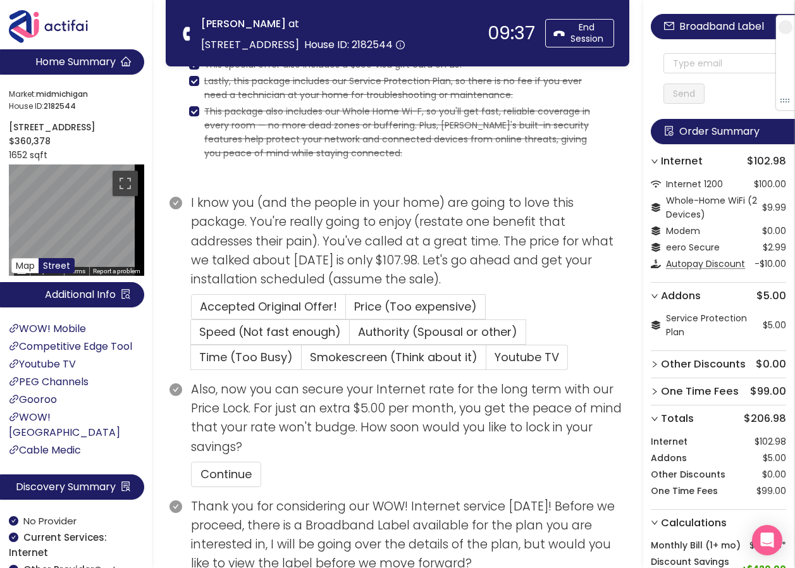
scroll to position [459, 0]
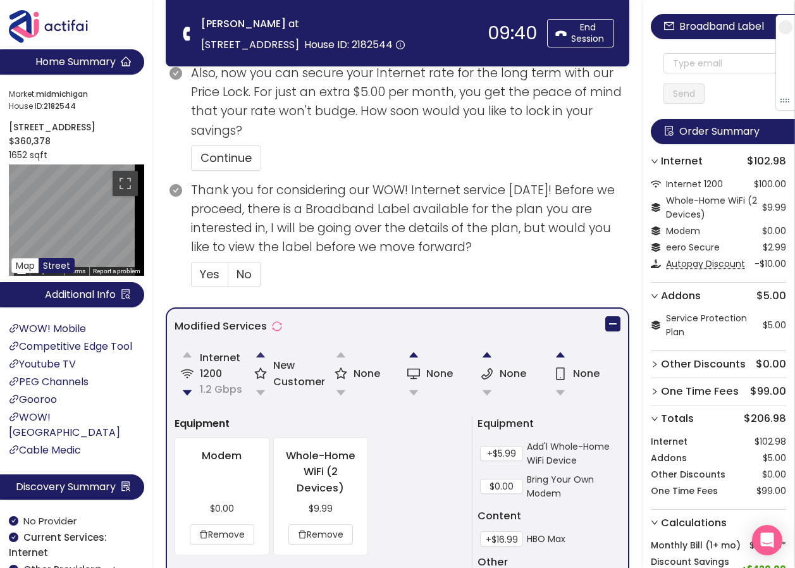
click at [263, 355] on button "button" at bounding box center [260, 354] width 25 height 25
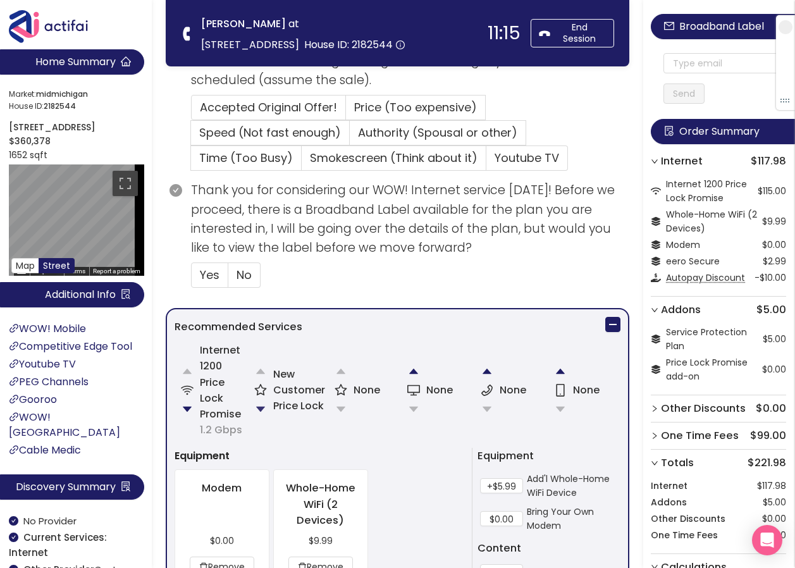
click at [260, 411] on button "button" at bounding box center [260, 409] width 25 height 25
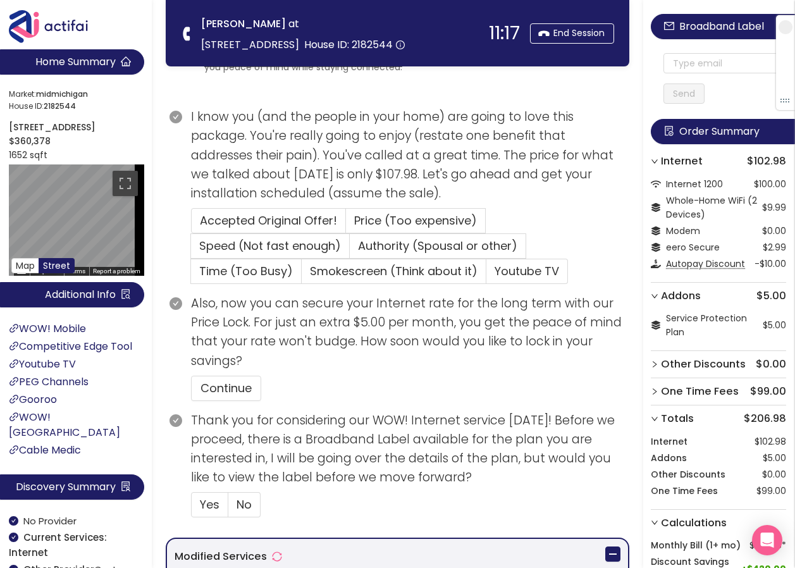
scroll to position [206, 0]
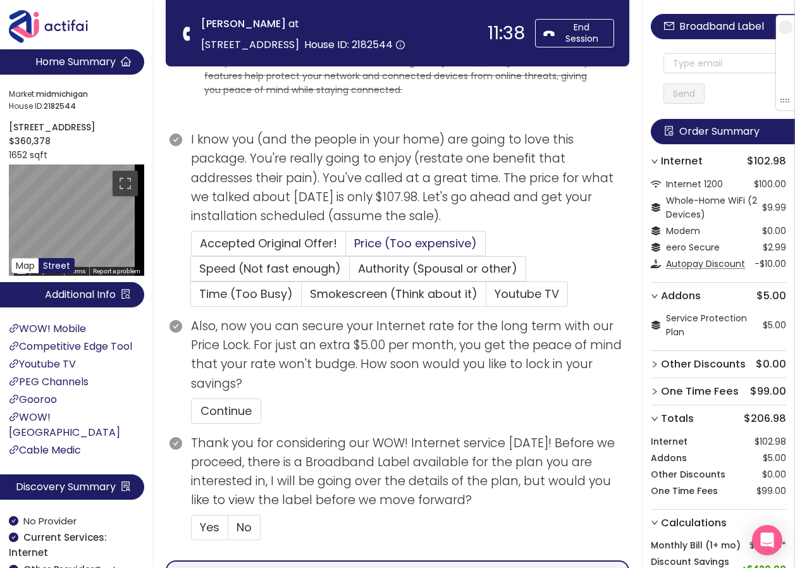
click at [390, 245] on span "Price (Too expensive)" at bounding box center [415, 243] width 123 height 16
click at [346, 247] on input "Price (Too expensive)" at bounding box center [346, 247] width 0 height 0
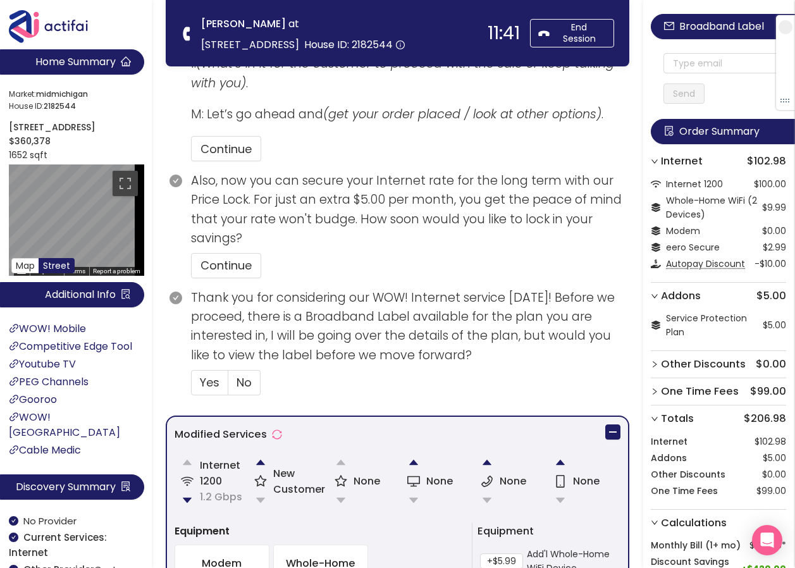
scroll to position [522, 0]
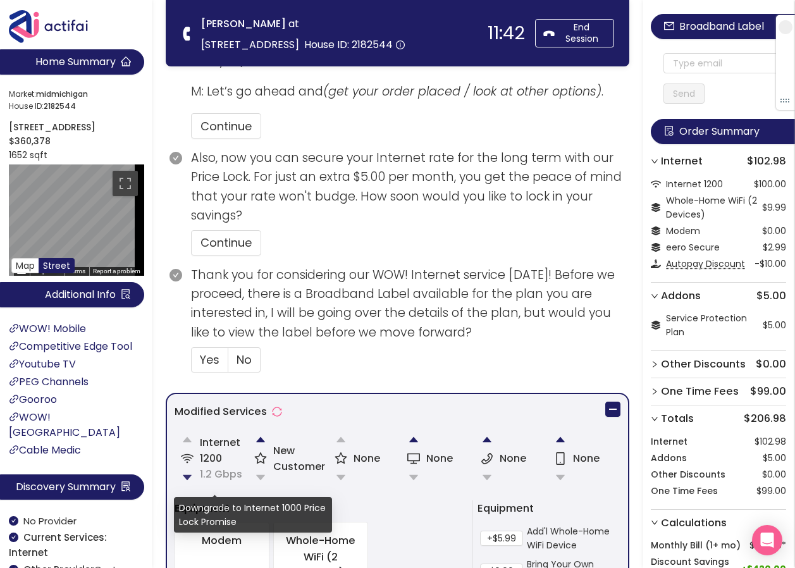
click at [183, 475] on button "button" at bounding box center [187, 477] width 25 height 25
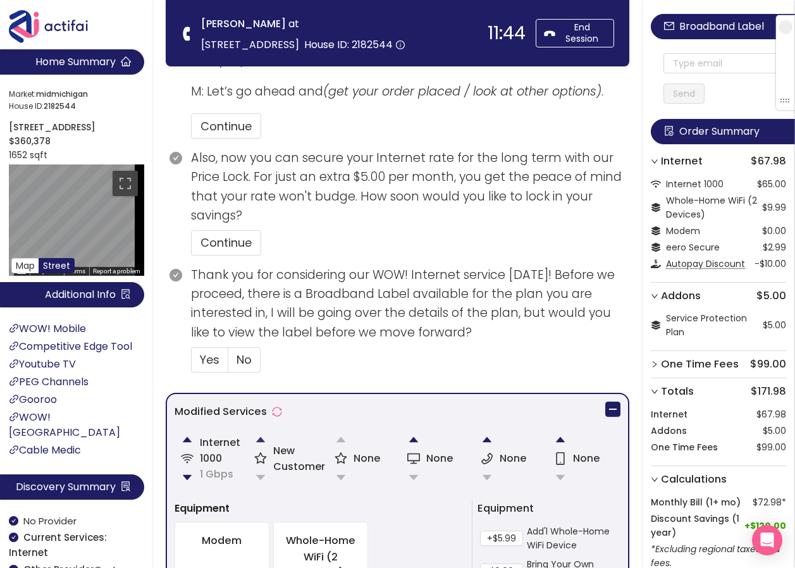
click at [261, 439] on button "button" at bounding box center [260, 439] width 25 height 25
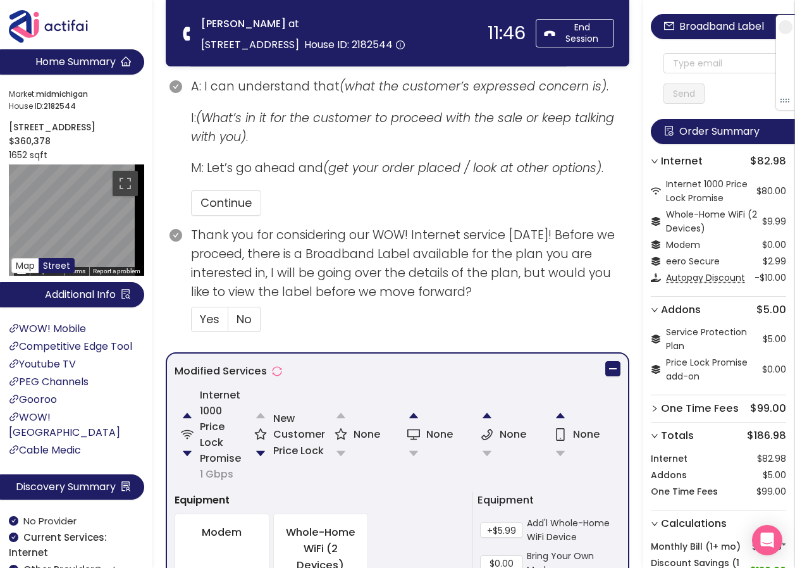
scroll to position [497, 0]
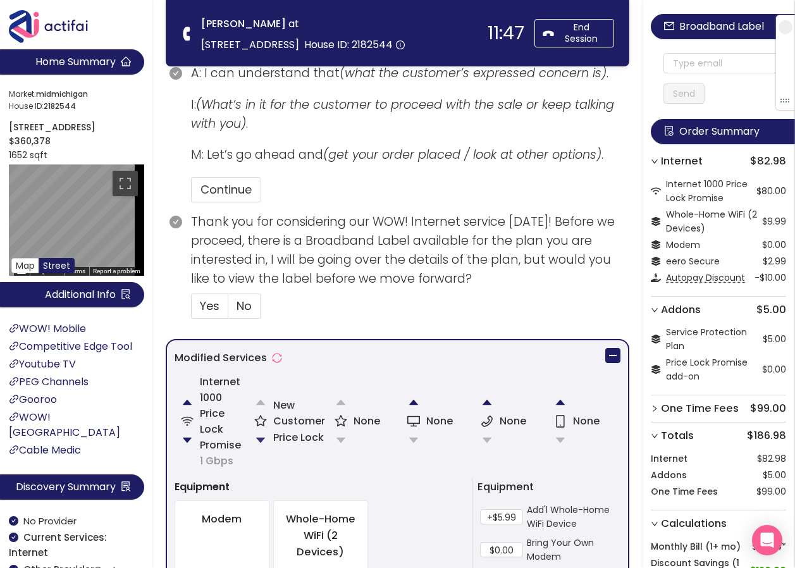
click at [268, 439] on button "button" at bounding box center [260, 440] width 25 height 25
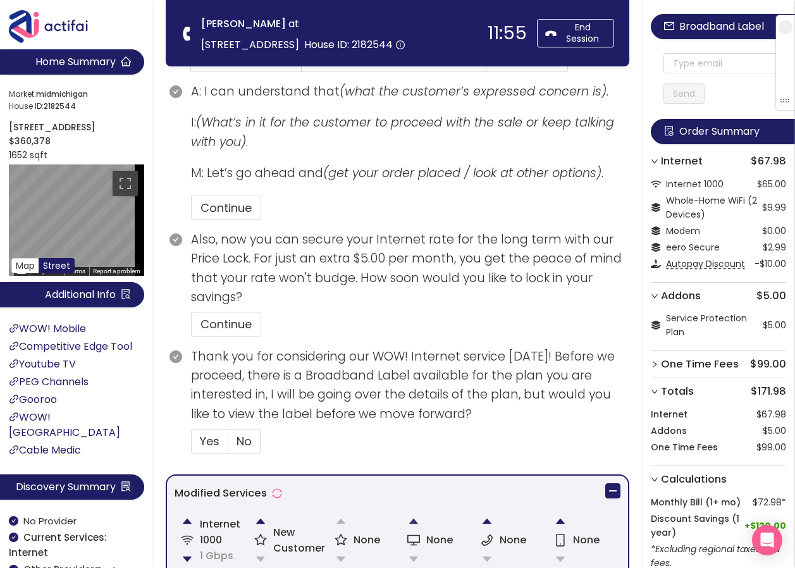
scroll to position [459, 0]
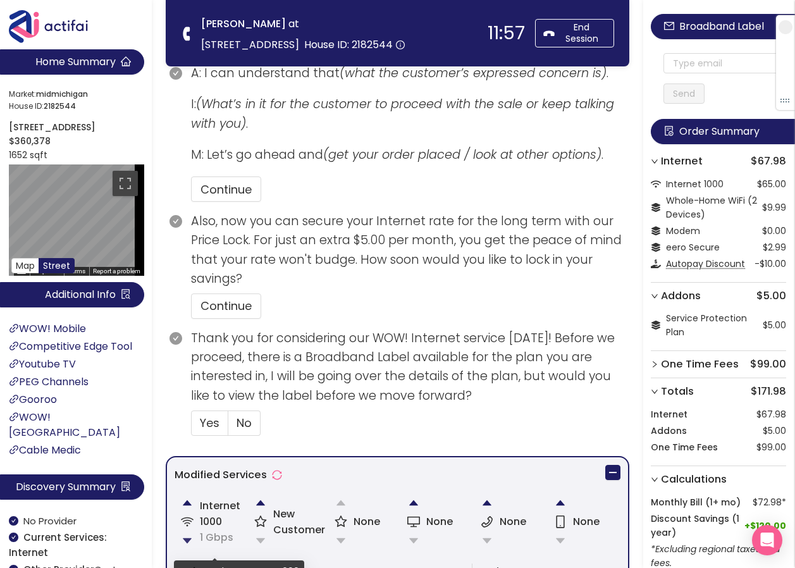
click at [190, 539] on button "button" at bounding box center [187, 540] width 25 height 25
click at [258, 499] on button "button" at bounding box center [260, 502] width 25 height 25
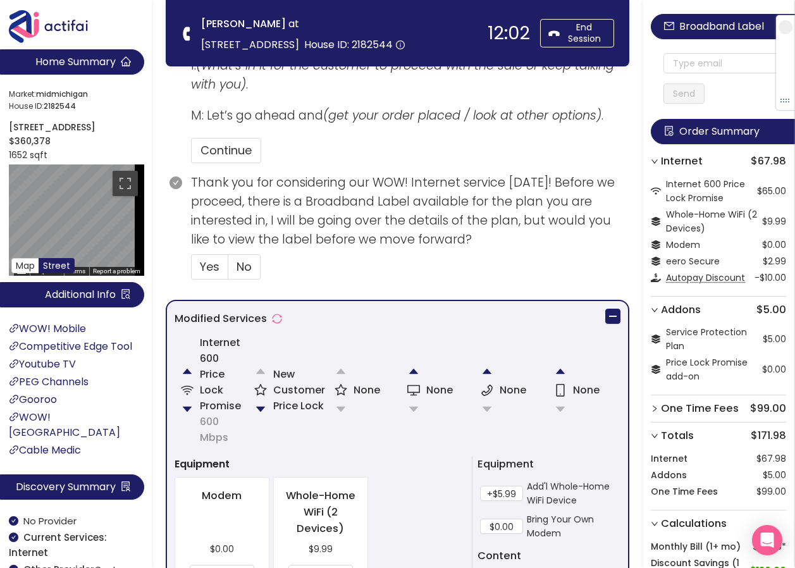
scroll to position [560, 0]
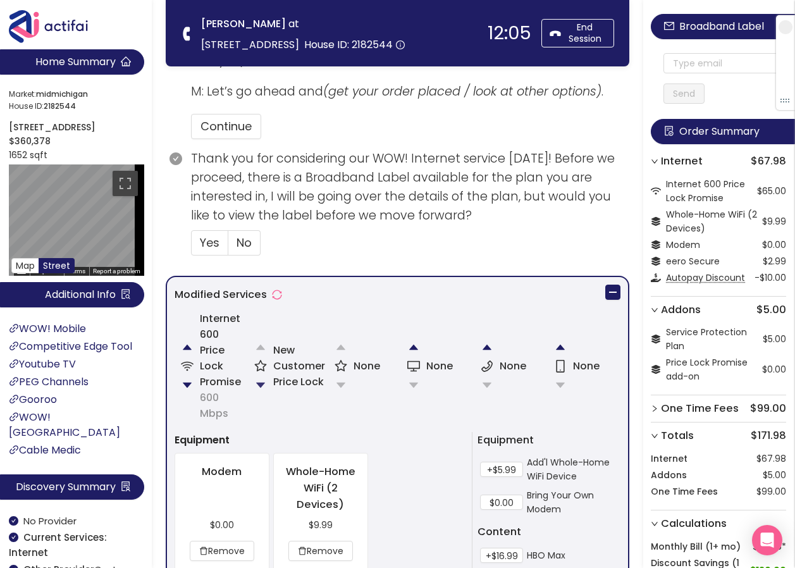
click at [261, 383] on button "button" at bounding box center [260, 385] width 25 height 25
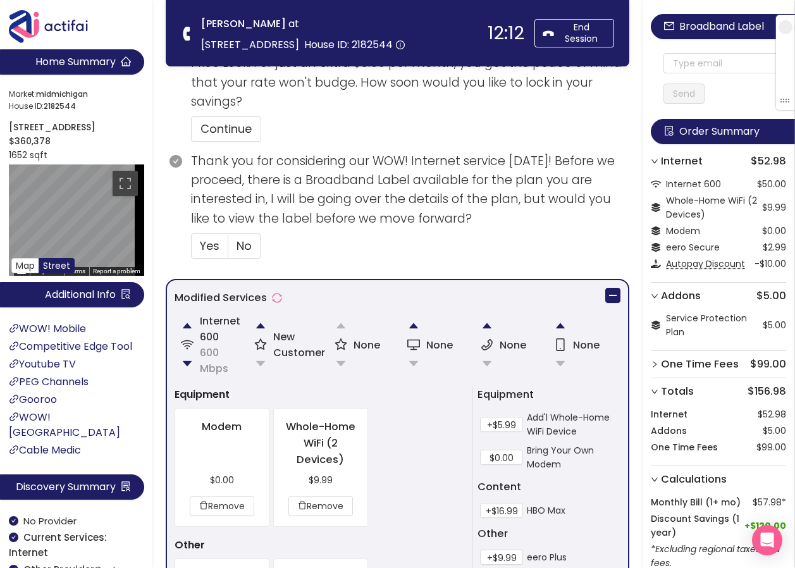
scroll to position [649, 0]
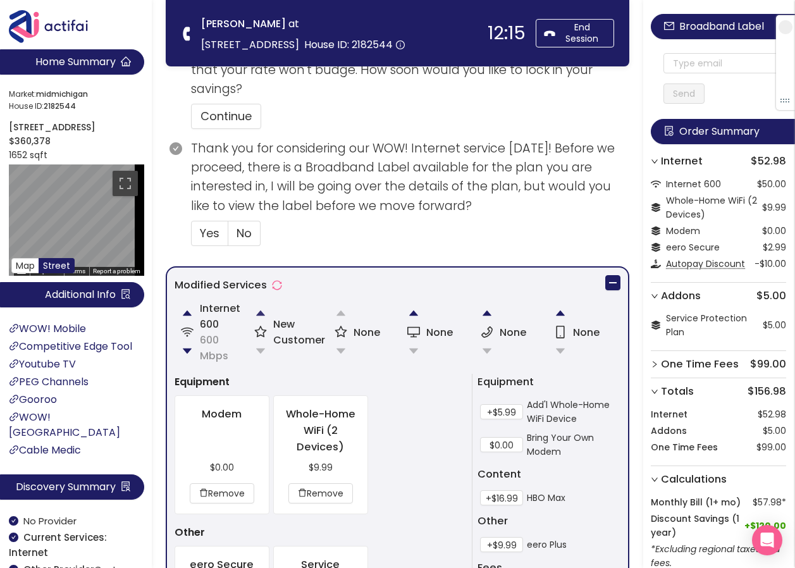
click at [260, 311] on button "button" at bounding box center [260, 313] width 25 height 25
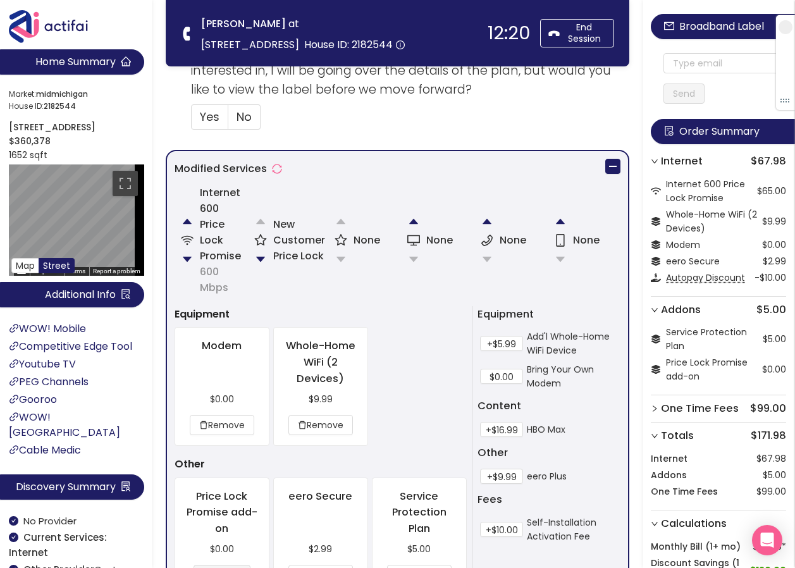
scroll to position [687, 0]
click at [263, 253] on button "button" at bounding box center [260, 258] width 25 height 25
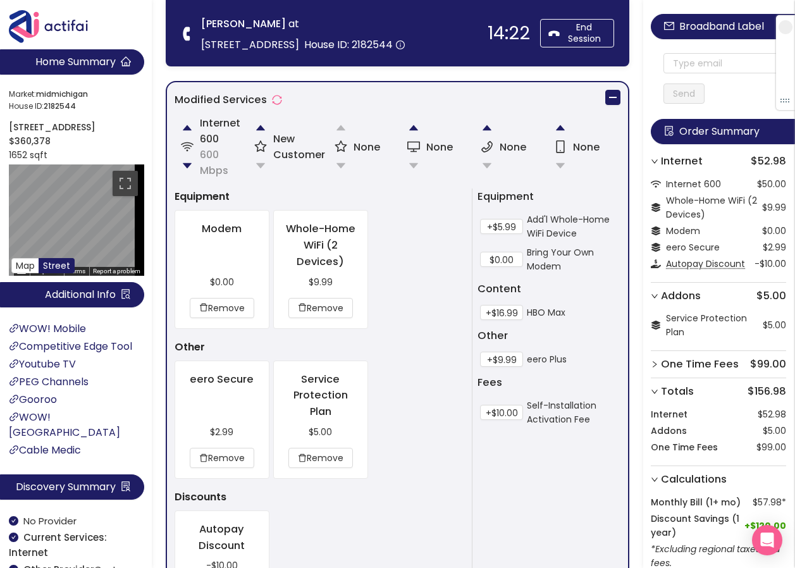
scroll to position [839, 0]
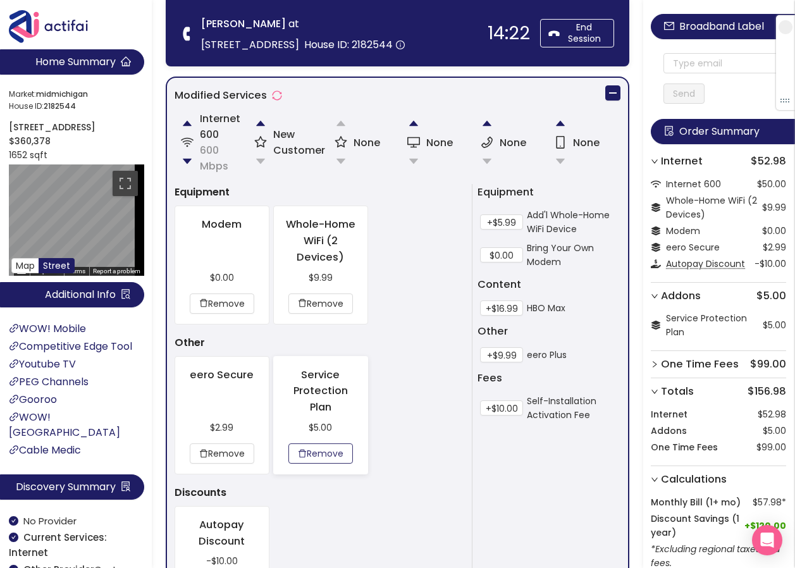
click at [320, 448] on button "Remove" at bounding box center [321, 454] width 65 height 20
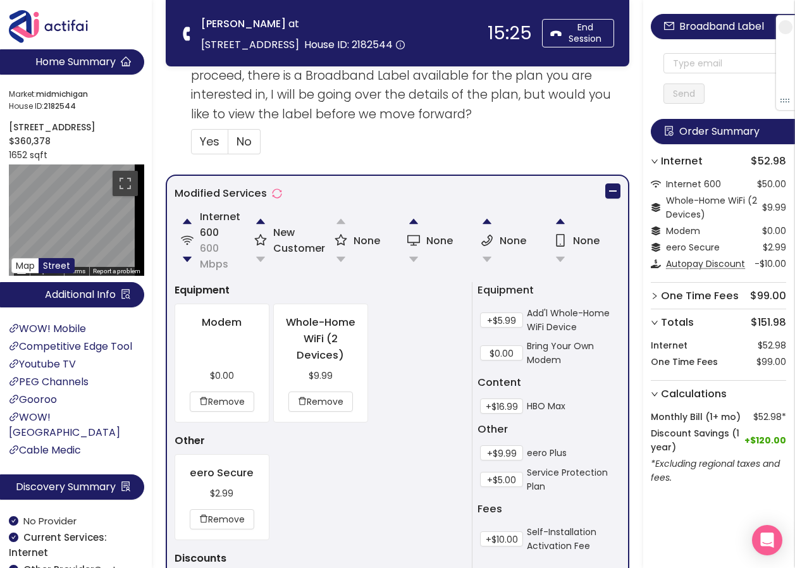
scroll to position [775, 0]
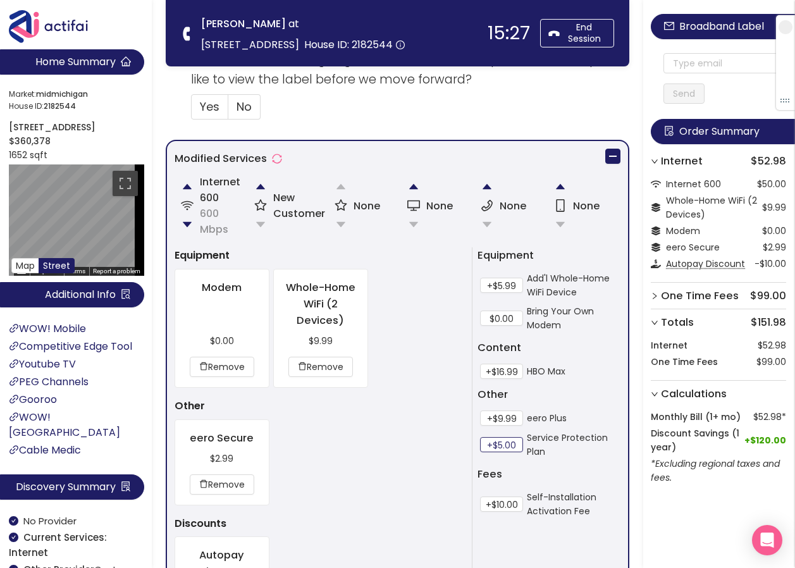
click at [490, 446] on button "+$5.00" at bounding box center [501, 444] width 43 height 15
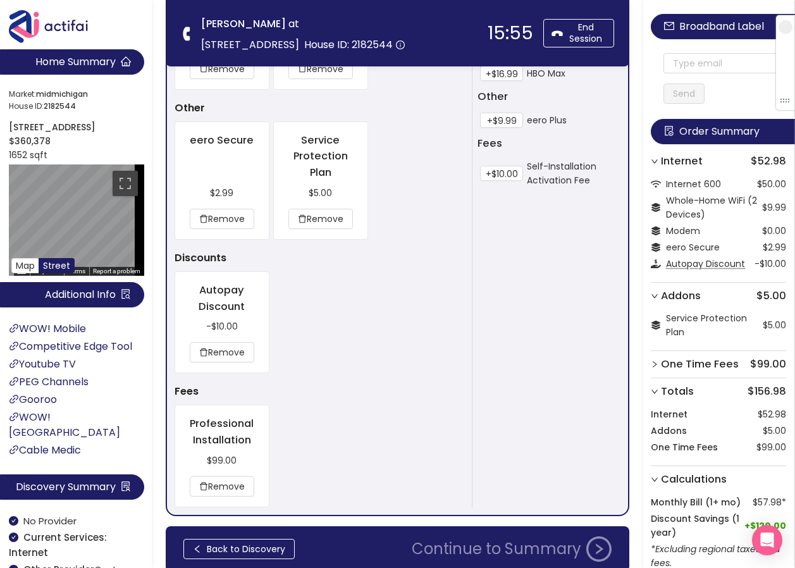
scroll to position [1092, 0]
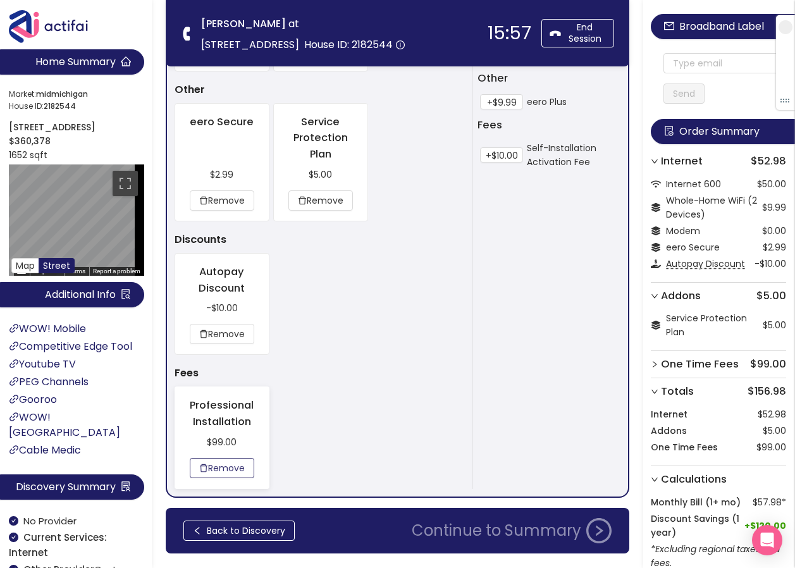
click at [240, 469] on button "Remove" at bounding box center [222, 468] width 65 height 20
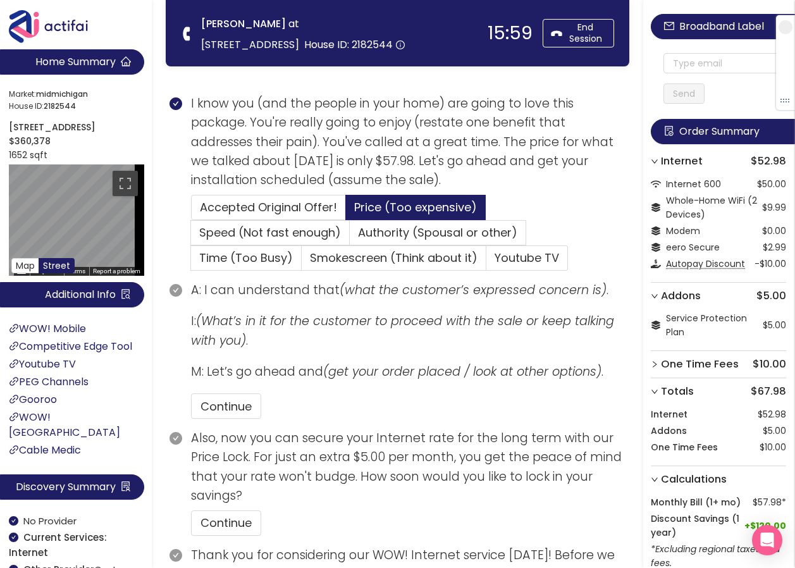
scroll to position [234, 0]
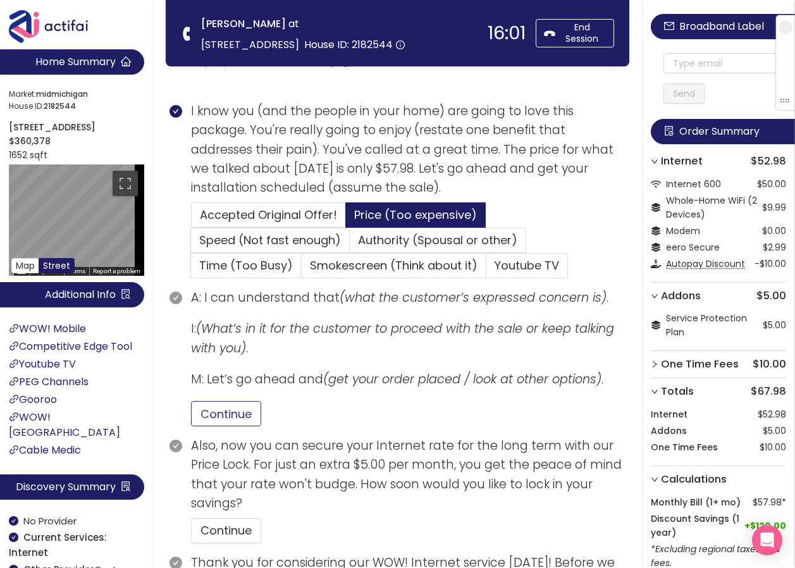
click at [251, 413] on button "Continue" at bounding box center [226, 413] width 70 height 25
drag, startPoint x: 230, startPoint y: 521, endPoint x: 230, endPoint y: 527, distance: 6.4
click at [230, 523] on button "Continue" at bounding box center [226, 530] width 70 height 25
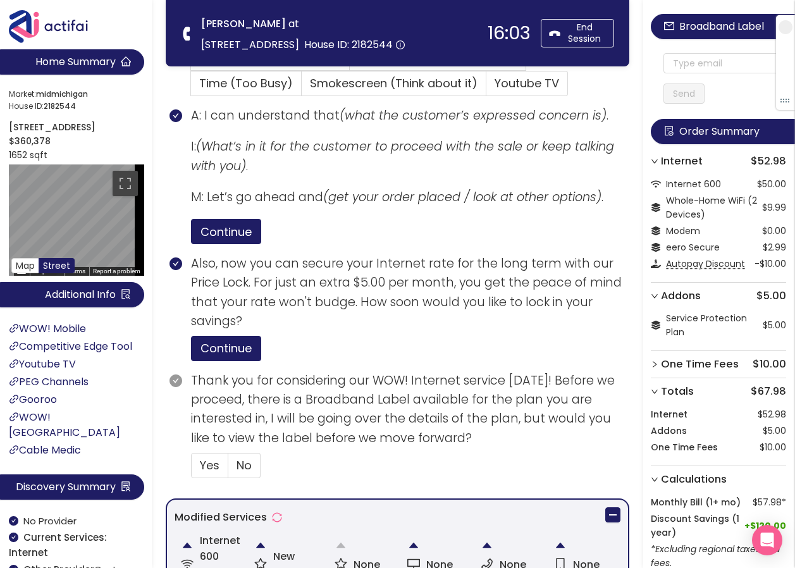
scroll to position [424, 0]
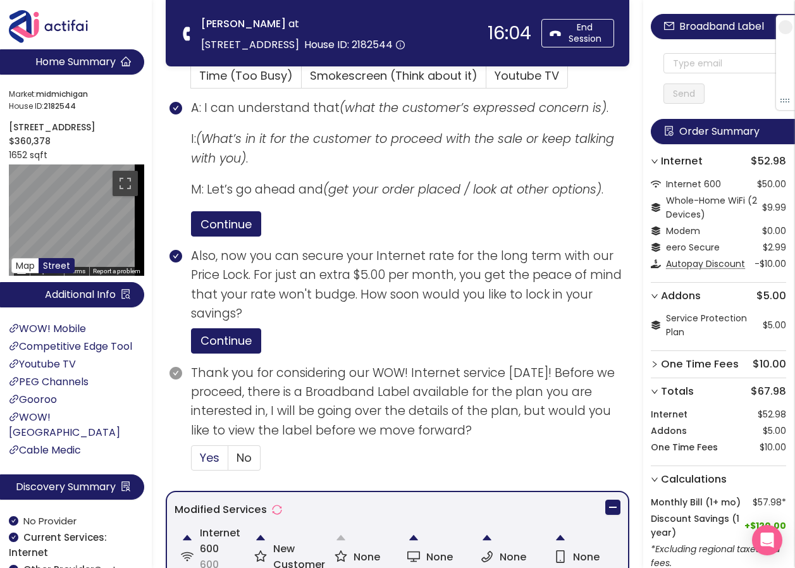
click at [216, 463] on span "Yes" at bounding box center [210, 458] width 20 height 16
click at [192, 462] on input "Yes" at bounding box center [192, 462] width 0 height 0
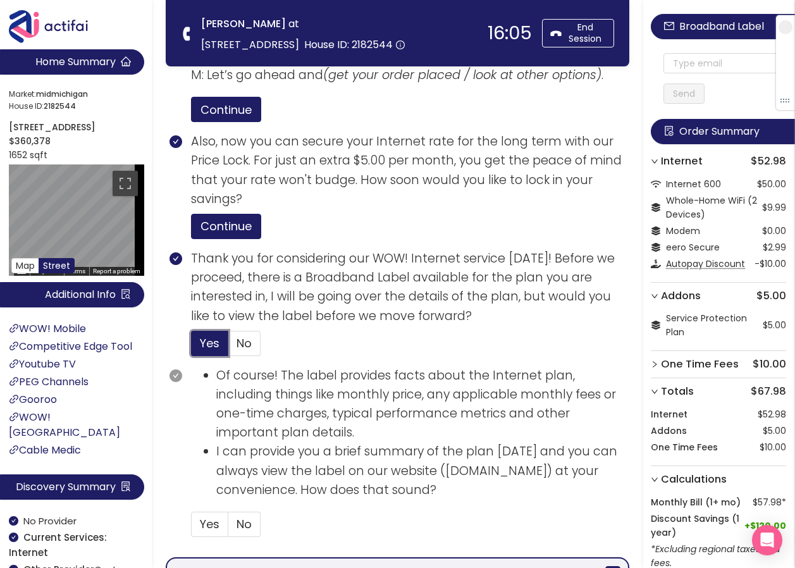
scroll to position [551, 0]
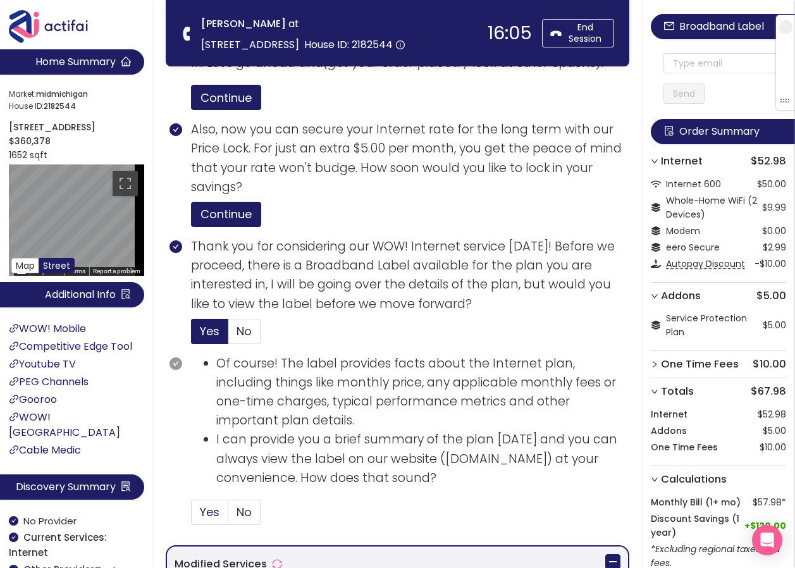
click at [216, 516] on span "Yes" at bounding box center [210, 512] width 20 height 16
click at [192, 516] on input "Yes" at bounding box center [192, 516] width 0 height 0
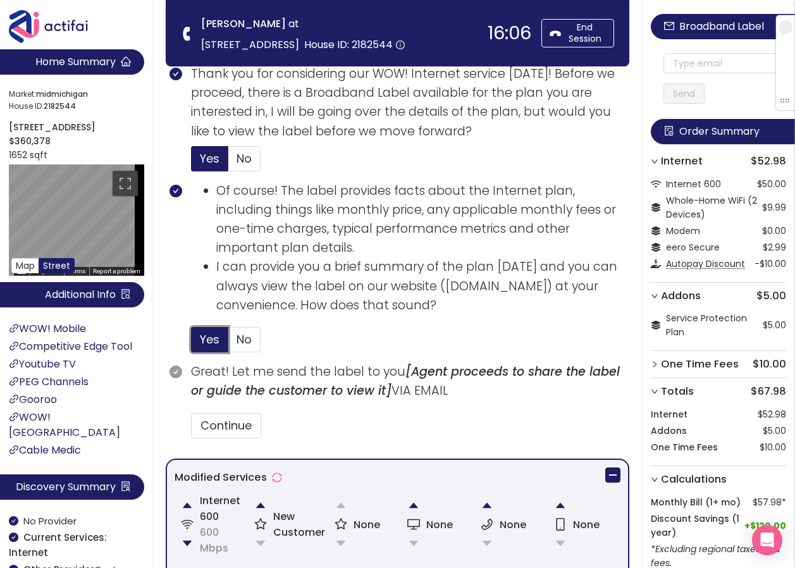
scroll to position [740, 0]
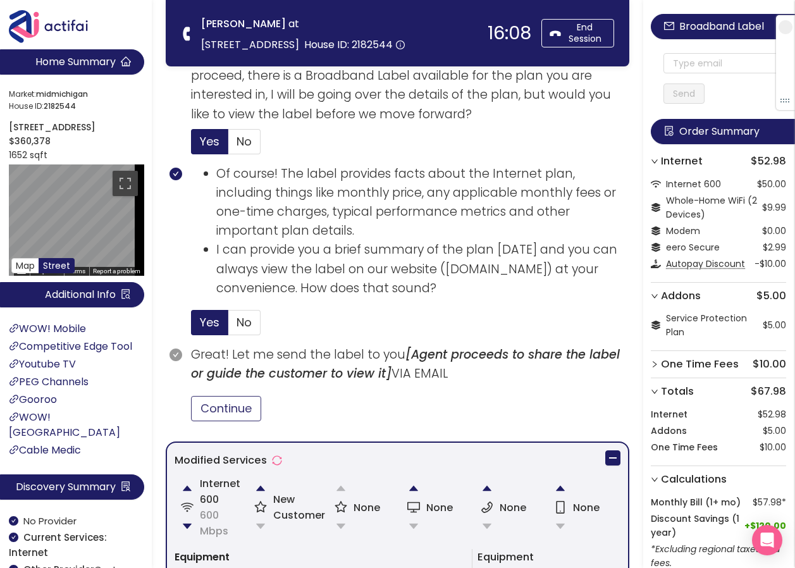
click at [235, 409] on button "Continue" at bounding box center [226, 408] width 70 height 25
click at [690, 64] on input "text" at bounding box center [725, 63] width 123 height 20
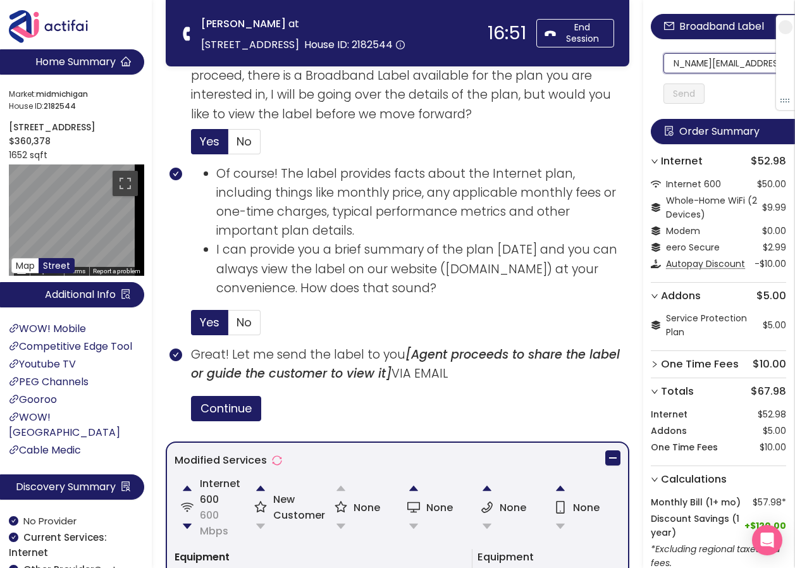
scroll to position [0, 0]
drag, startPoint x: 715, startPoint y: 63, endPoint x: 628, endPoint y: 65, distance: 86.7
click at [628, 65] on section "Home Summary Market: [GEOGRAPHIC_DATA] ID: 2182544 [STREET_ADDRESS] $360,378 16…" at bounding box center [397, 257] width 795 height 1995
click at [679, 63] on input "[PERSON_NAME][EMAIL_ADDRESS][PERSON_NAME][DOMAIN_NAME]" at bounding box center [725, 63] width 123 height 20
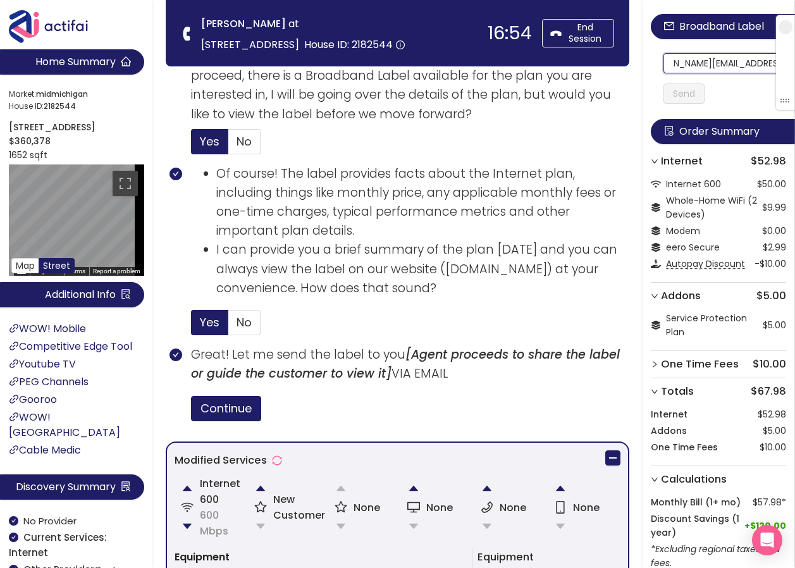
drag, startPoint x: 679, startPoint y: 63, endPoint x: 775, endPoint y: 79, distance: 97.0
click at [320, 62] on section "Home Summary Market: [GEOGRAPHIC_DATA] ID: 2182544 [STREET_ADDRESS] $360,378 16…" at bounding box center [397, 257] width 795 height 1995
type input "[PERSON_NAME][EMAIL_ADDRESS][PERSON_NAME][DOMAIN_NAME]"
click at [705, 90] on button "Send" at bounding box center [684, 94] width 41 height 20
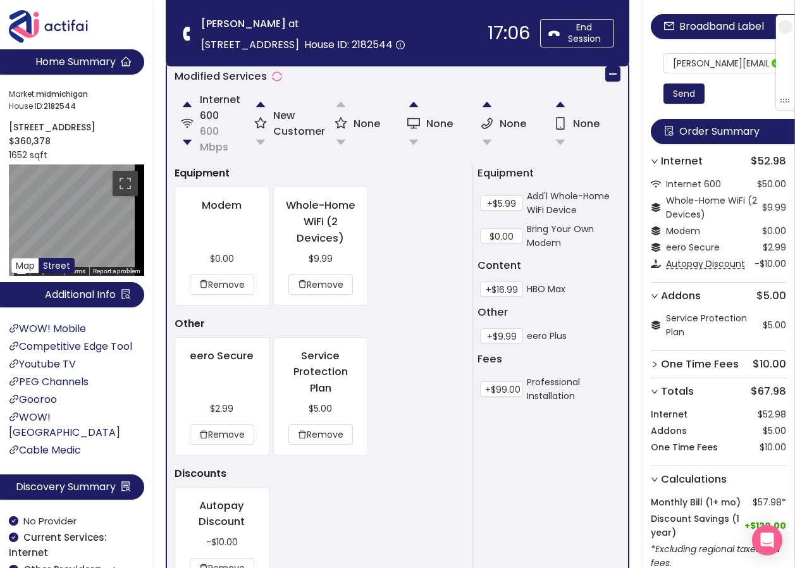
scroll to position [1427, 0]
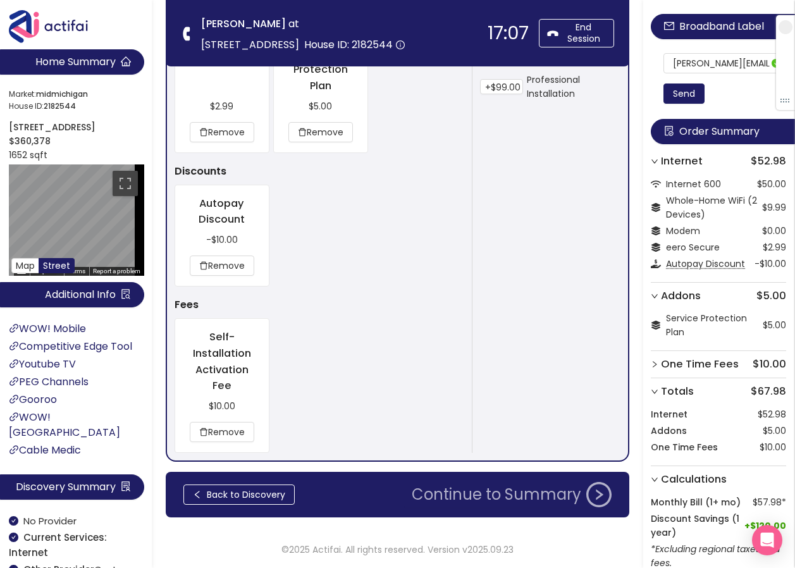
click at [501, 495] on button "Continue to Summary" at bounding box center [511, 494] width 215 height 25
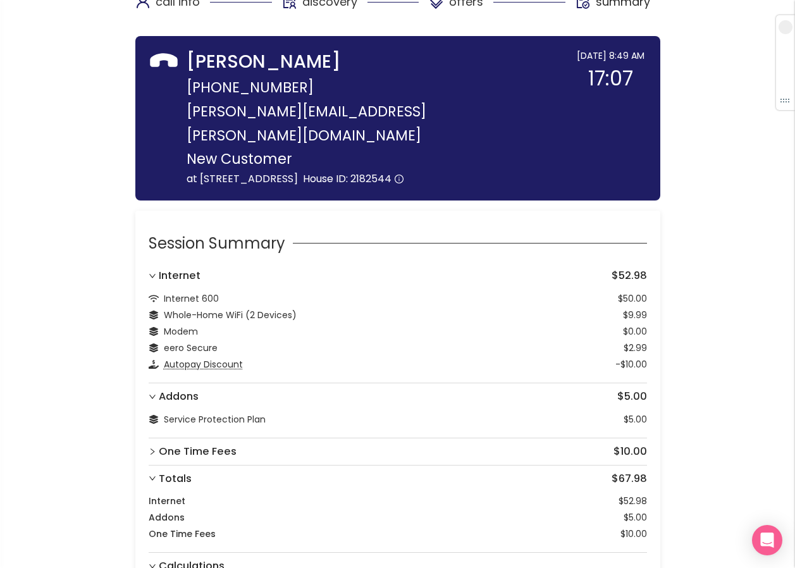
scroll to position [100, 0]
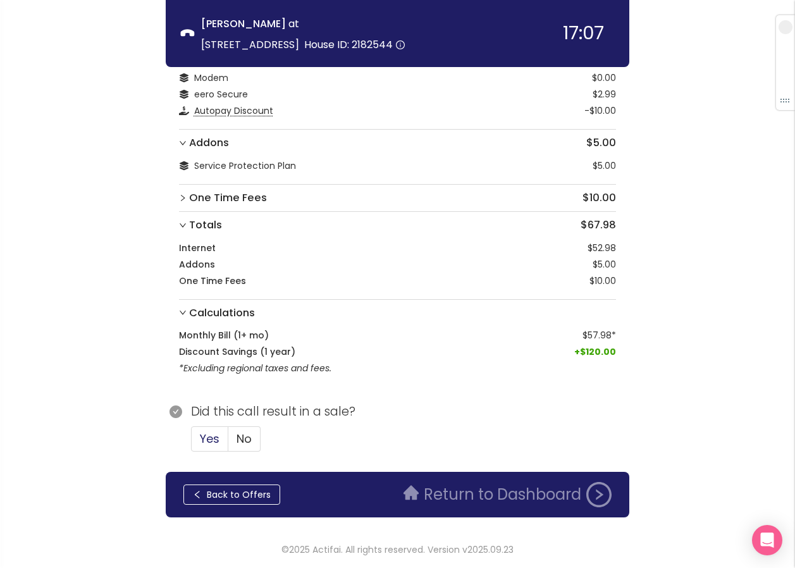
click at [208, 433] on span "Yes" at bounding box center [210, 439] width 20 height 16
click at [192, 443] on input "Yes" at bounding box center [192, 443] width 0 height 0
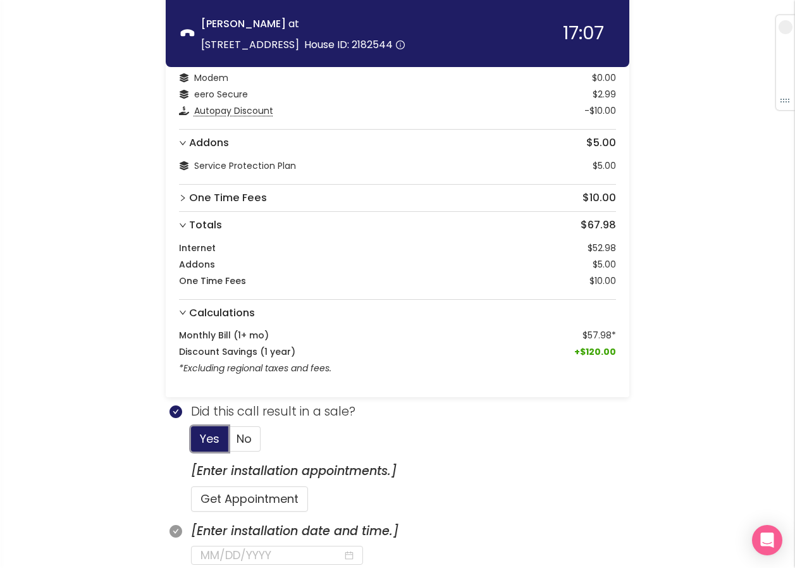
scroll to position [290, 0]
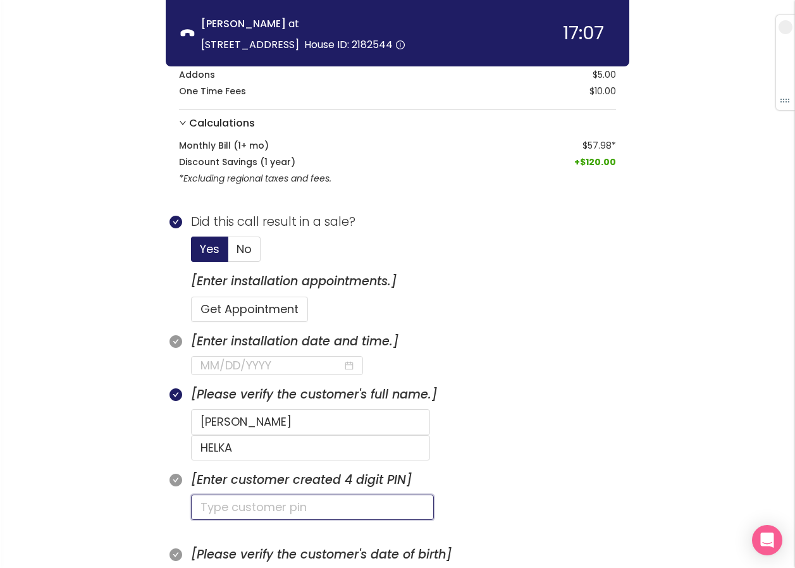
click at [256, 495] on input "text" at bounding box center [312, 507] width 243 height 25
type input "1021"
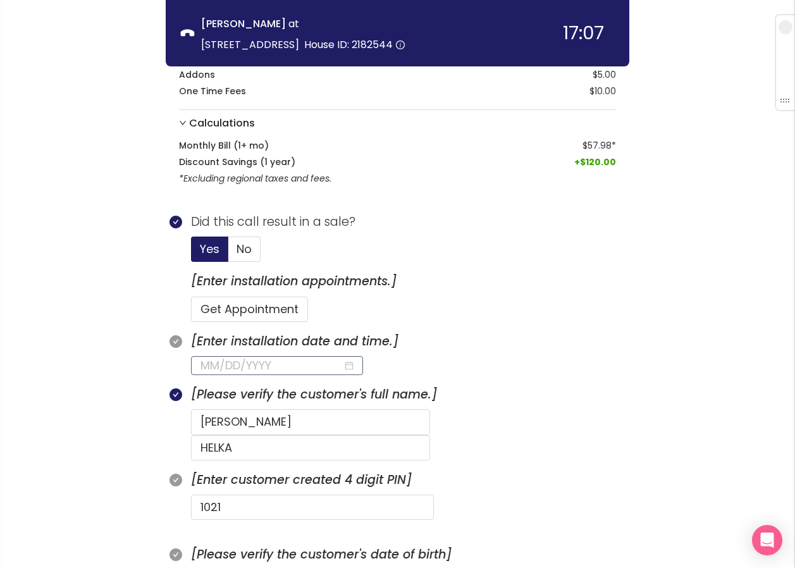
click at [232, 359] on input at bounding box center [272, 366] width 142 height 18
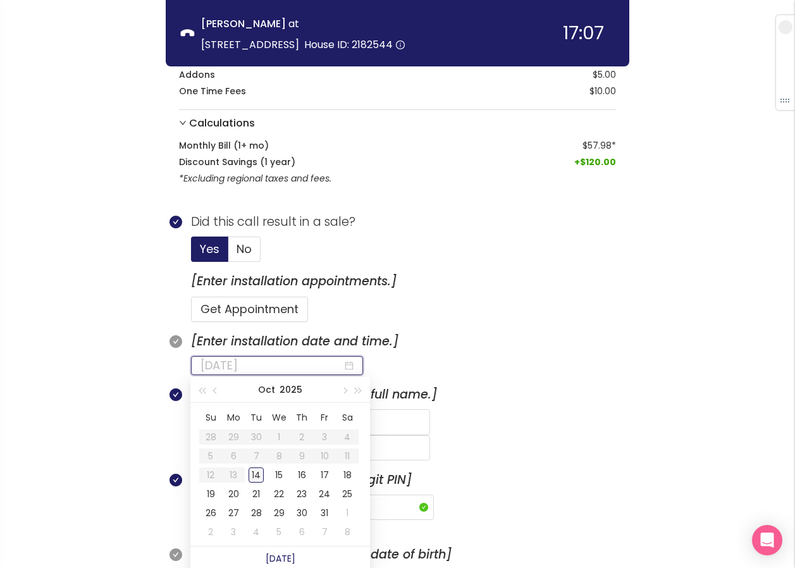
type input "[DATE]"
click at [255, 477] on div "14" at bounding box center [256, 475] width 15 height 15
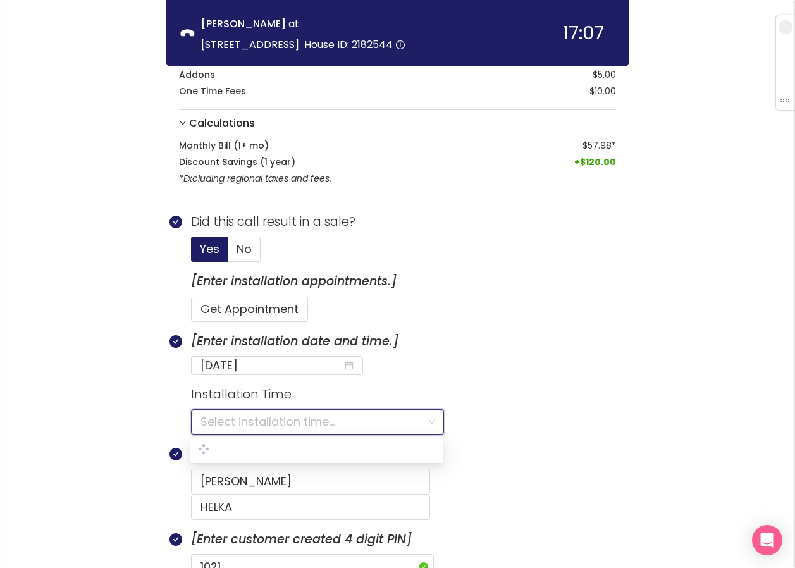
click at [238, 416] on input "search" at bounding box center [313, 422] width 225 height 24
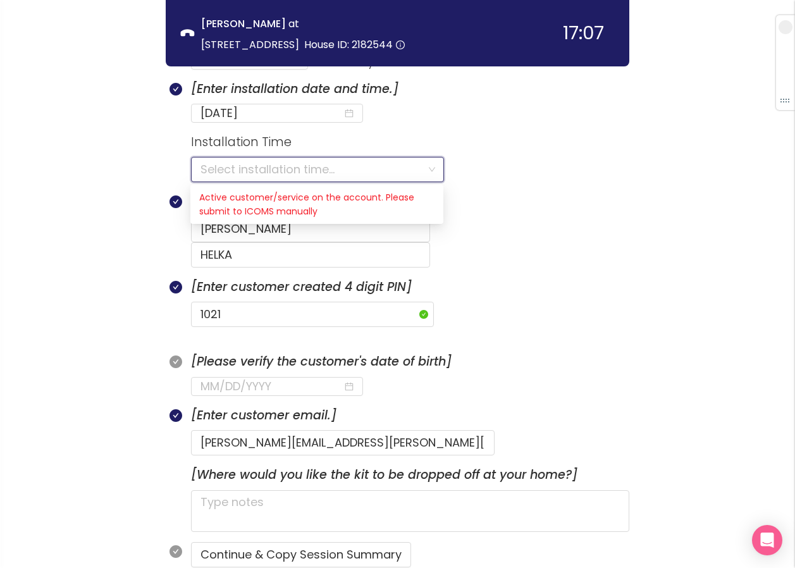
scroll to position [543, 0]
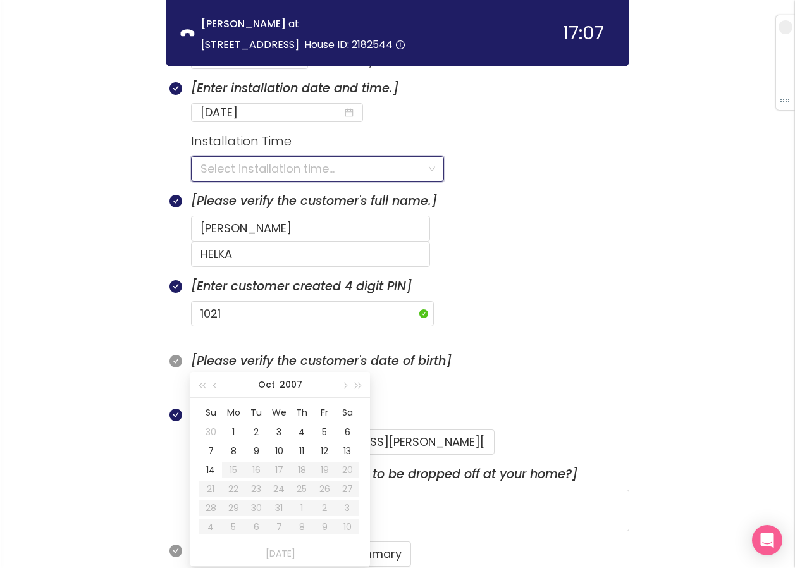
click at [213, 377] on input at bounding box center [272, 386] width 142 height 18
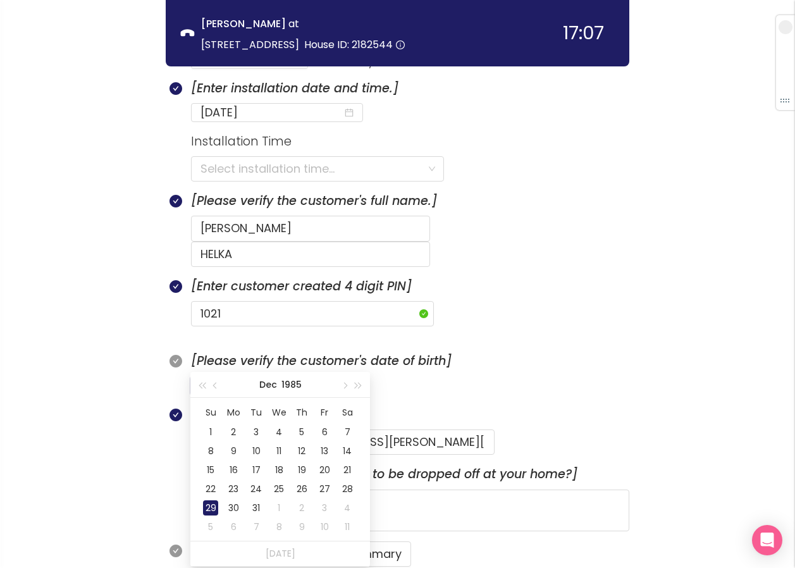
click at [211, 502] on div "29" at bounding box center [210, 508] width 15 height 15
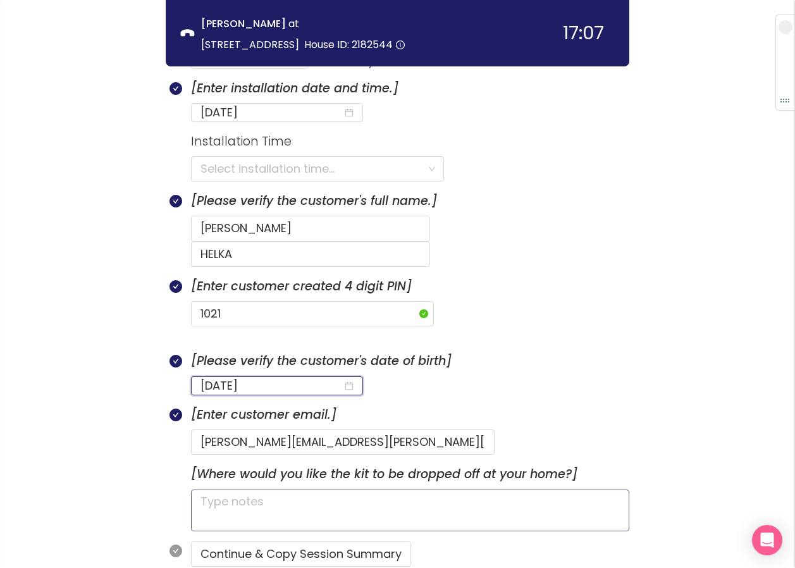
type input "[DATE]"
click at [299, 490] on textarea at bounding box center [410, 511] width 439 height 42
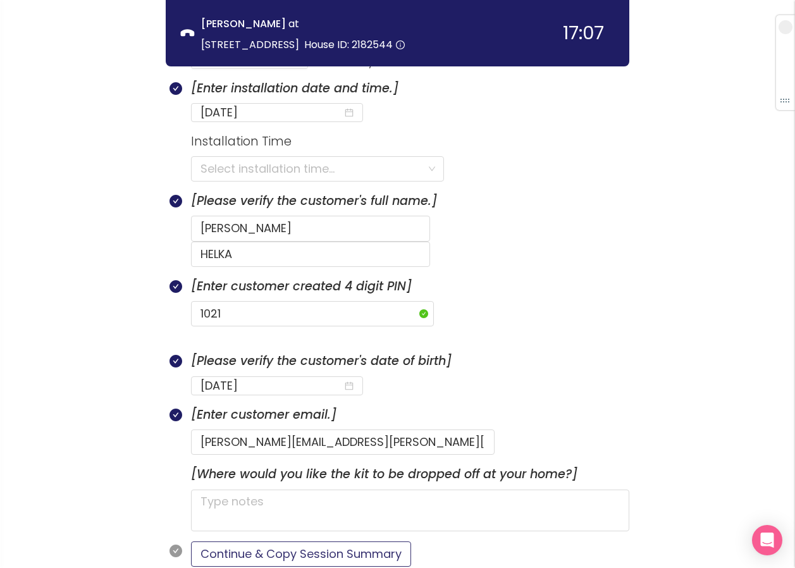
click at [279, 542] on button "Continue & Copy Session Summary" at bounding box center [301, 554] width 220 height 25
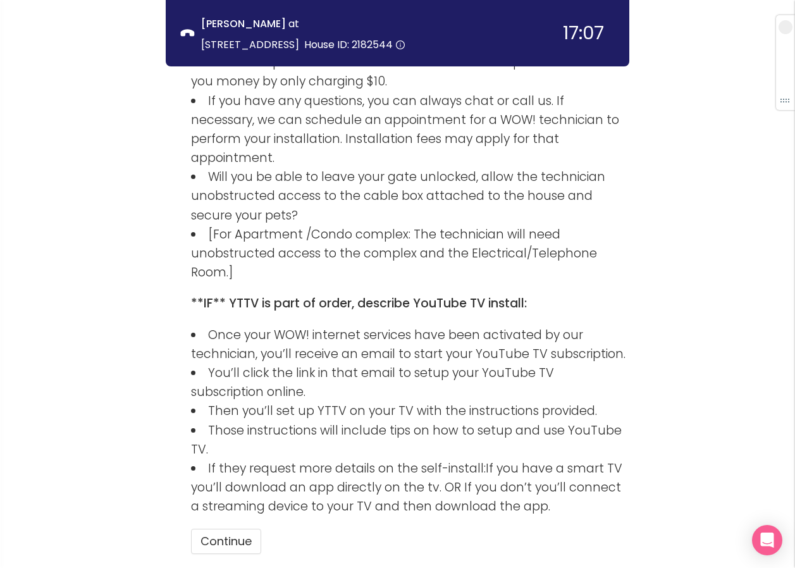
scroll to position [1822, 0]
click at [236, 528] on button "Continue" at bounding box center [226, 540] width 70 height 25
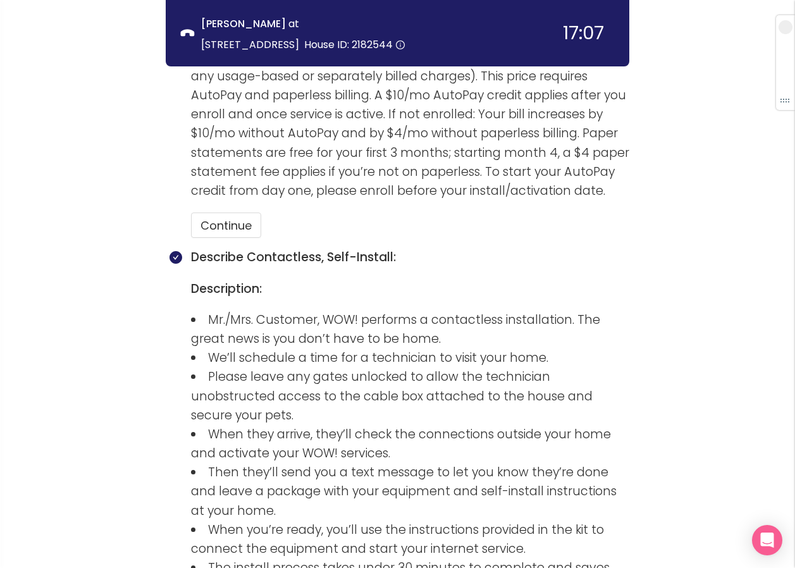
scroll to position [1189, 0]
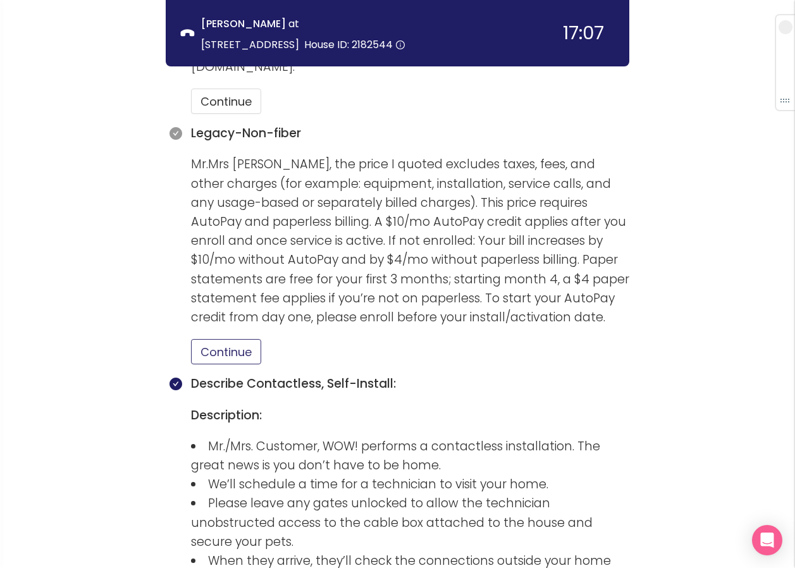
click at [228, 339] on button "Continue" at bounding box center [226, 351] width 70 height 25
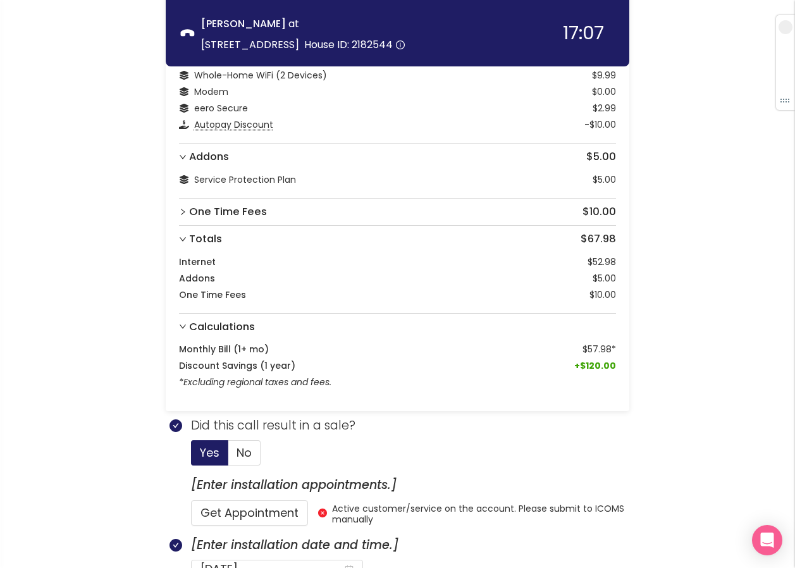
scroll to position [63, 0]
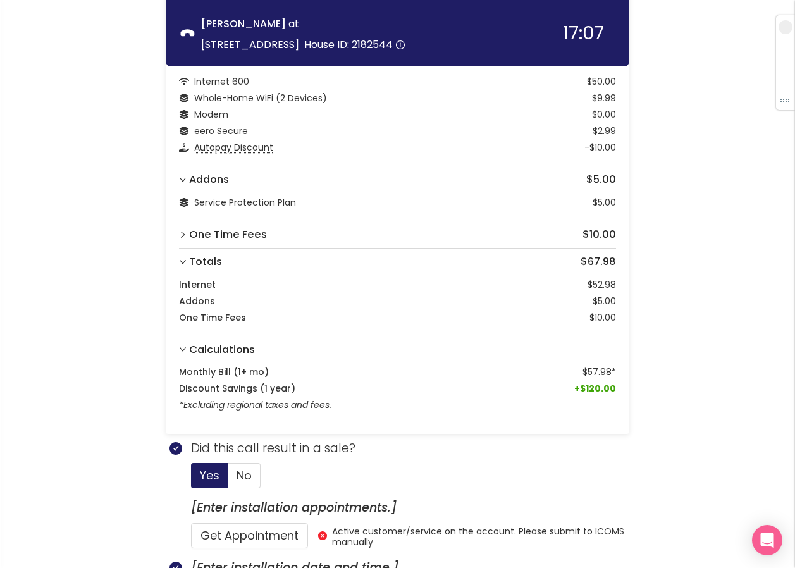
click at [184, 351] on icon "right" at bounding box center [183, 350] width 8 height 8
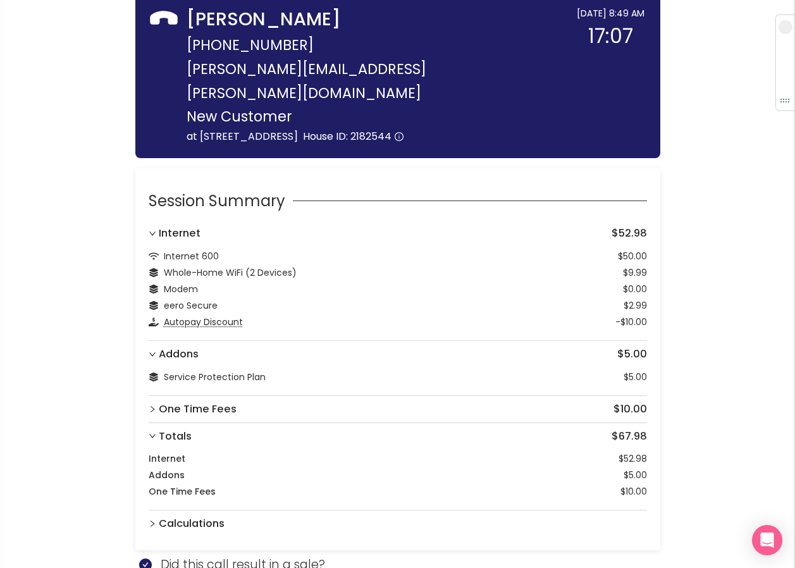
scroll to position [0, 0]
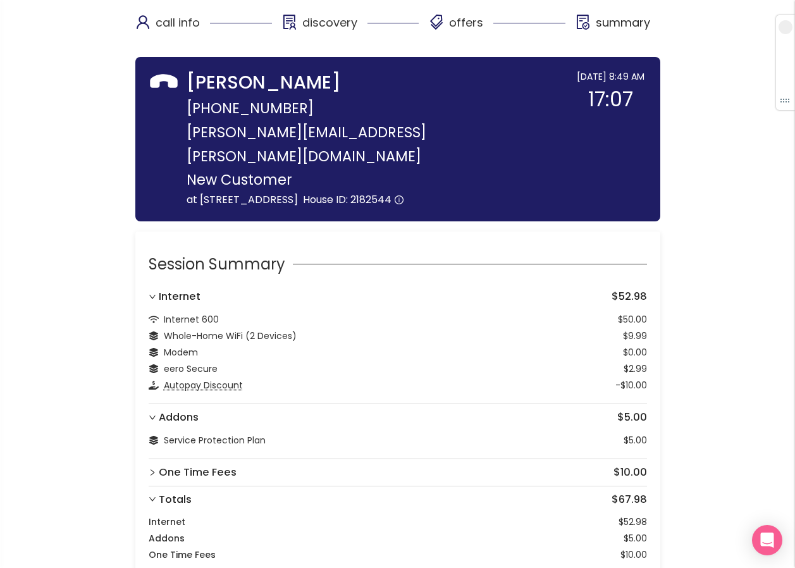
click at [156, 414] on icon "right" at bounding box center [153, 418] width 8 height 8
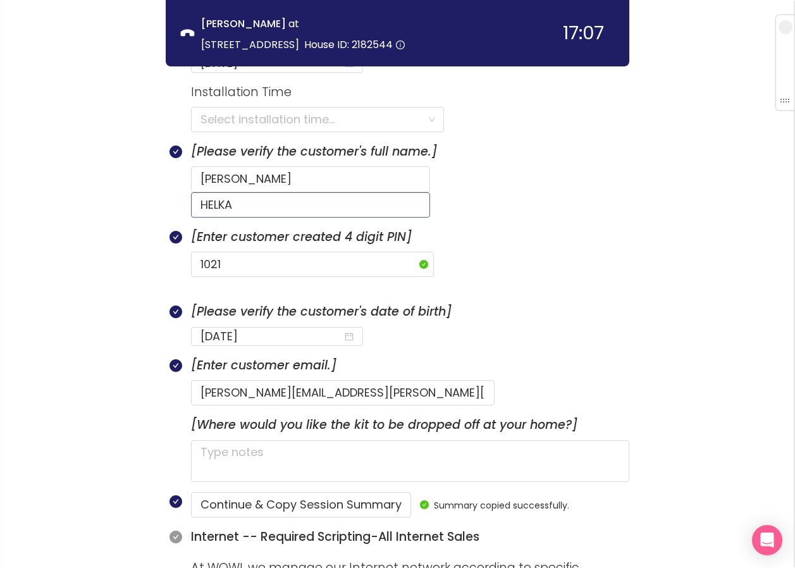
scroll to position [570, 0]
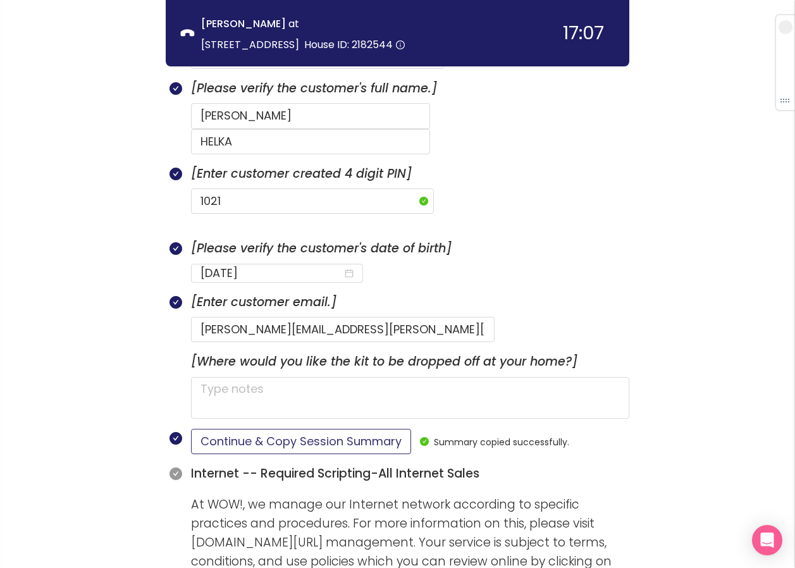
click at [307, 429] on button "Continue & Copy Session Summary" at bounding box center [301, 441] width 220 height 25
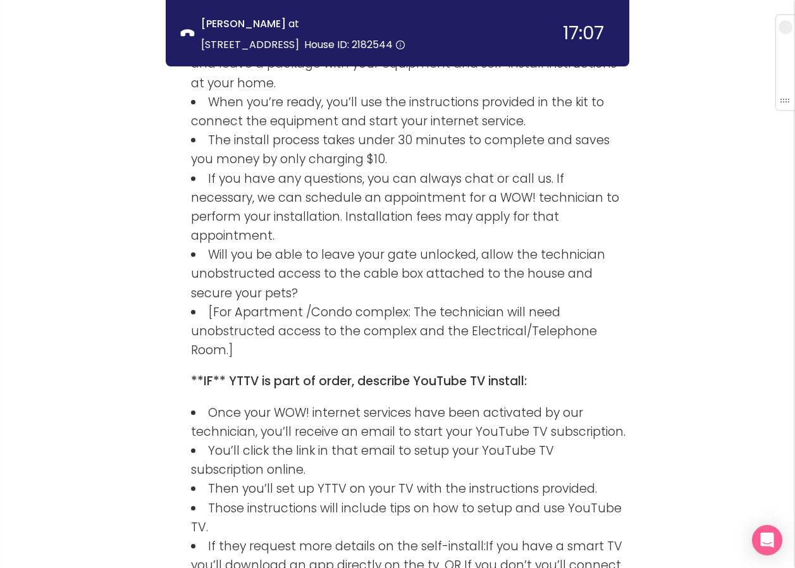
scroll to position [1821, 0]
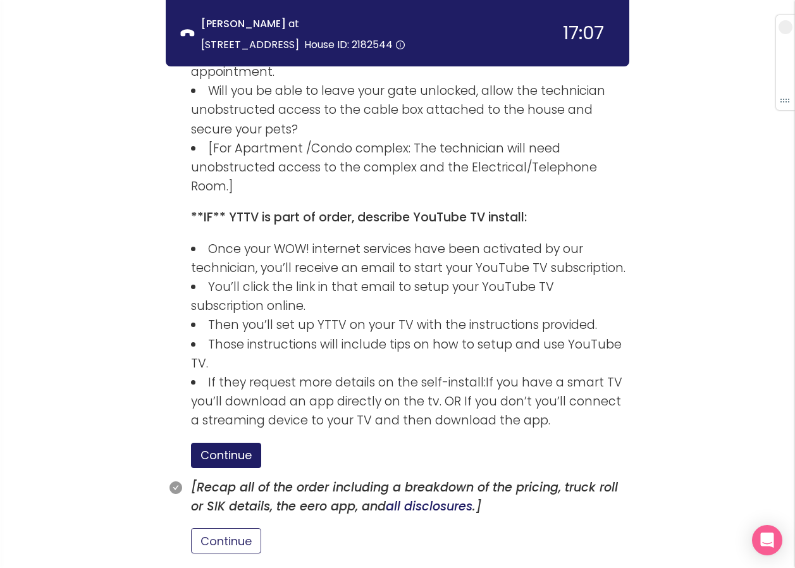
click at [225, 528] on button "Continue" at bounding box center [226, 540] width 70 height 25
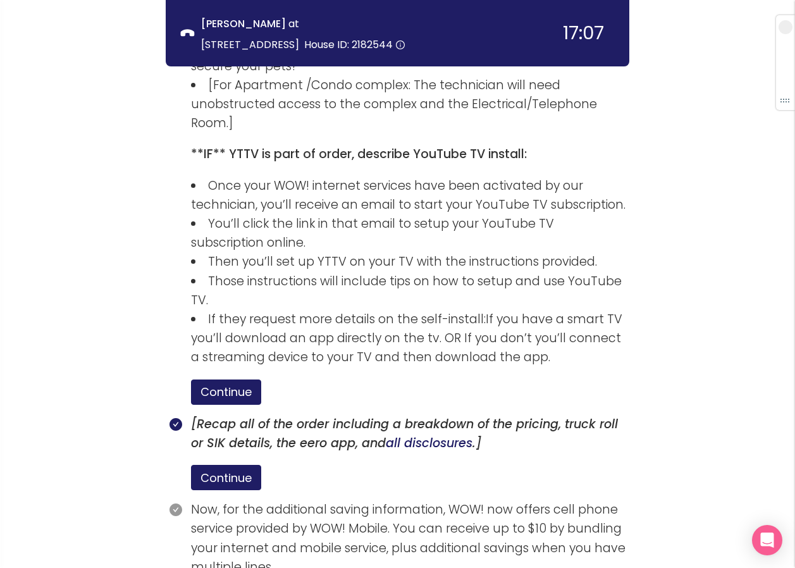
scroll to position [1938, 0]
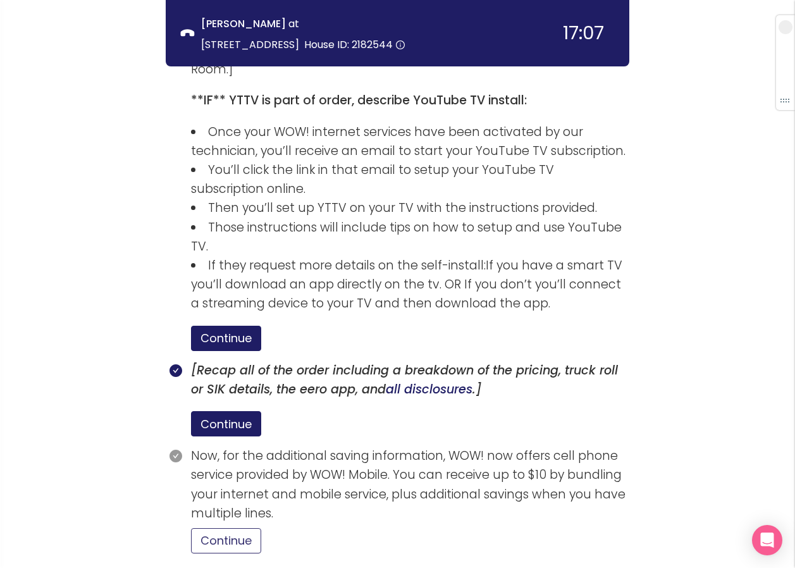
click at [239, 528] on button "Continue" at bounding box center [226, 540] width 70 height 25
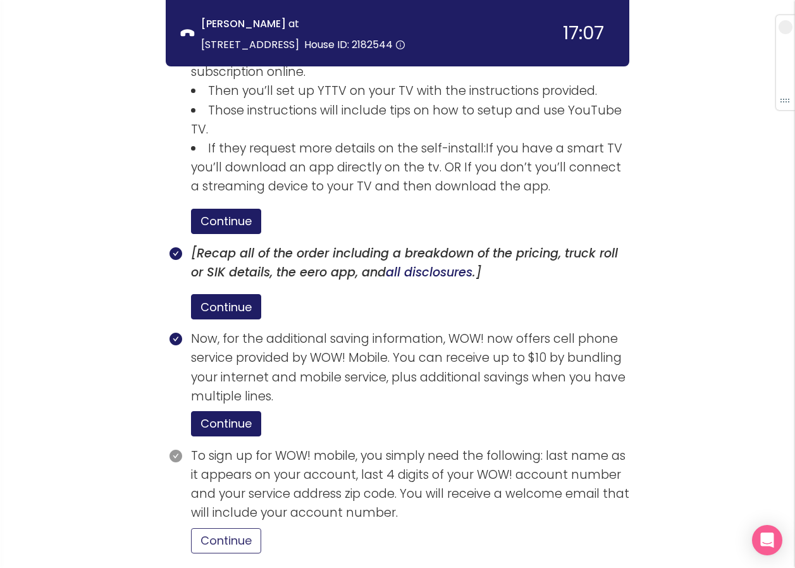
click at [239, 528] on button "Continue" at bounding box center [226, 540] width 70 height 25
drag, startPoint x: 237, startPoint y: 494, endPoint x: 246, endPoint y: 494, distance: 8.9
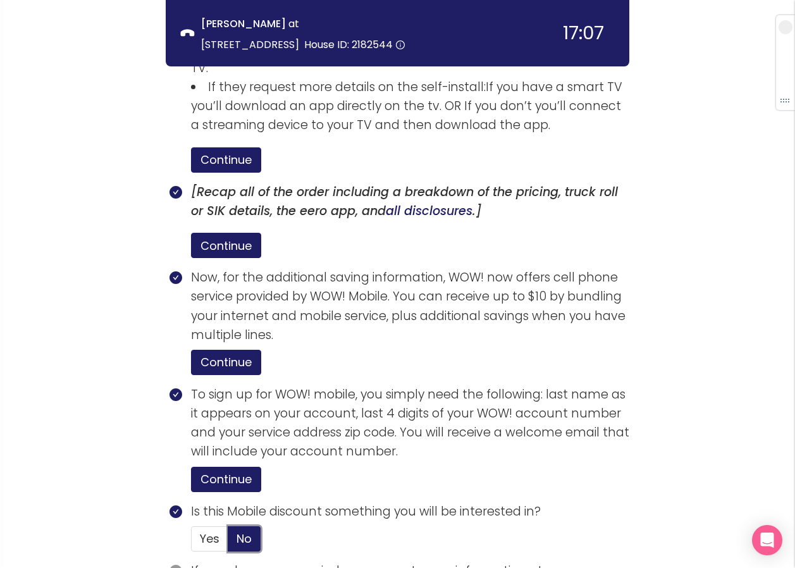
scroll to position [2193, 0]
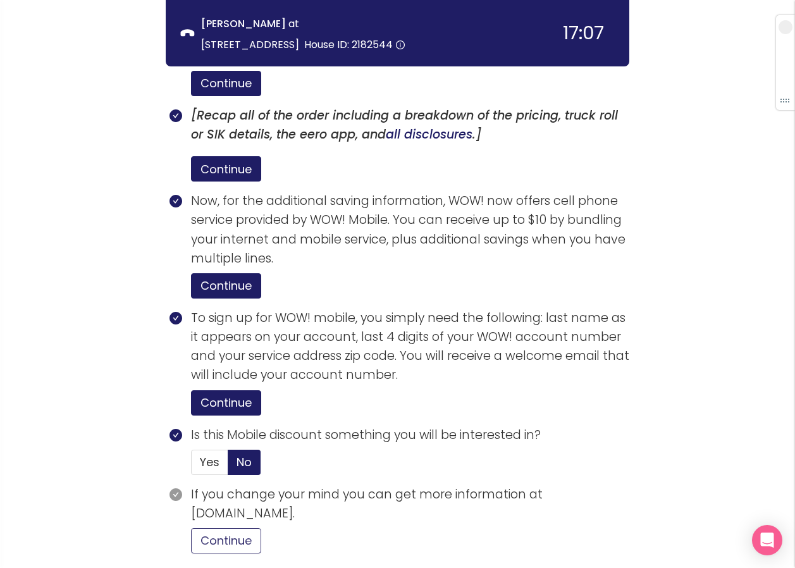
click at [221, 528] on button "Continue" at bounding box center [226, 540] width 70 height 25
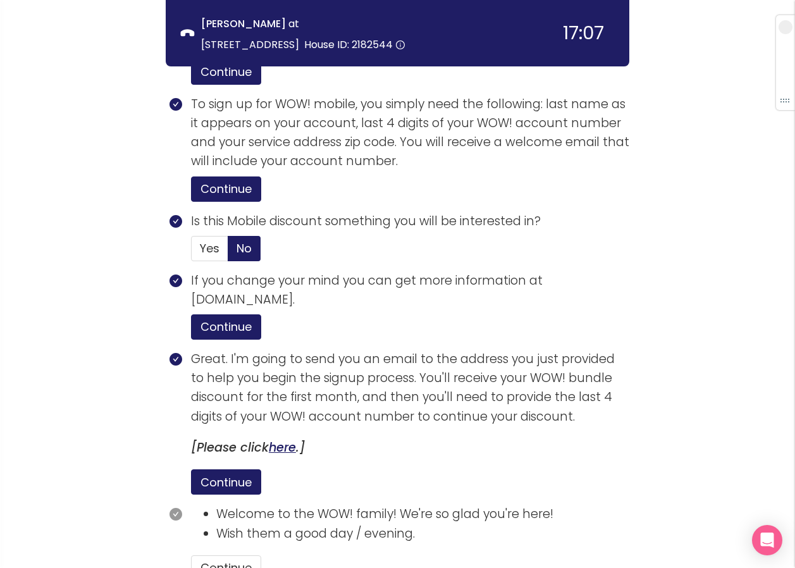
scroll to position [2435, 0]
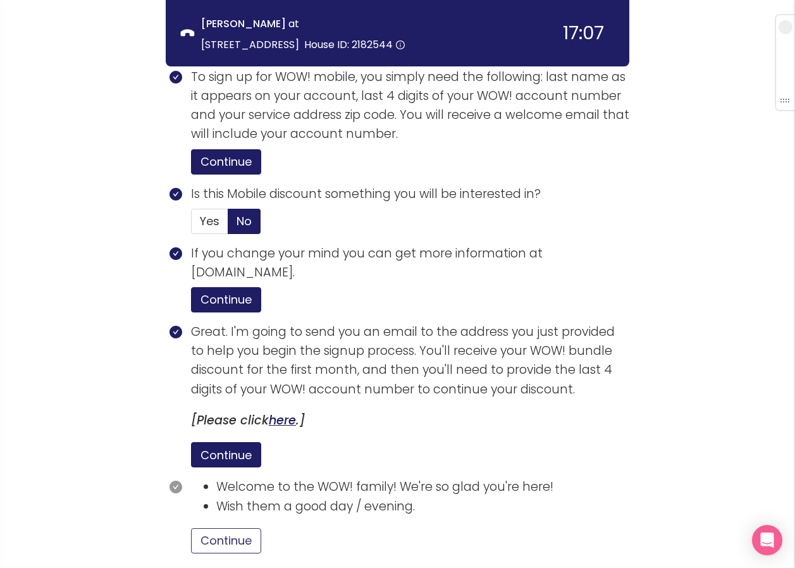
click at [236, 528] on button "Continue" at bounding box center [226, 540] width 70 height 25
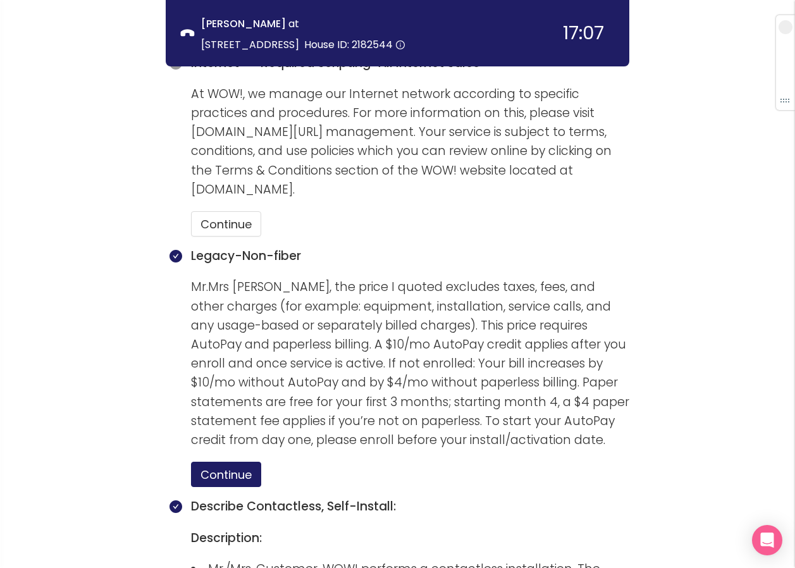
scroll to position [979, 0]
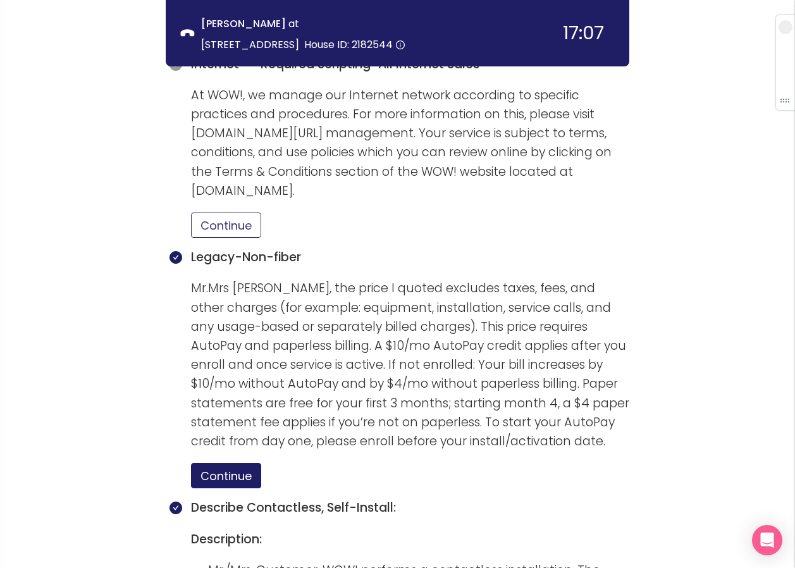
click at [247, 213] on button "Continue" at bounding box center [226, 225] width 70 height 25
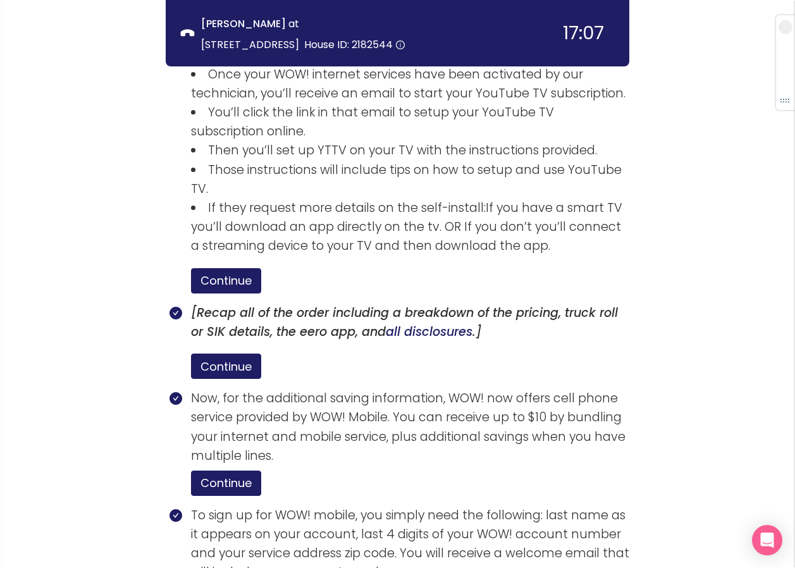
scroll to position [2435, 0]
